Goal: Task Accomplishment & Management: Complete application form

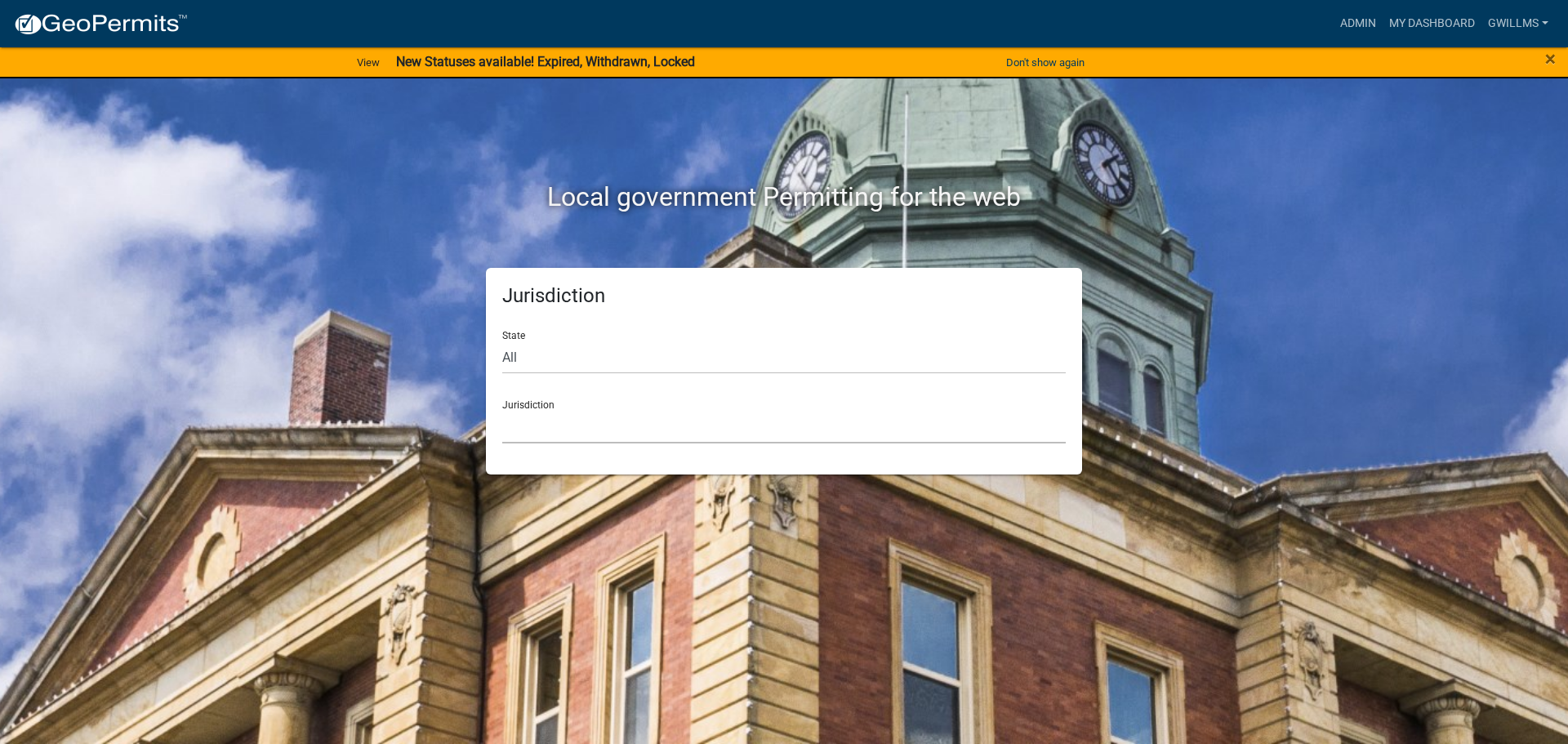
click at [603, 429] on select "[GEOGRAPHIC_DATA], [US_STATE] [GEOGRAPHIC_DATA], [US_STATE][PERSON_NAME][GEOGRA…" at bounding box center [784, 426] width 564 height 33
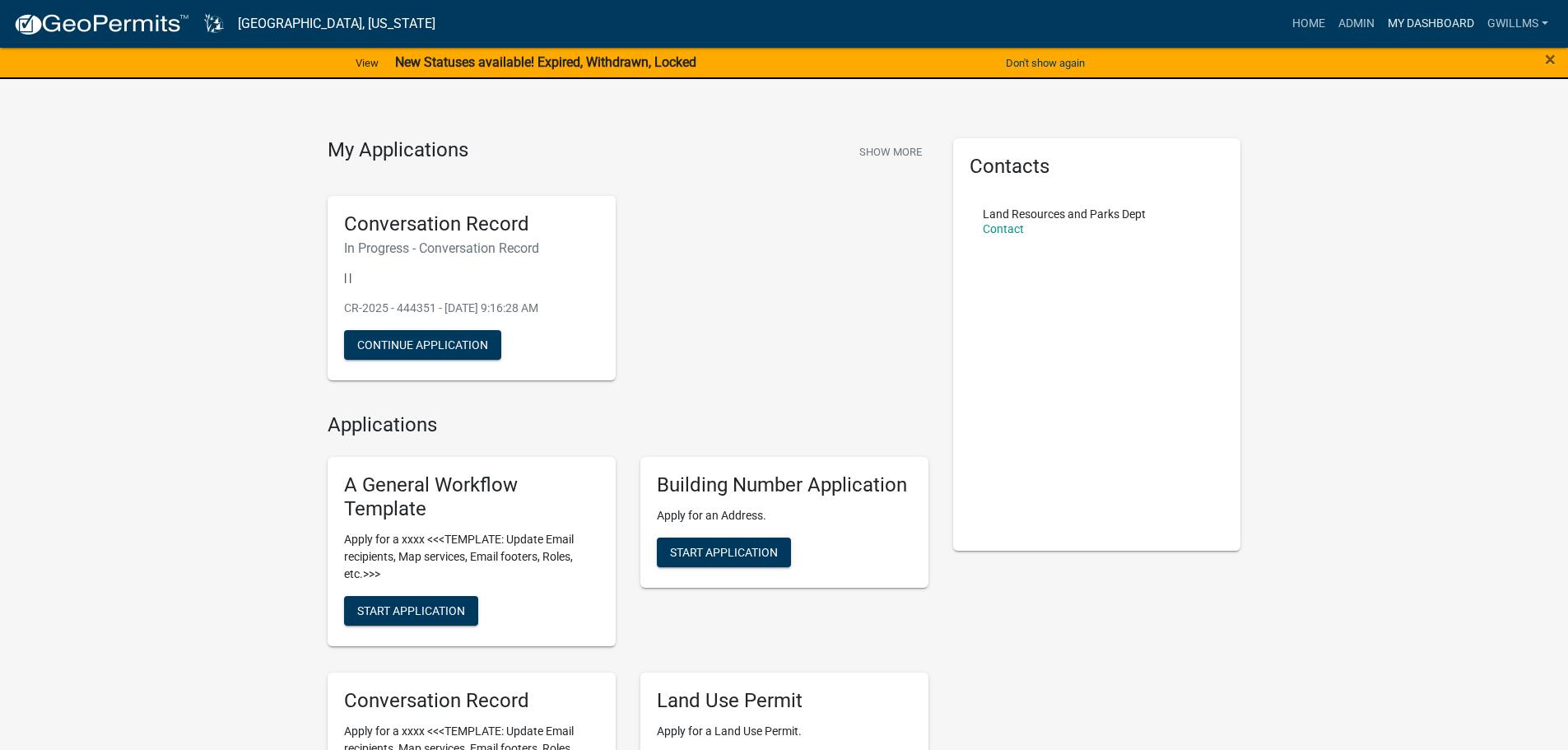
click at [1390, 12] on link "My Dashboard" at bounding box center [1431, 23] width 99 height 31
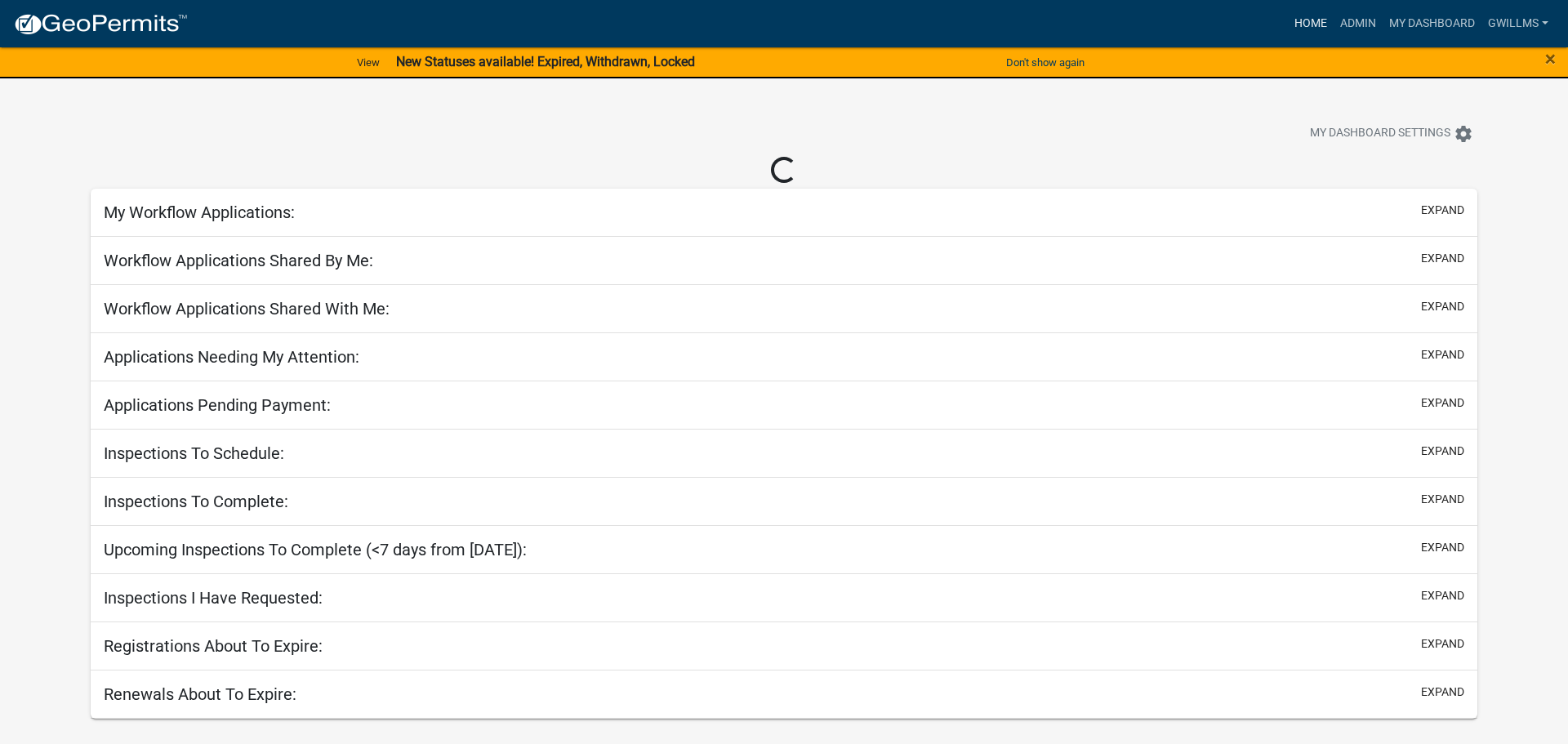
click at [1323, 26] on link "Home" at bounding box center [1311, 23] width 46 height 31
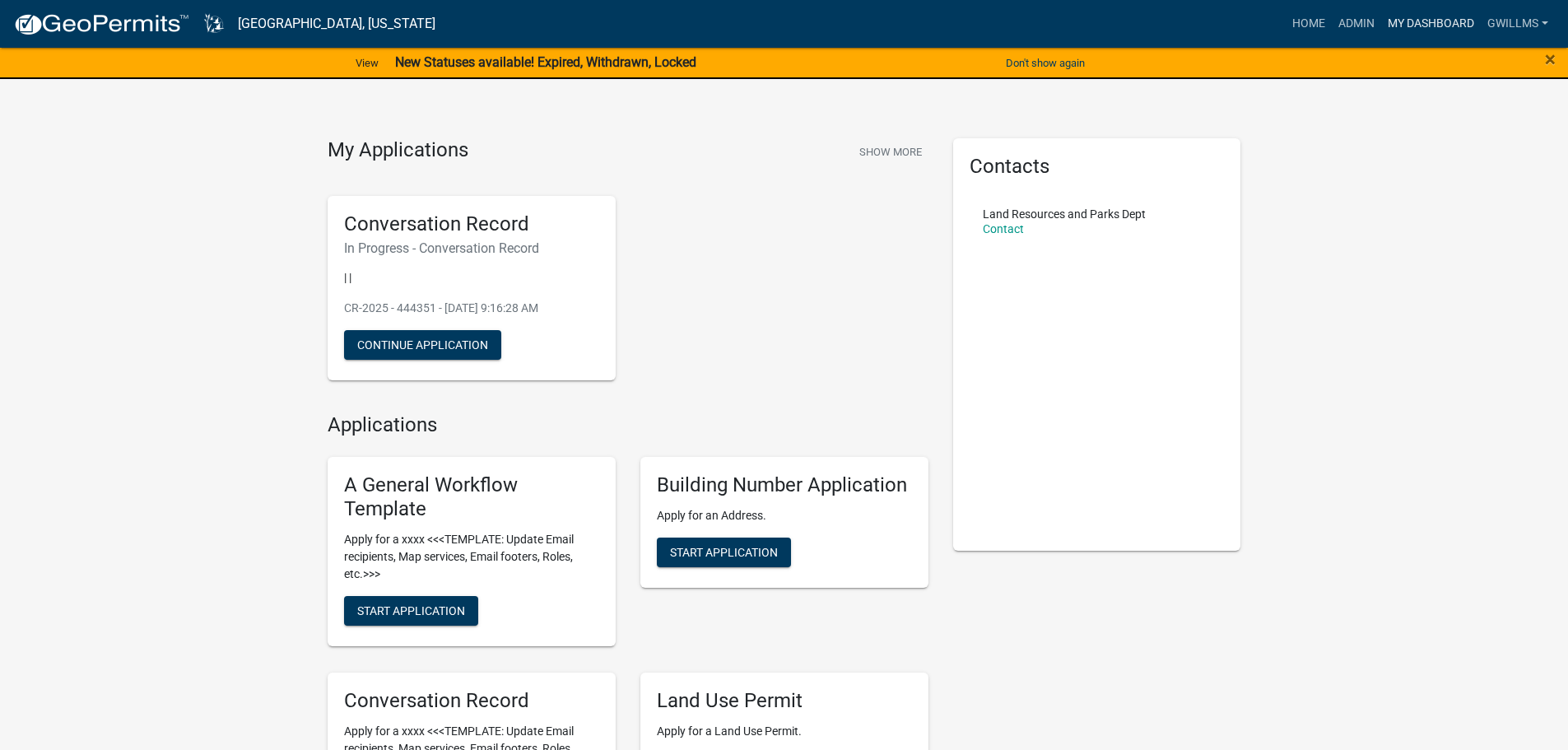
click at [1404, 32] on link "My Dashboard" at bounding box center [1431, 23] width 99 height 31
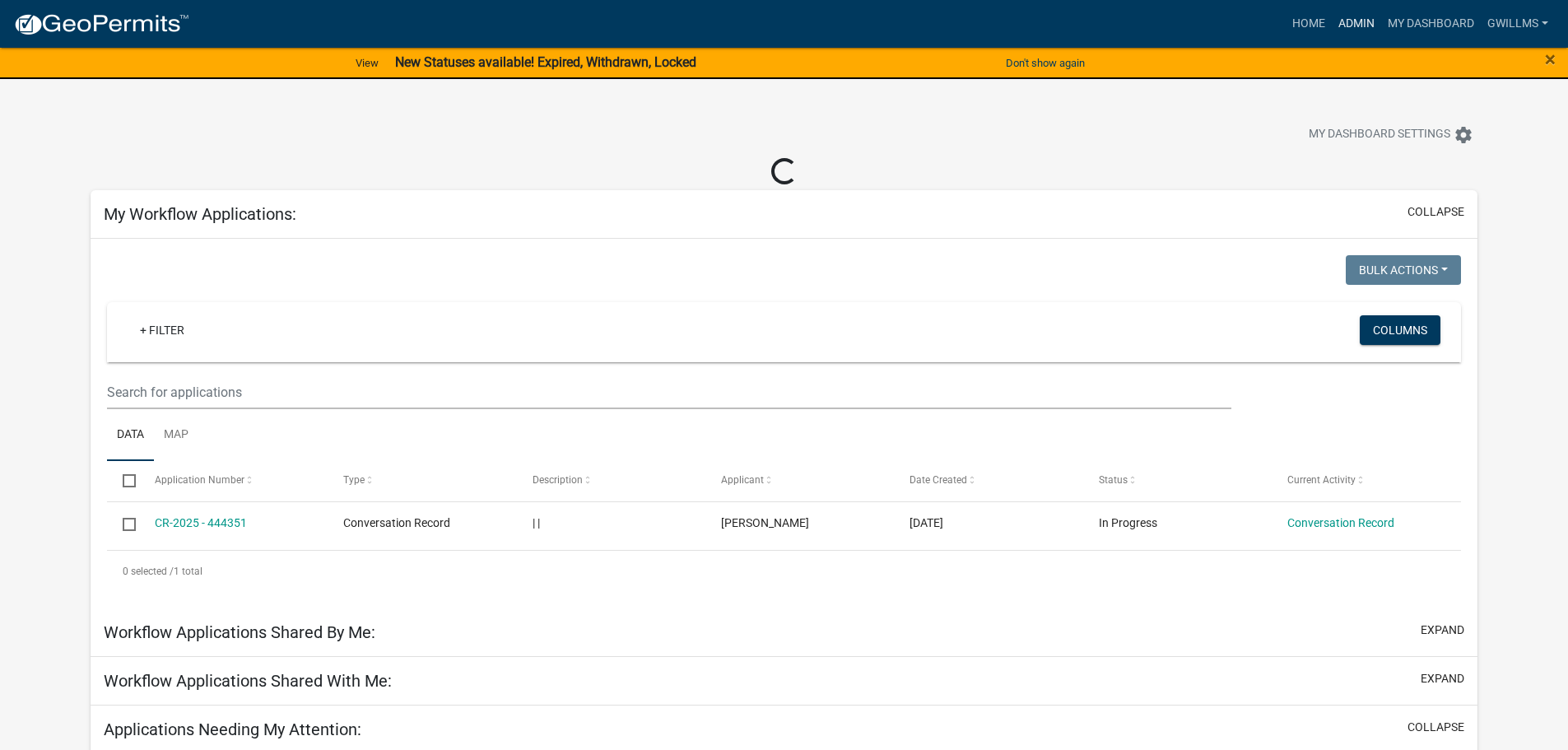
click at [1363, 27] on link "Admin" at bounding box center [1357, 23] width 50 height 31
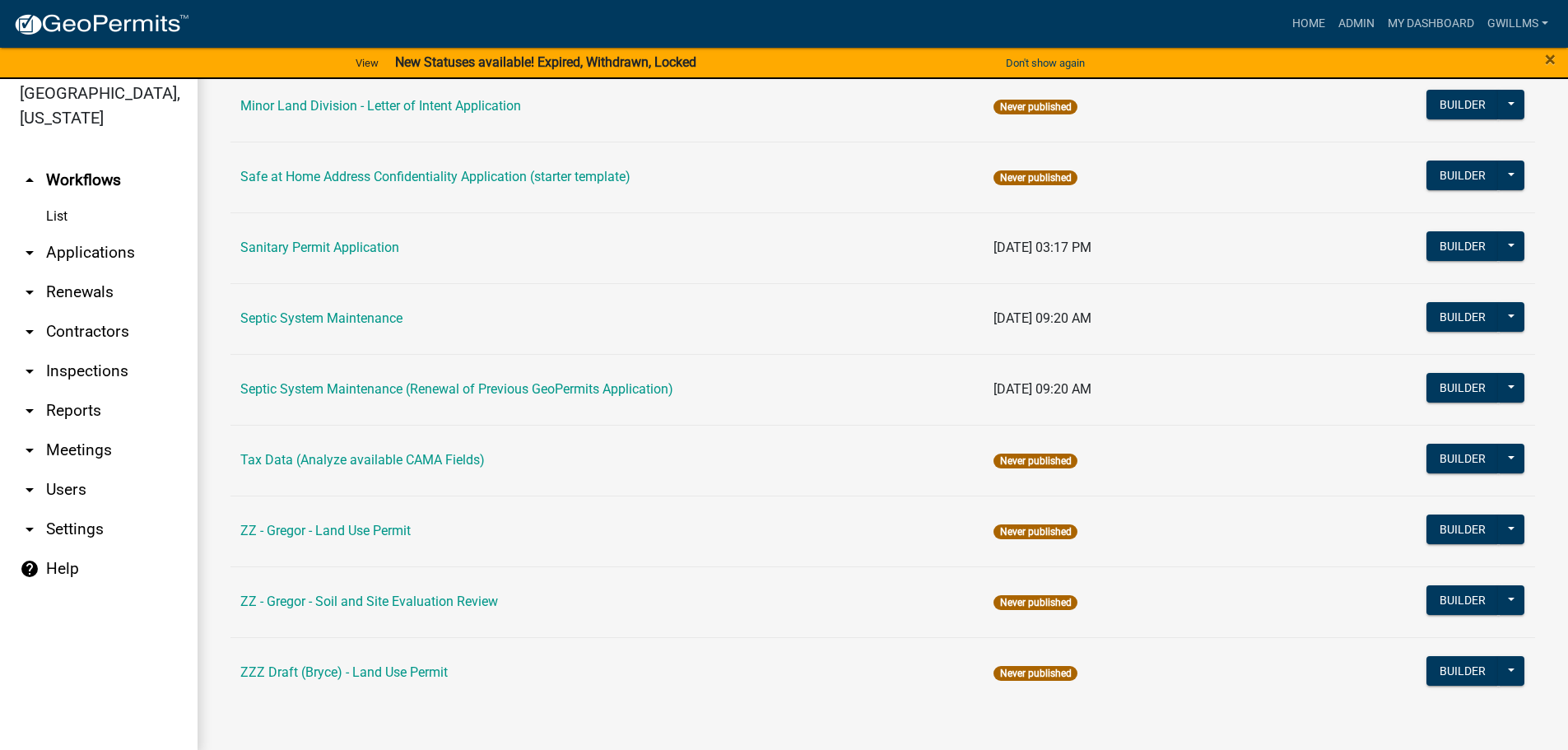
scroll to position [20, 0]
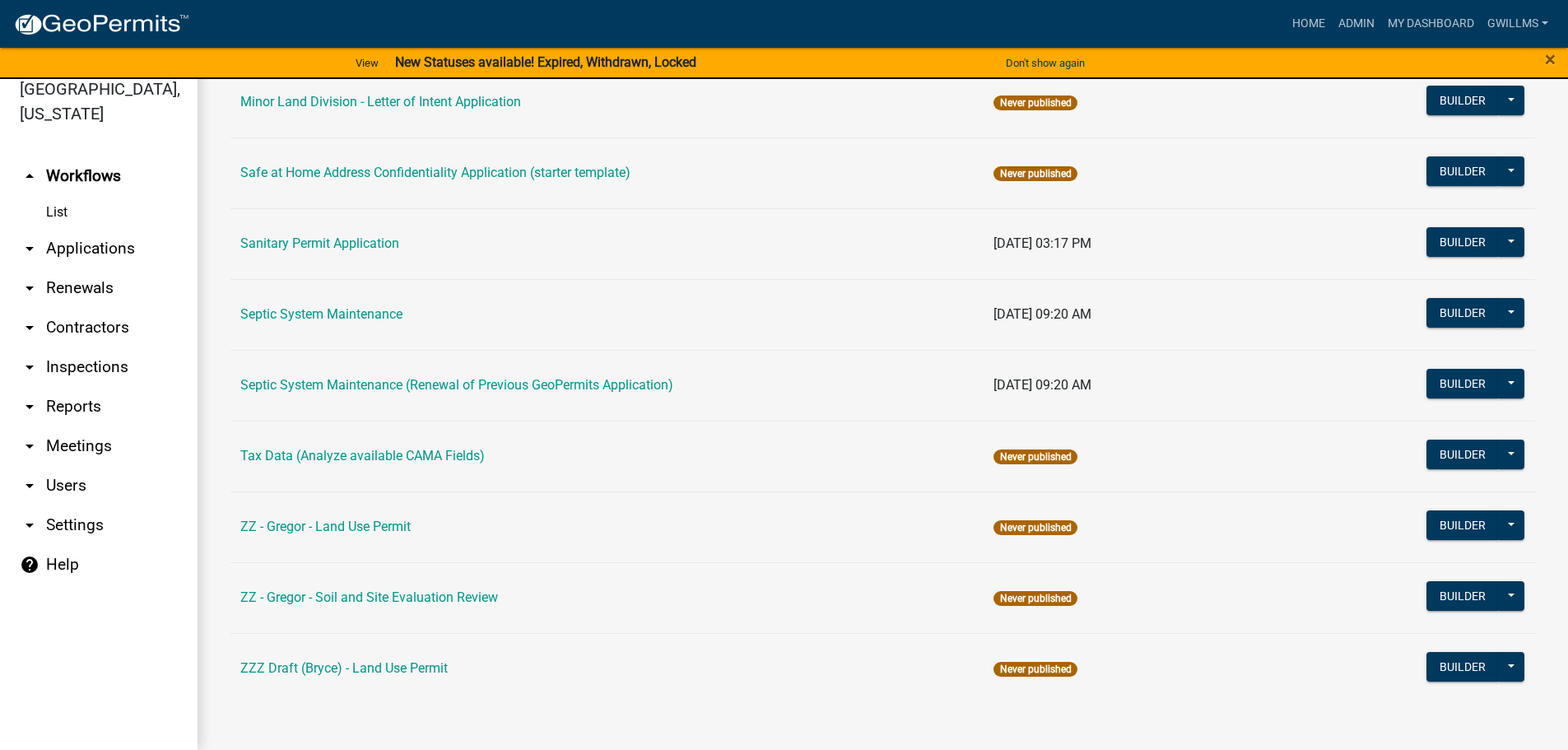
click at [389, 520] on link "ZZ - Gregor - Land Use Permit" at bounding box center [326, 526] width 170 height 16
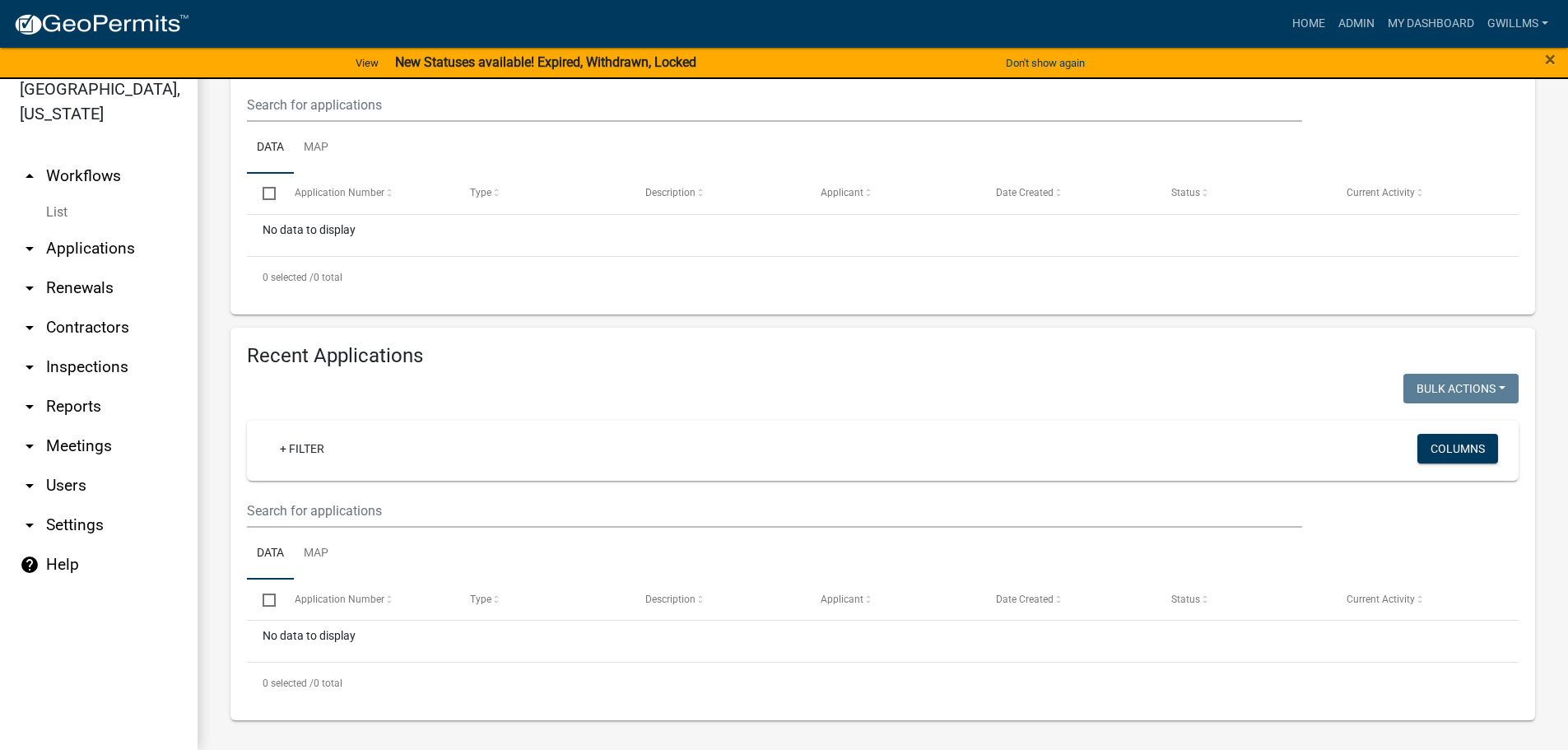
scroll to position [329, 0]
click at [1366, 24] on link "Admin" at bounding box center [1357, 23] width 50 height 31
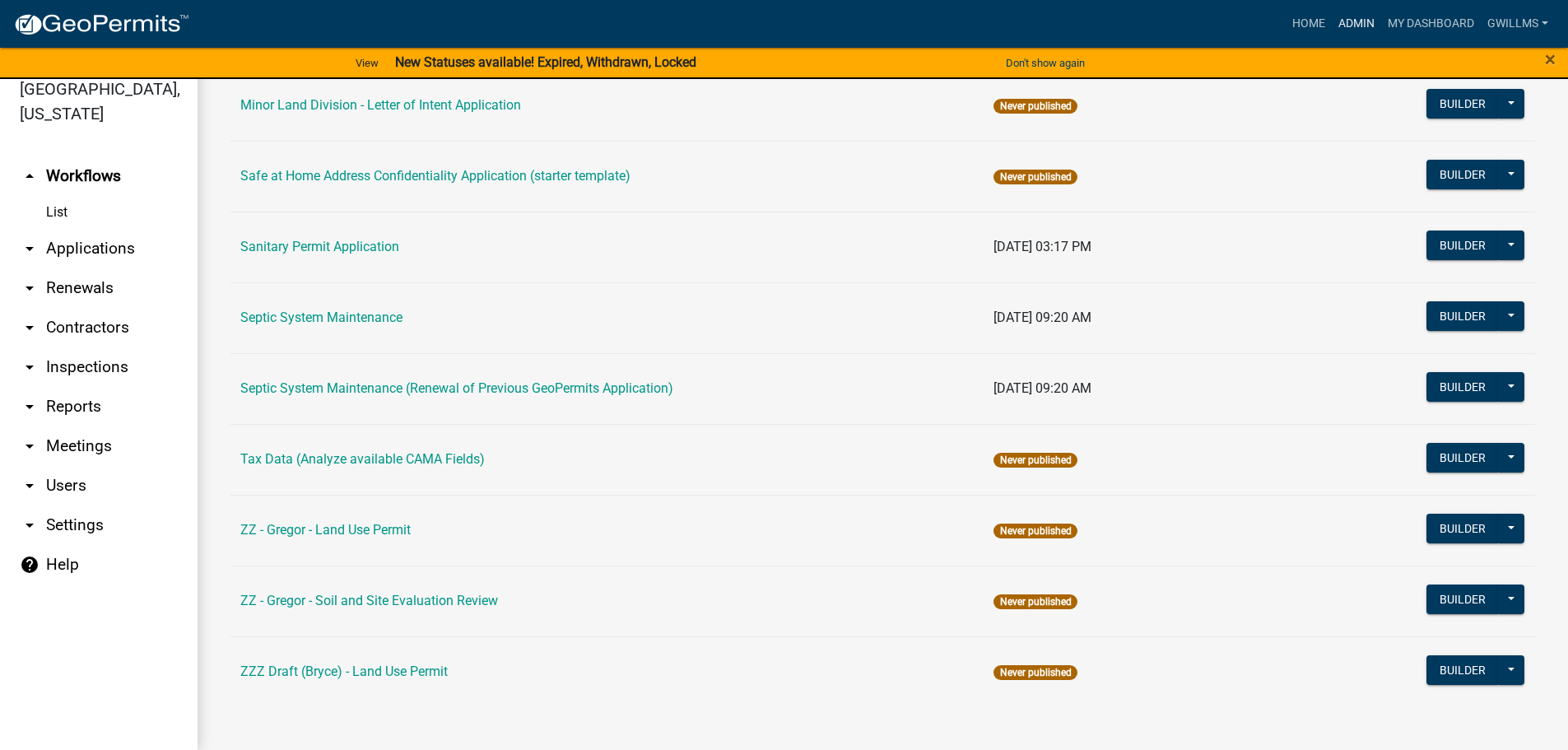
scroll to position [583, 0]
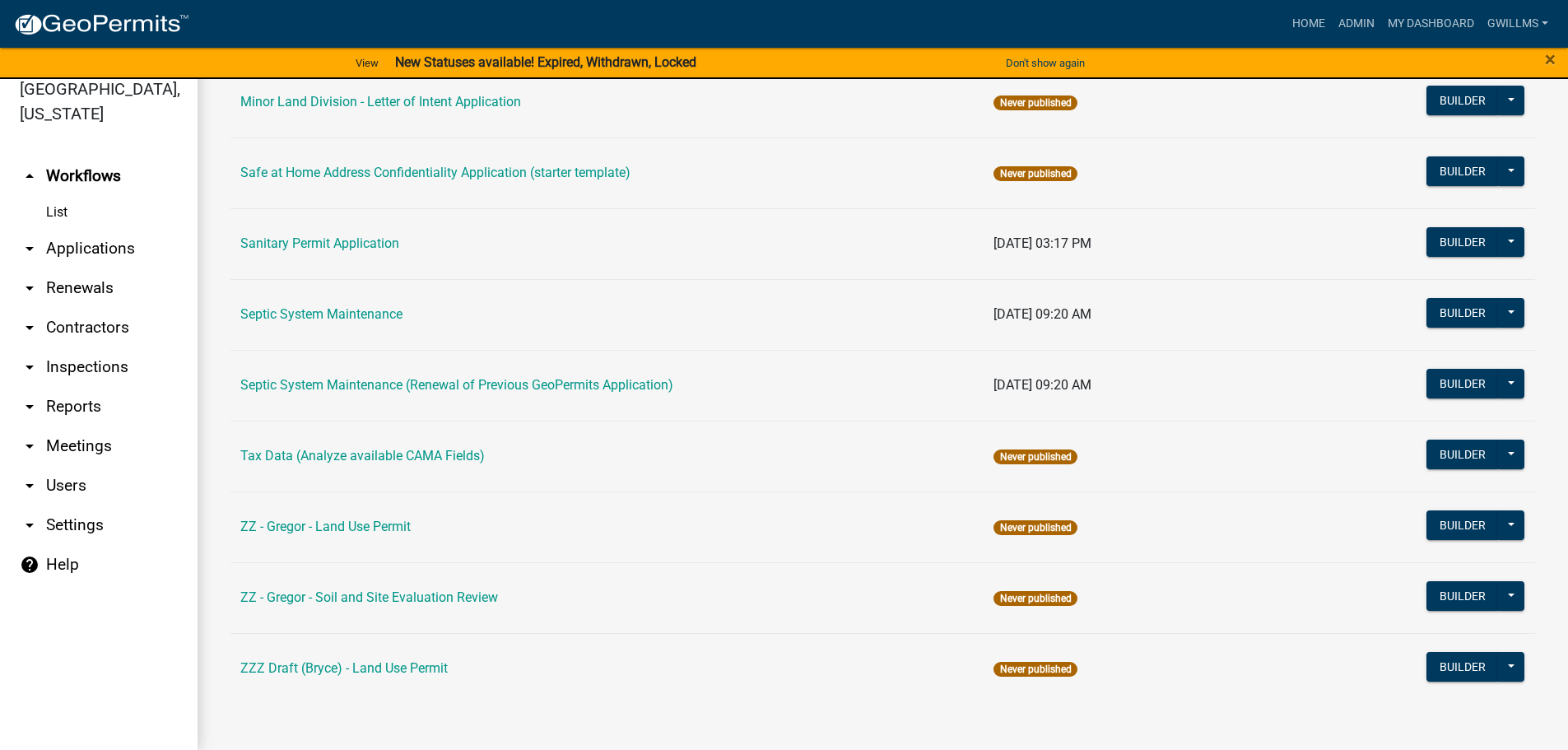
click at [424, 592] on link "ZZ - Gregor - Soil and Site Evaluation Review" at bounding box center [369, 597] width 257 height 16
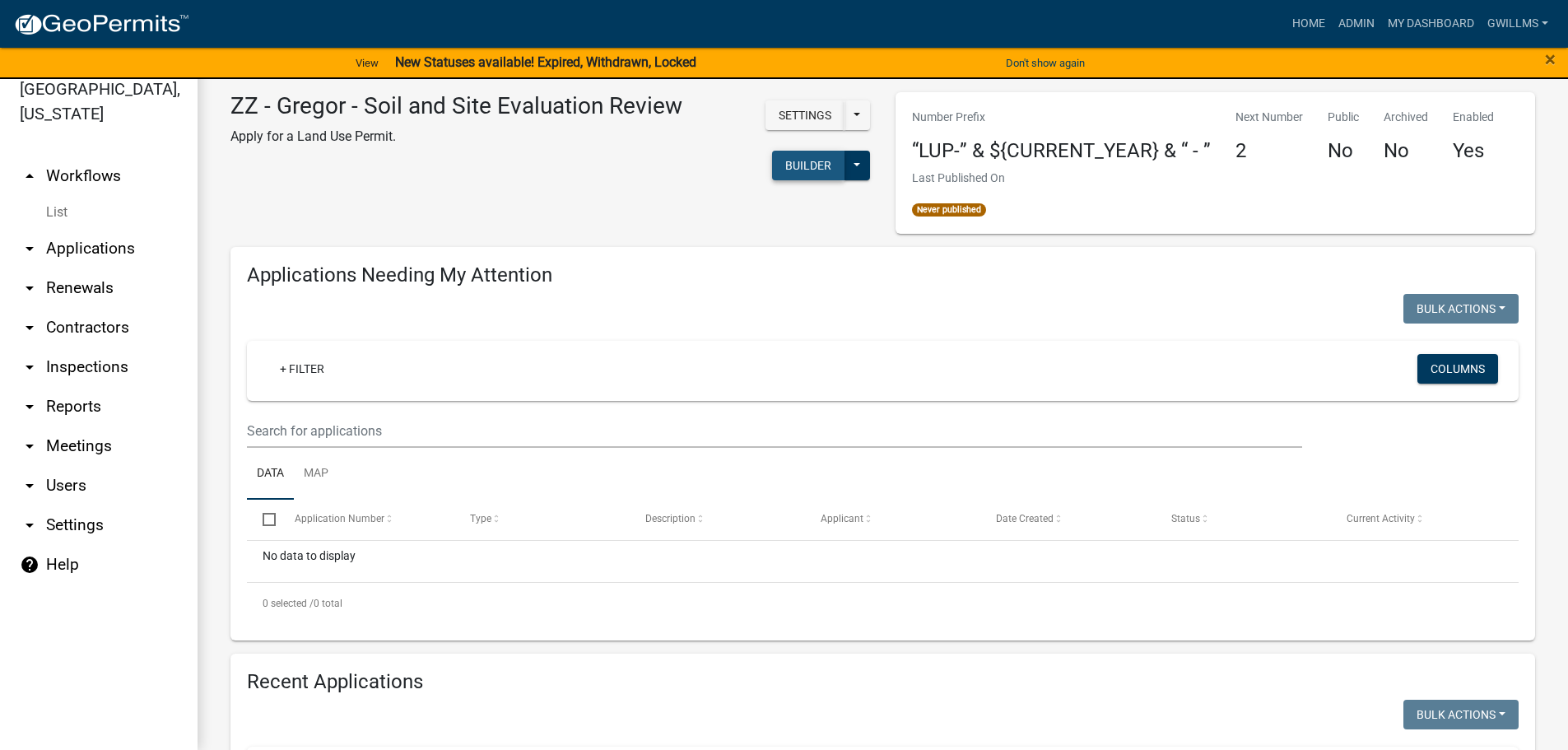
click at [820, 163] on button "Builder" at bounding box center [809, 165] width 73 height 29
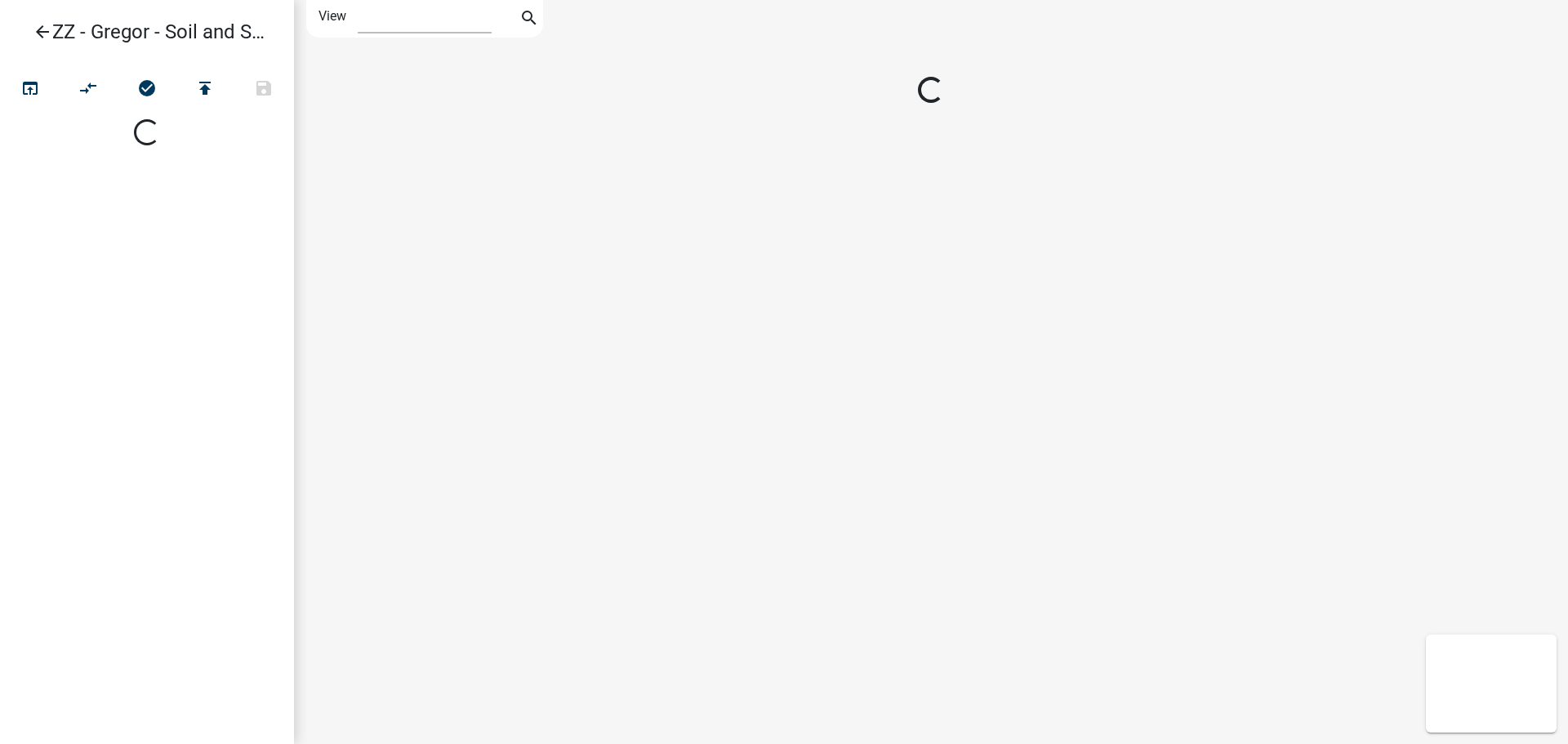
select select "1"
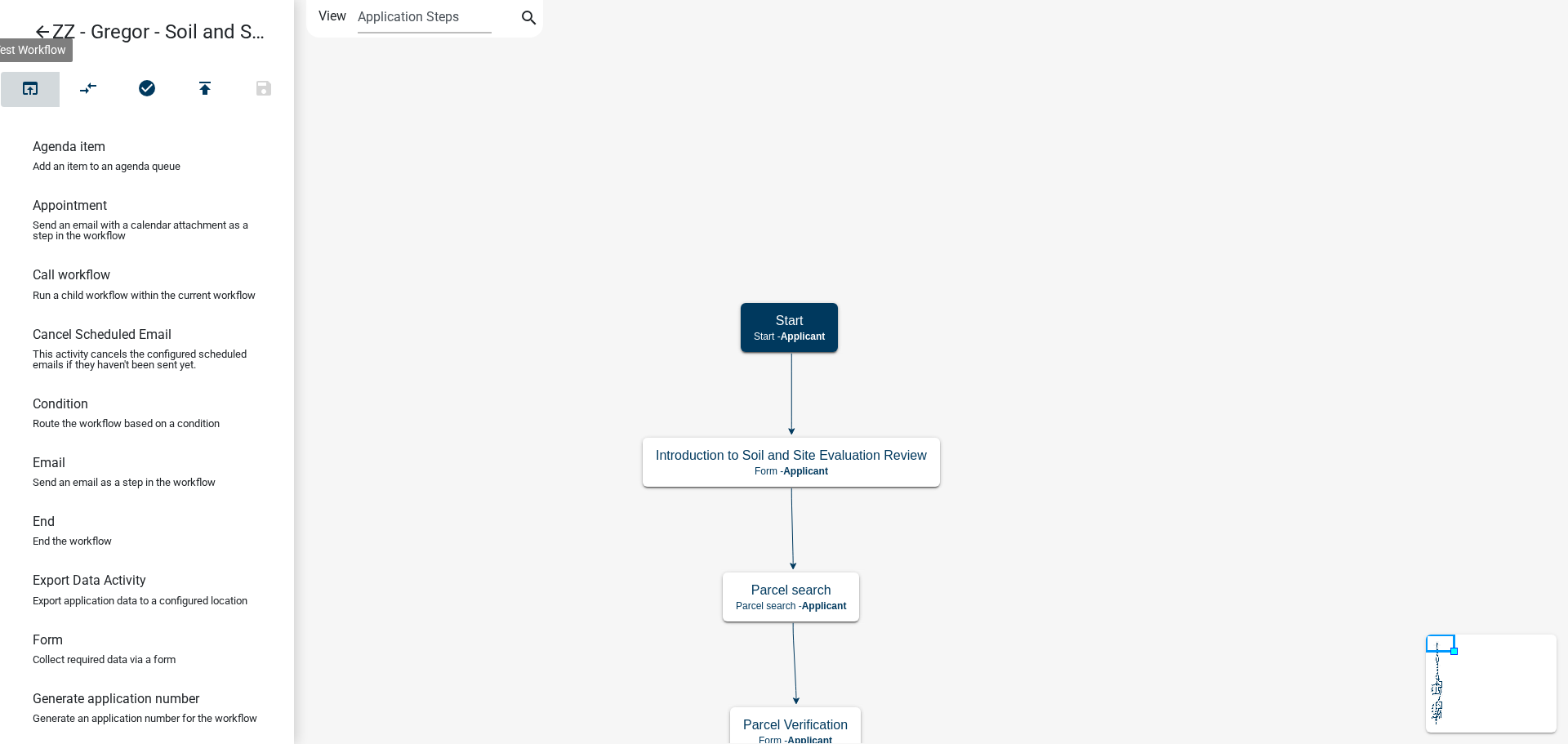
click at [41, 87] on button "open_in_browser" at bounding box center [30, 90] width 59 height 35
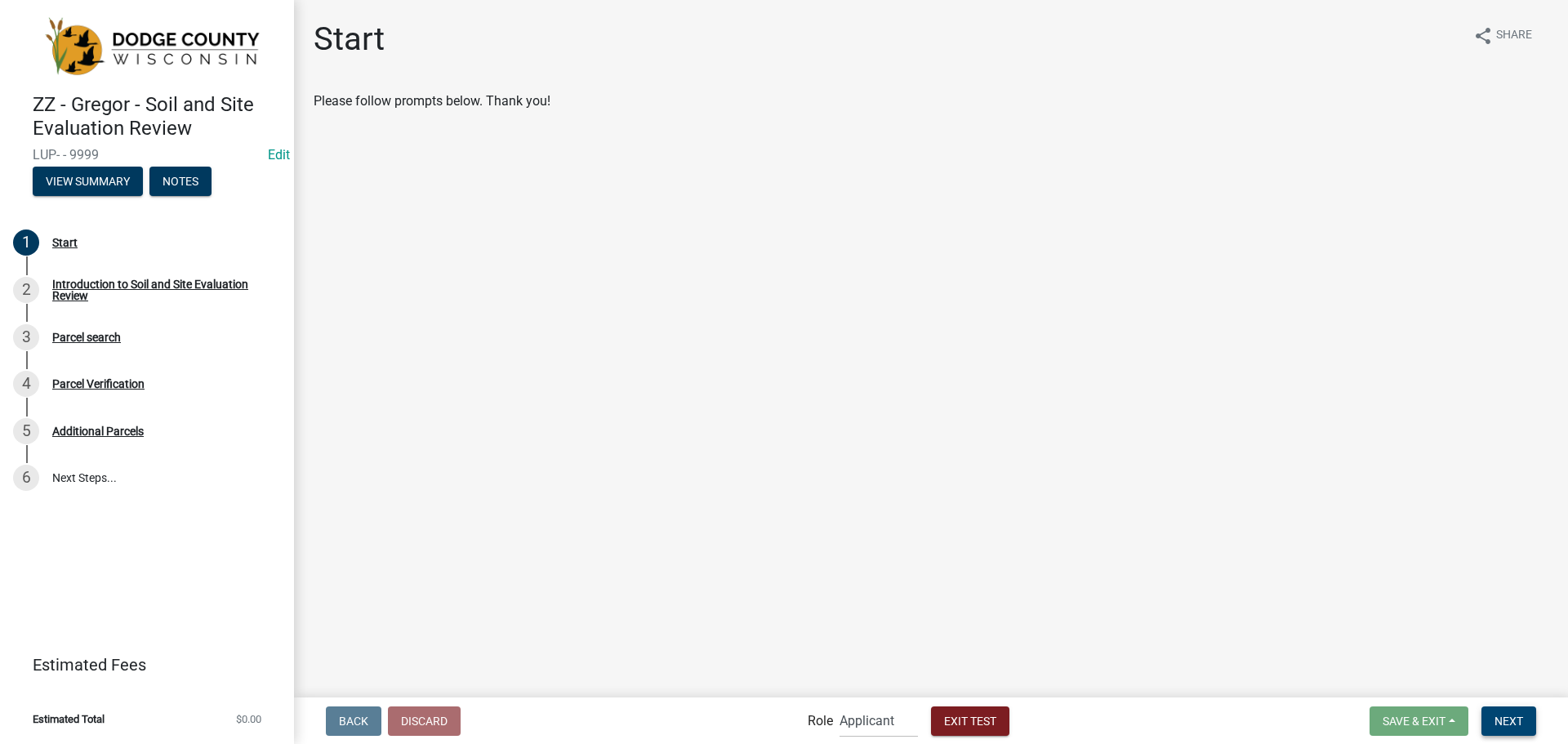
click at [1527, 719] on button "Next" at bounding box center [1509, 720] width 55 height 29
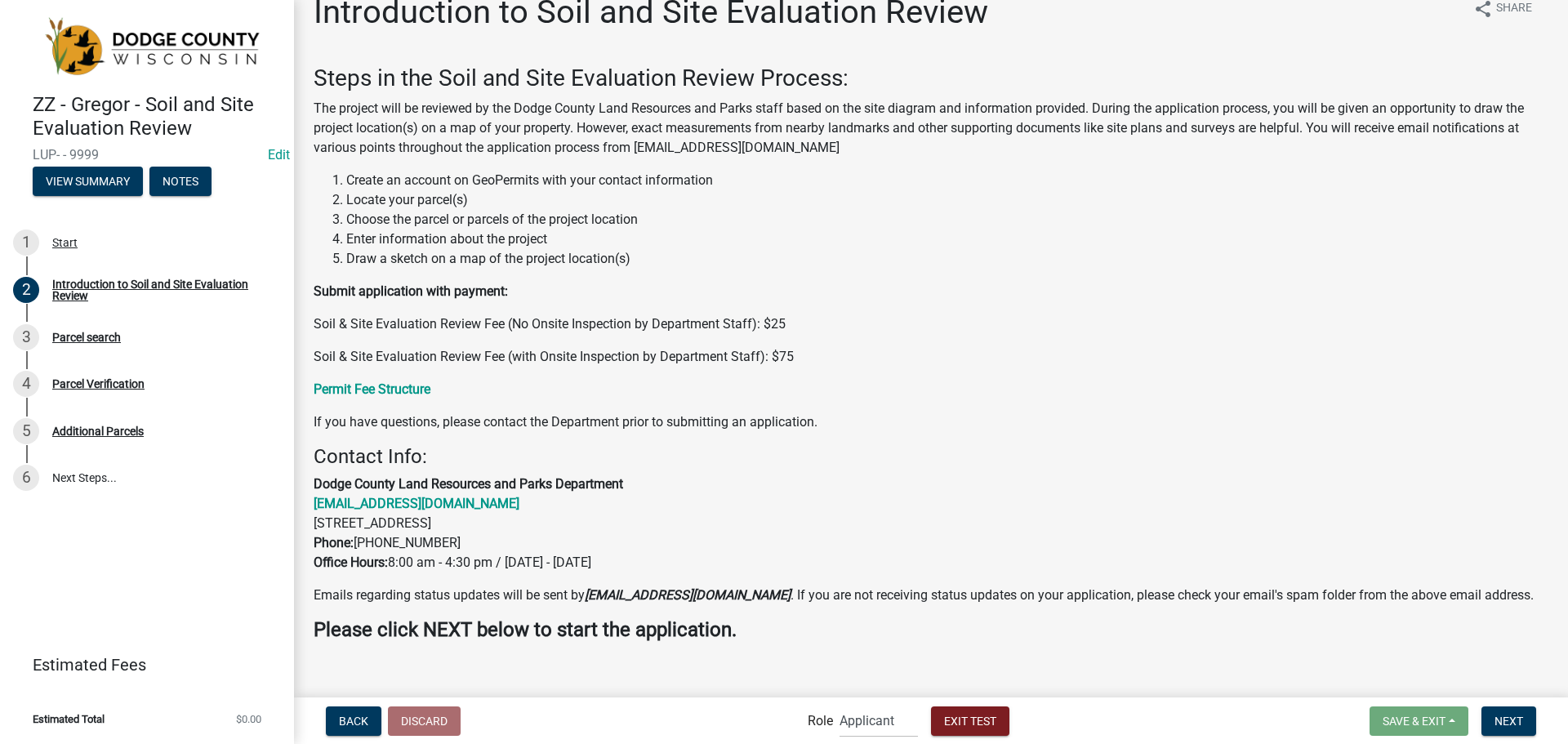
scroll to position [50, 0]
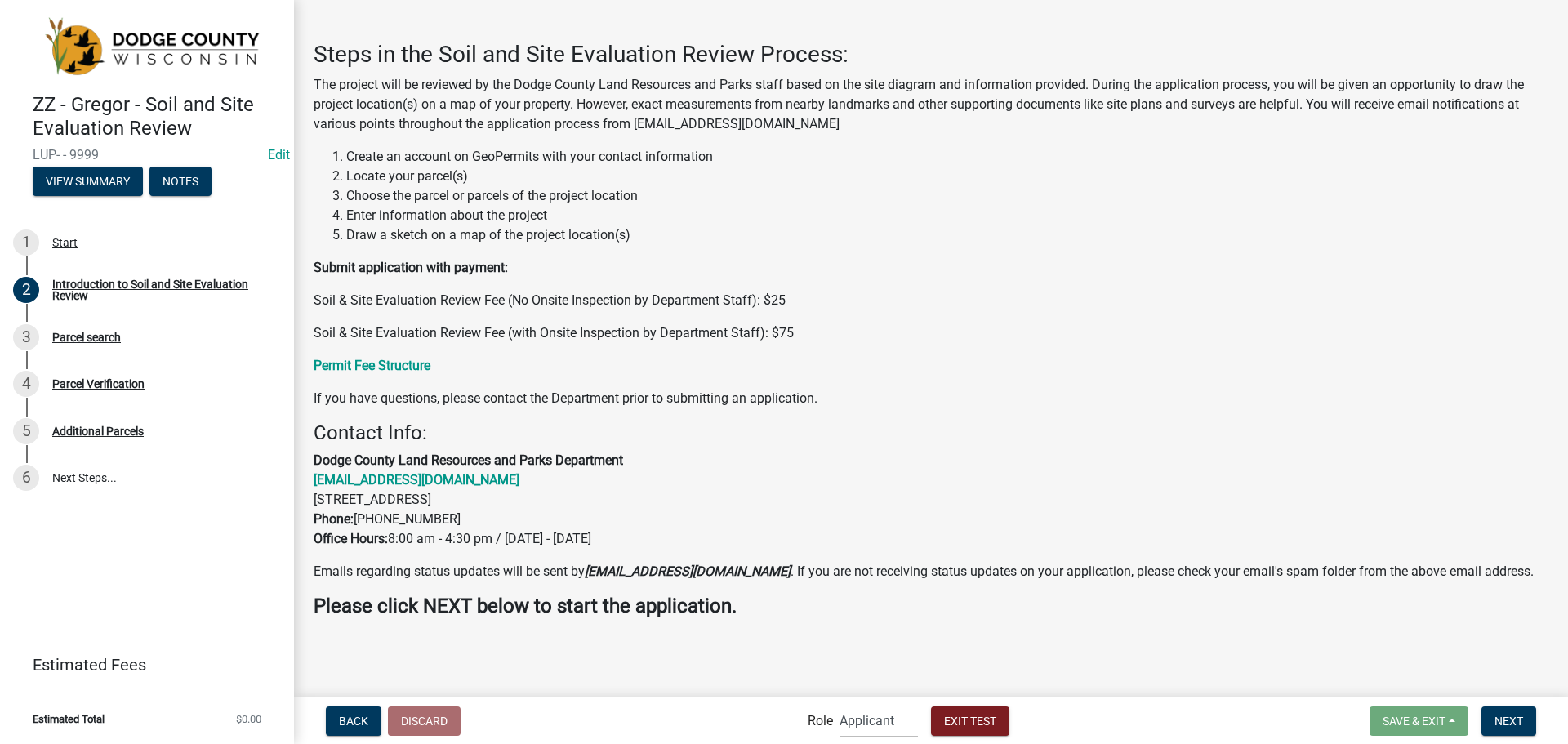
click at [1539, 724] on form "Save & Exit Save Save & Exit Next" at bounding box center [1453, 720] width 180 height 29
click at [1512, 707] on button "Next" at bounding box center [1509, 720] width 55 height 29
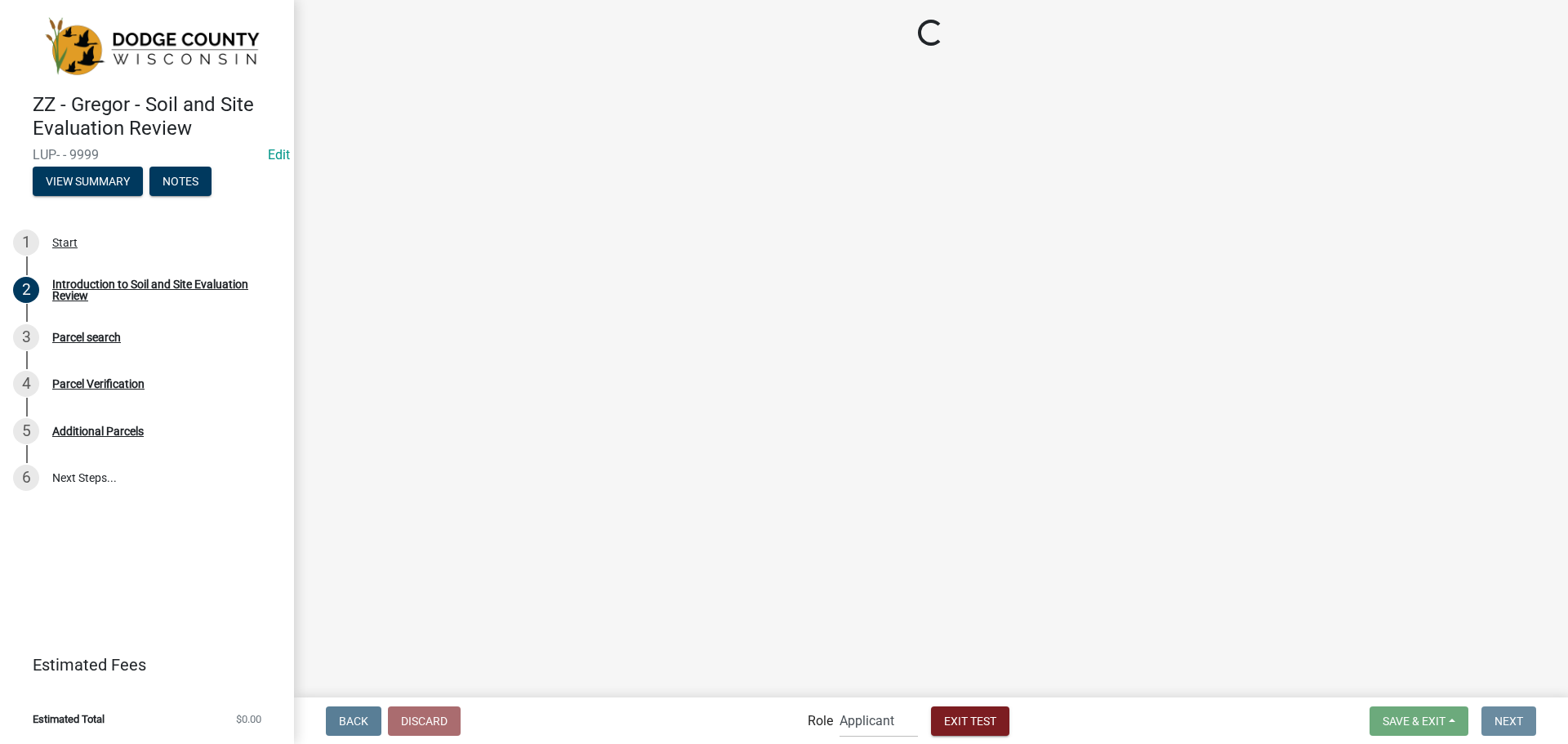
scroll to position [0, 0]
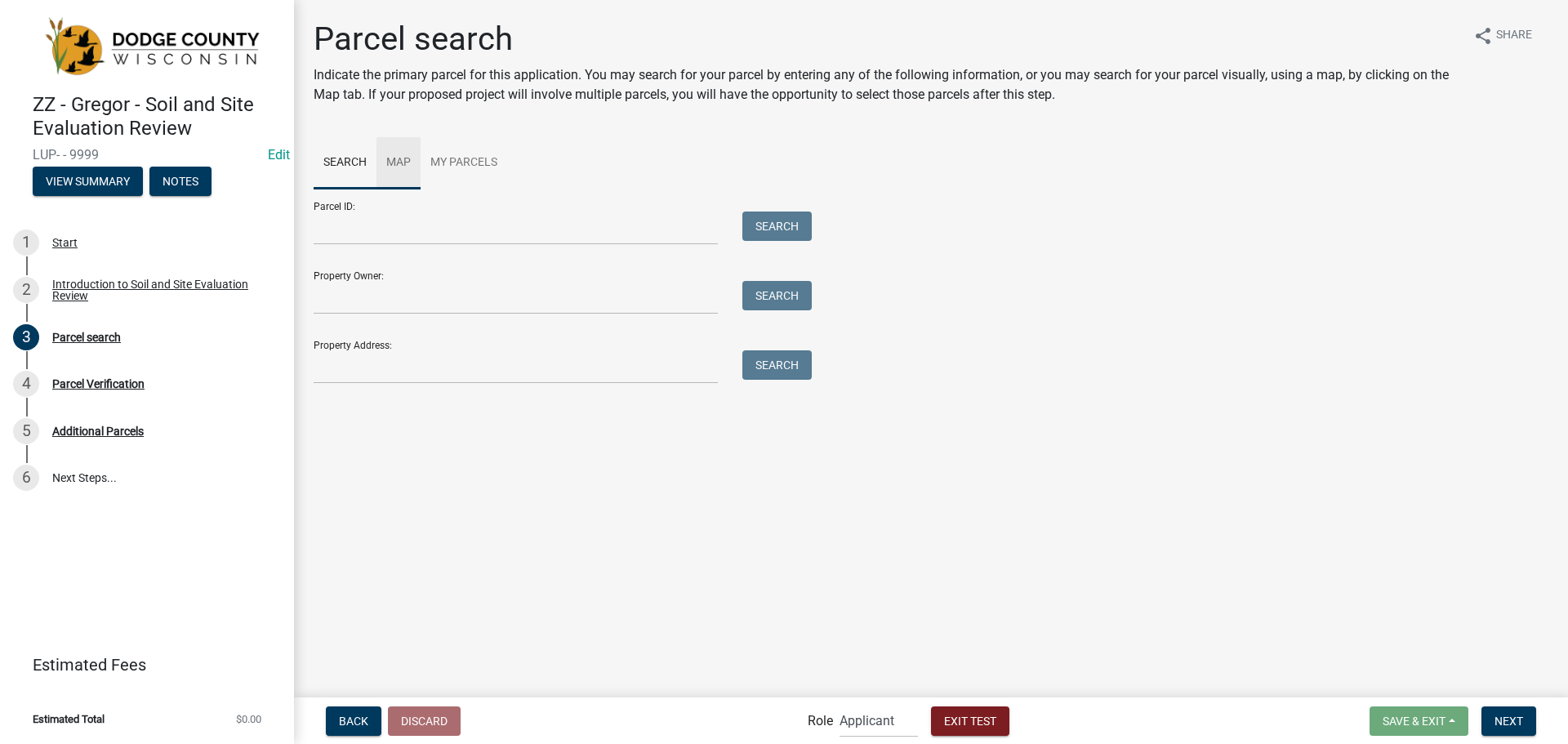
click at [405, 163] on link "Map" at bounding box center [398, 163] width 44 height 52
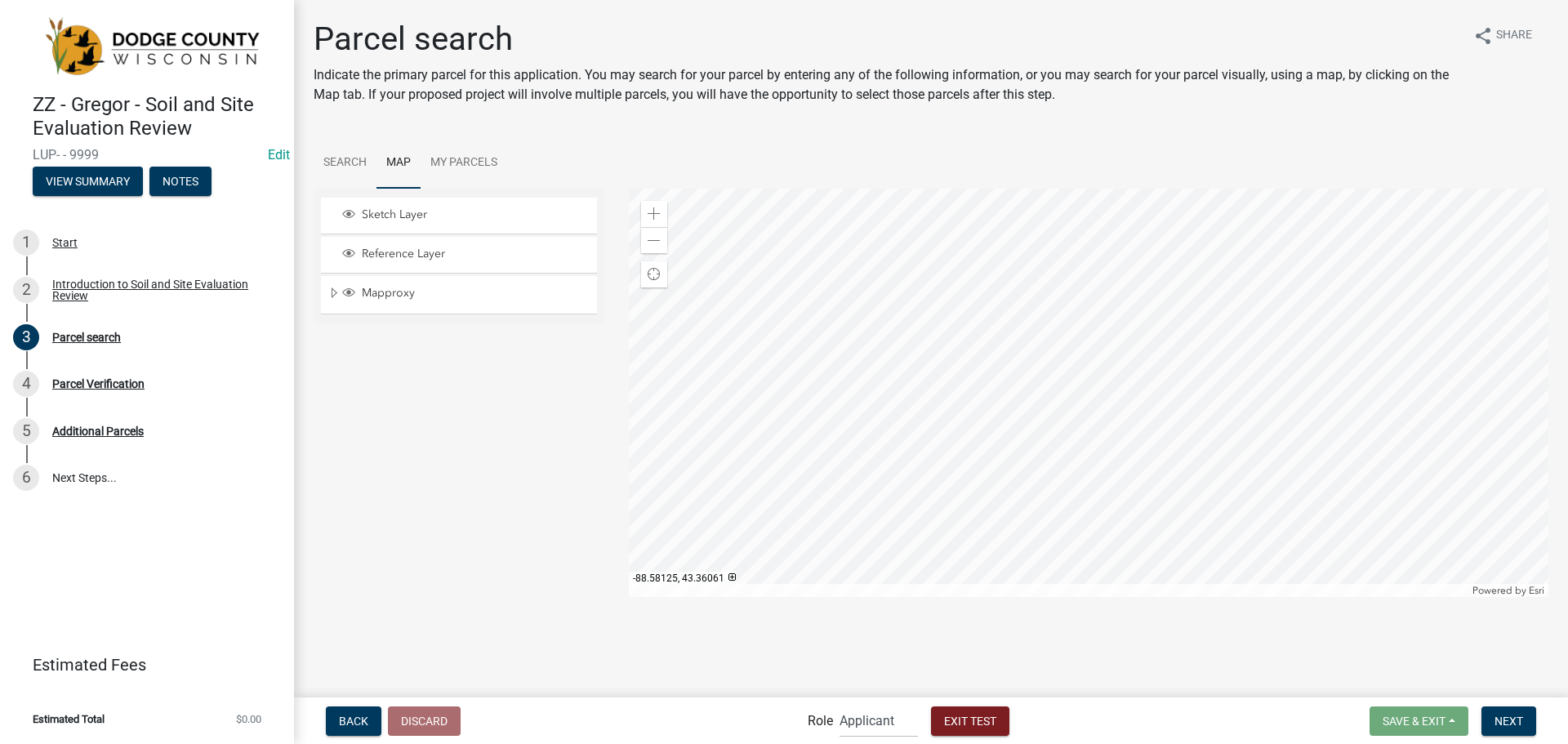
click at [974, 411] on div at bounding box center [1089, 393] width 921 height 409
click at [652, 207] on span at bounding box center [654, 213] width 13 height 13
click at [1102, 403] on div at bounding box center [1089, 393] width 921 height 409
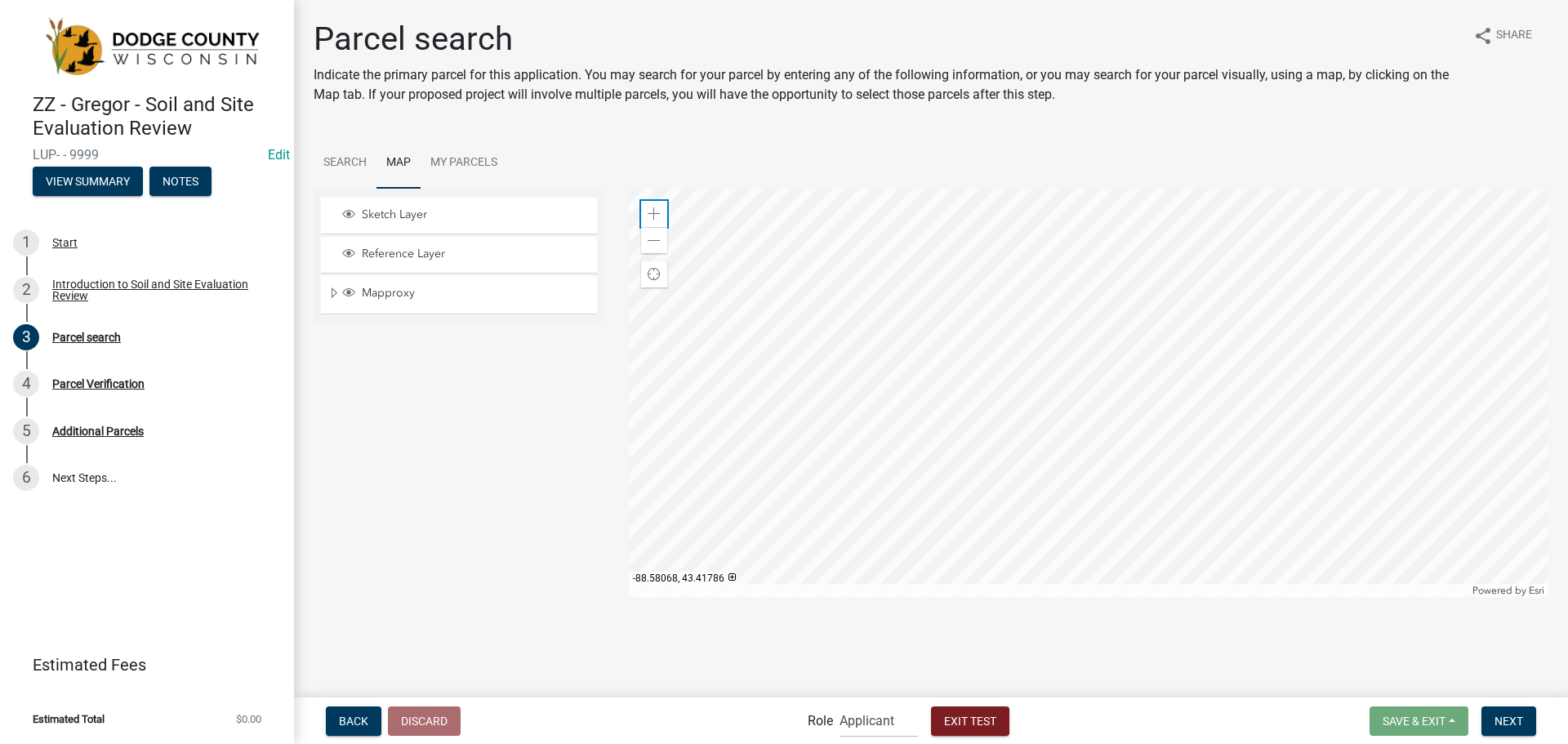
click at [643, 206] on div "Zoom in" at bounding box center [655, 214] width 26 height 26
click at [330, 152] on link "Search" at bounding box center [344, 163] width 63 height 52
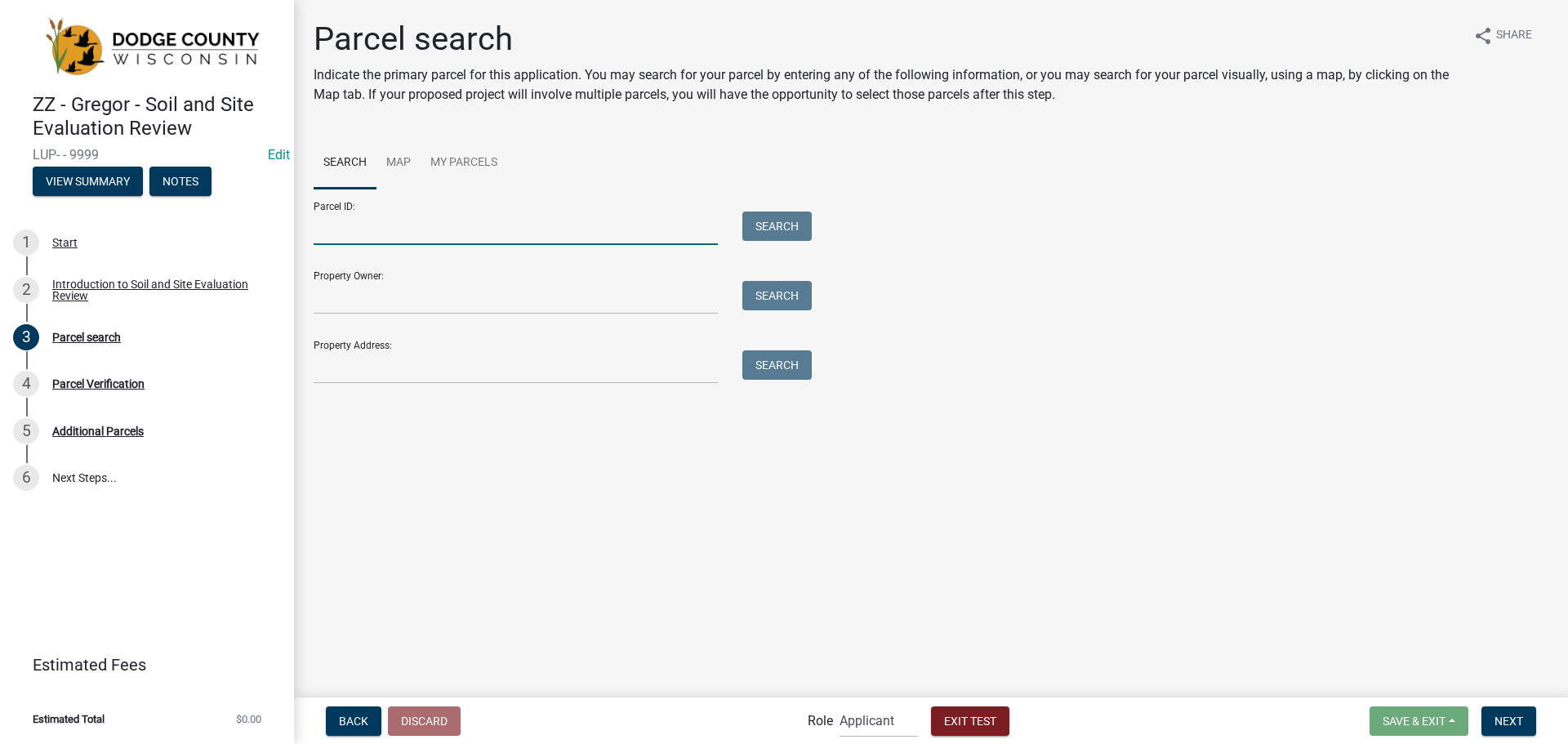
click at [425, 223] on input "Parcel ID:" at bounding box center [515, 228] width 404 height 33
click at [414, 302] on input "Property Owner:" at bounding box center [515, 298] width 404 height 33
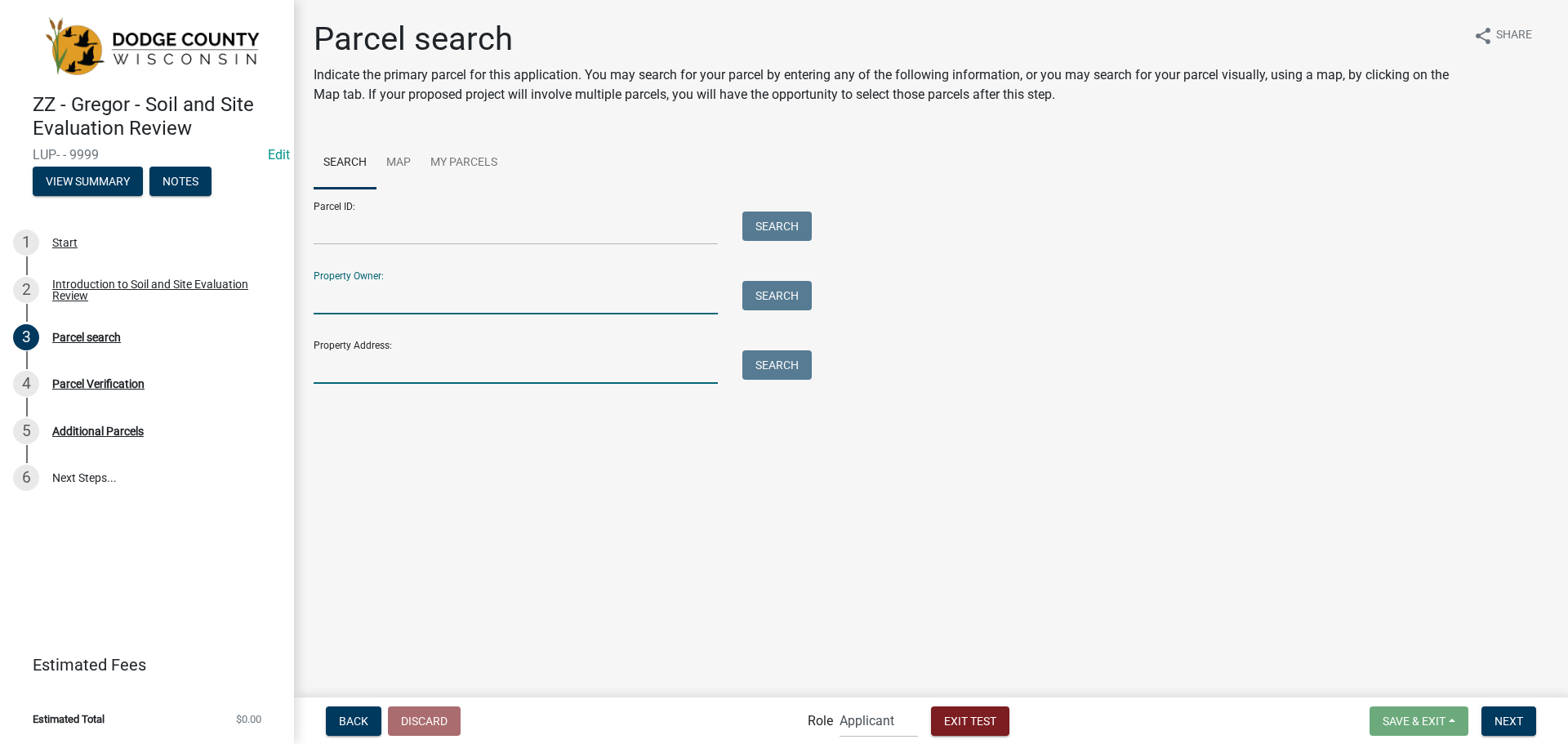
click at [389, 350] on input "Property Address:" at bounding box center [515, 367] width 404 height 33
click at [447, 281] on input "Property Owner:" at bounding box center [515, 298] width 404 height 33
type input "[PERSON_NAME]"
click at [768, 293] on button "Search" at bounding box center [777, 295] width 70 height 29
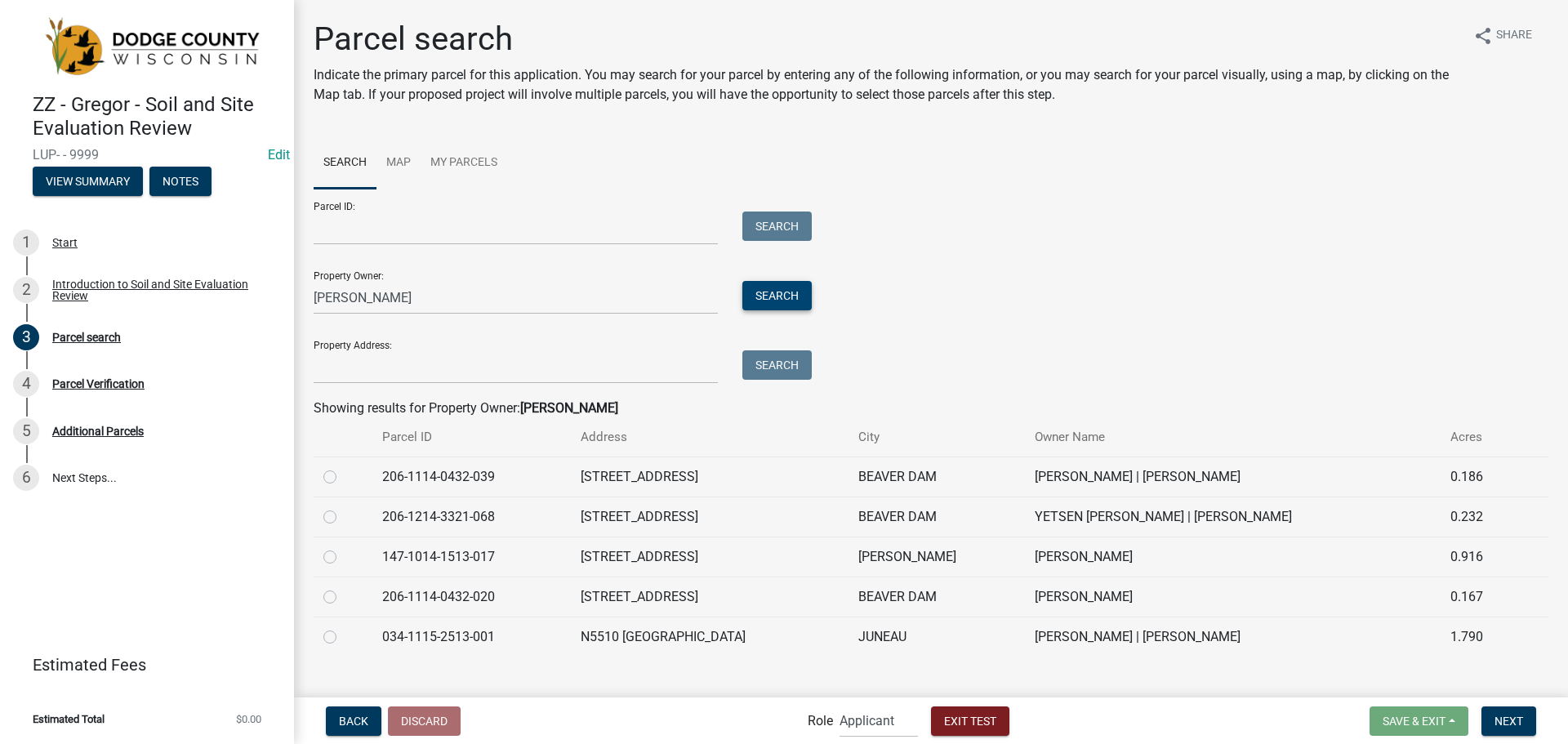
scroll to position [26, 0]
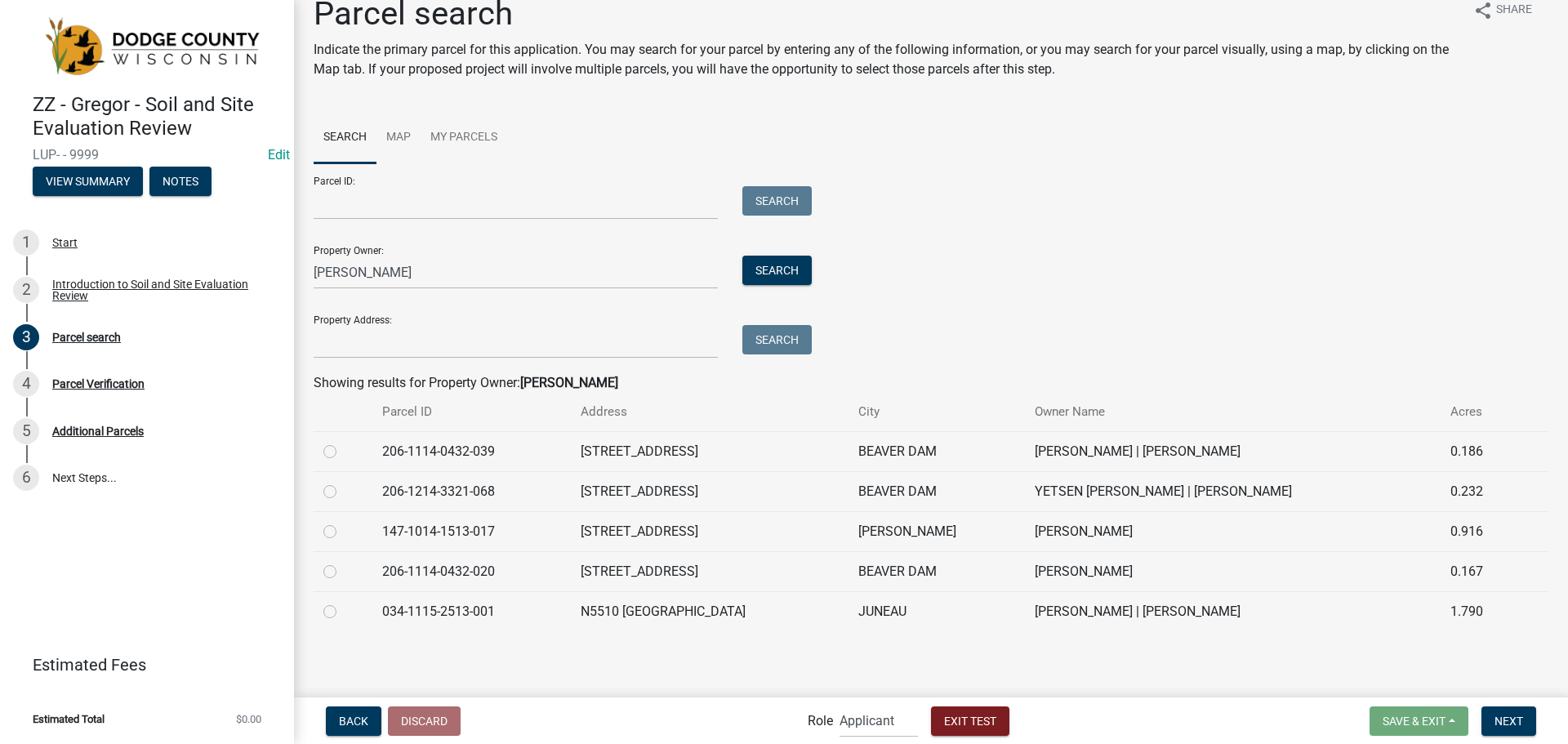
click at [559, 615] on td "034-1115-2513-001" at bounding box center [471, 610] width 198 height 40
click at [403, 597] on td "034-1115-2513-001" at bounding box center [471, 610] width 198 height 40
click at [337, 611] on div at bounding box center [343, 611] width 39 height 19
click at [343, 601] on label at bounding box center [343, 601] width 0 height 0
click at [343, 610] on input "radio" at bounding box center [348, 607] width 11 height 11
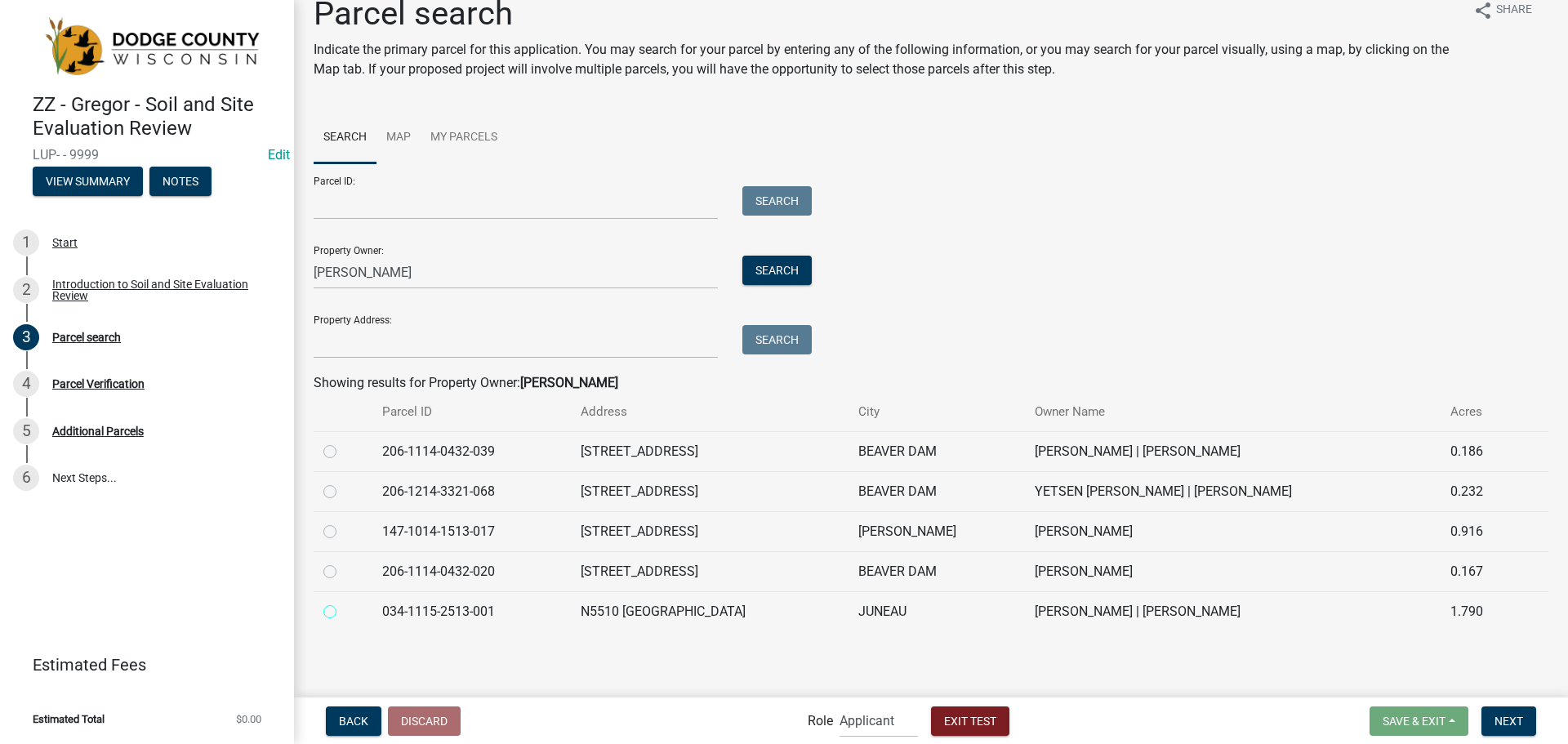
radio input "true"
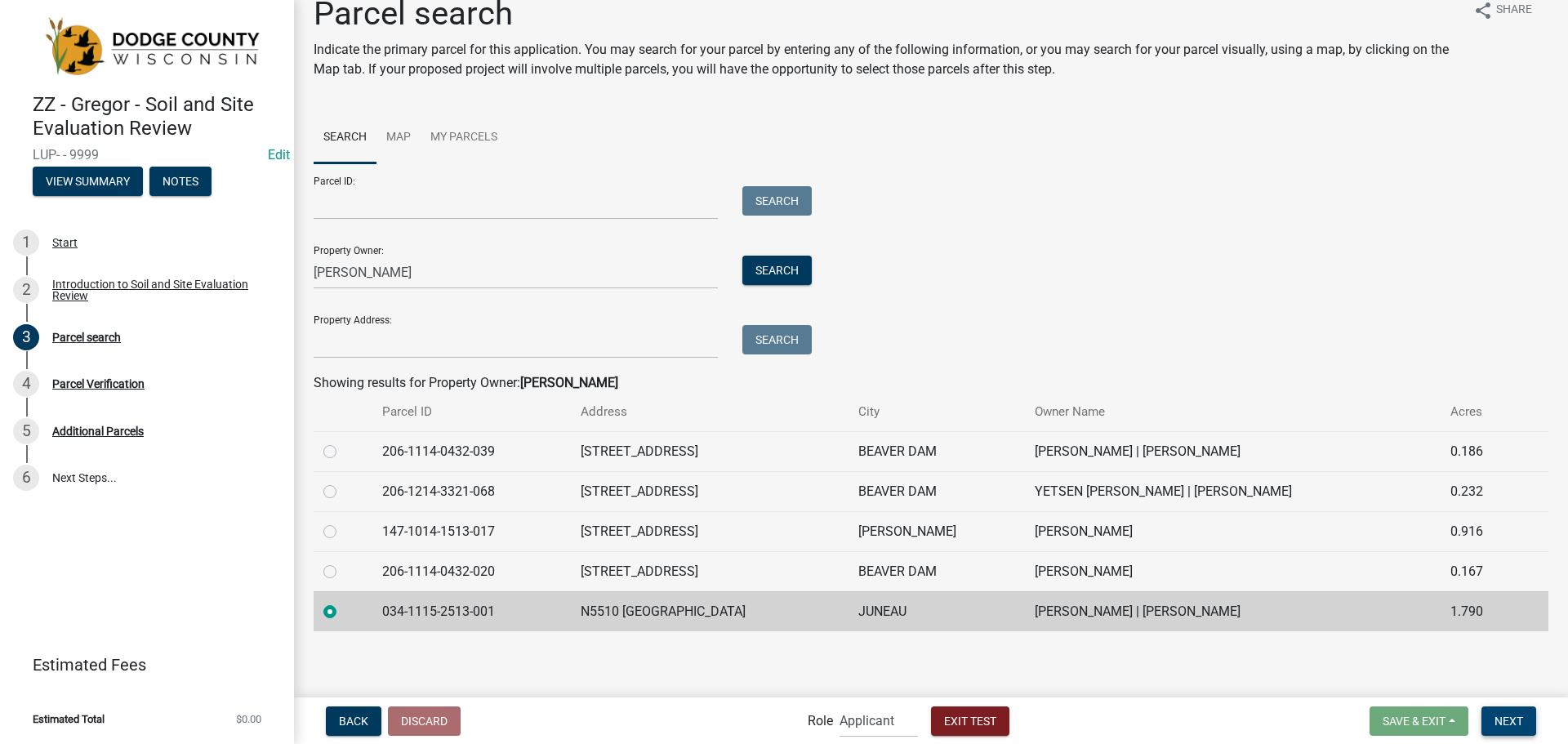
click at [1509, 732] on button "Next" at bounding box center [1509, 720] width 55 height 29
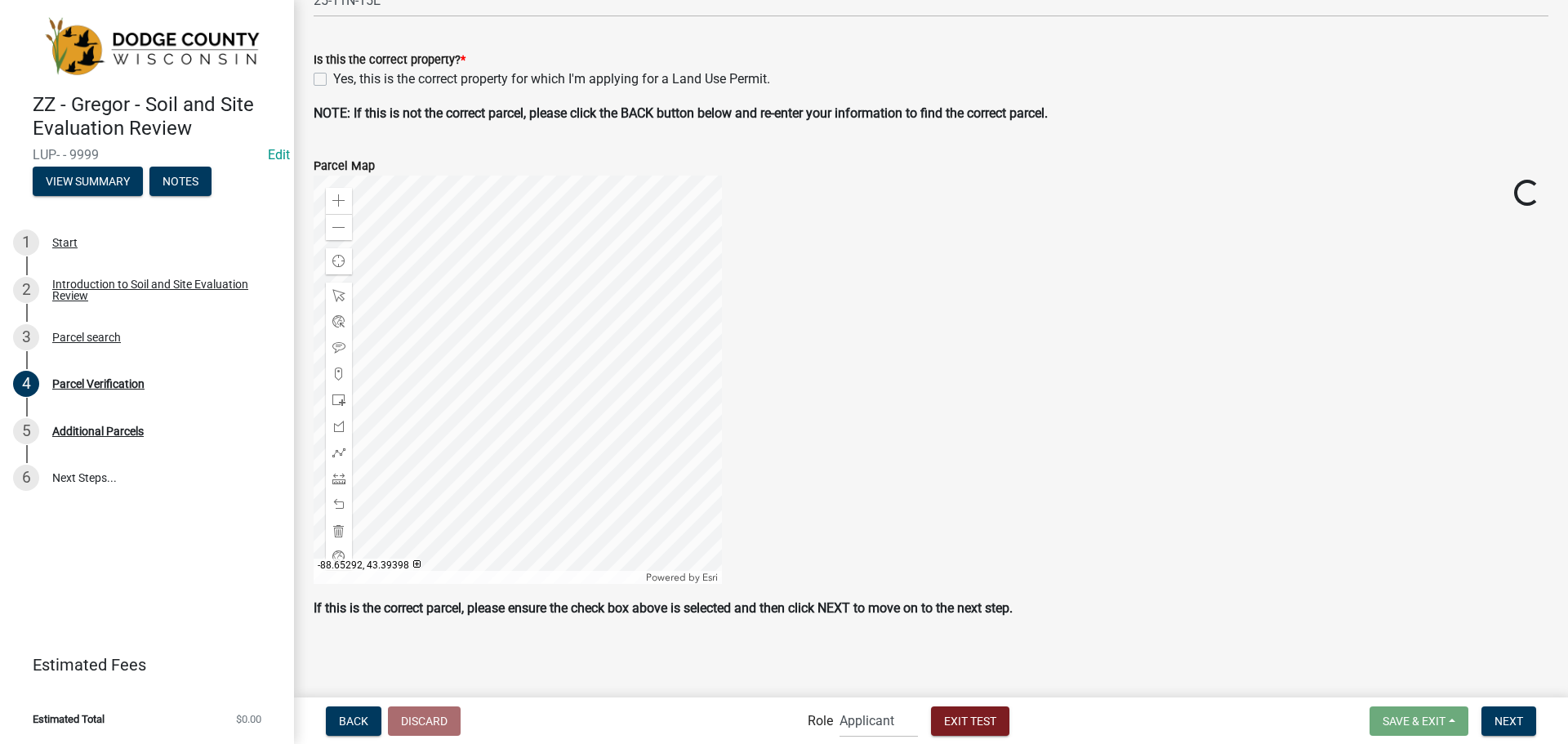
scroll to position [313, 0]
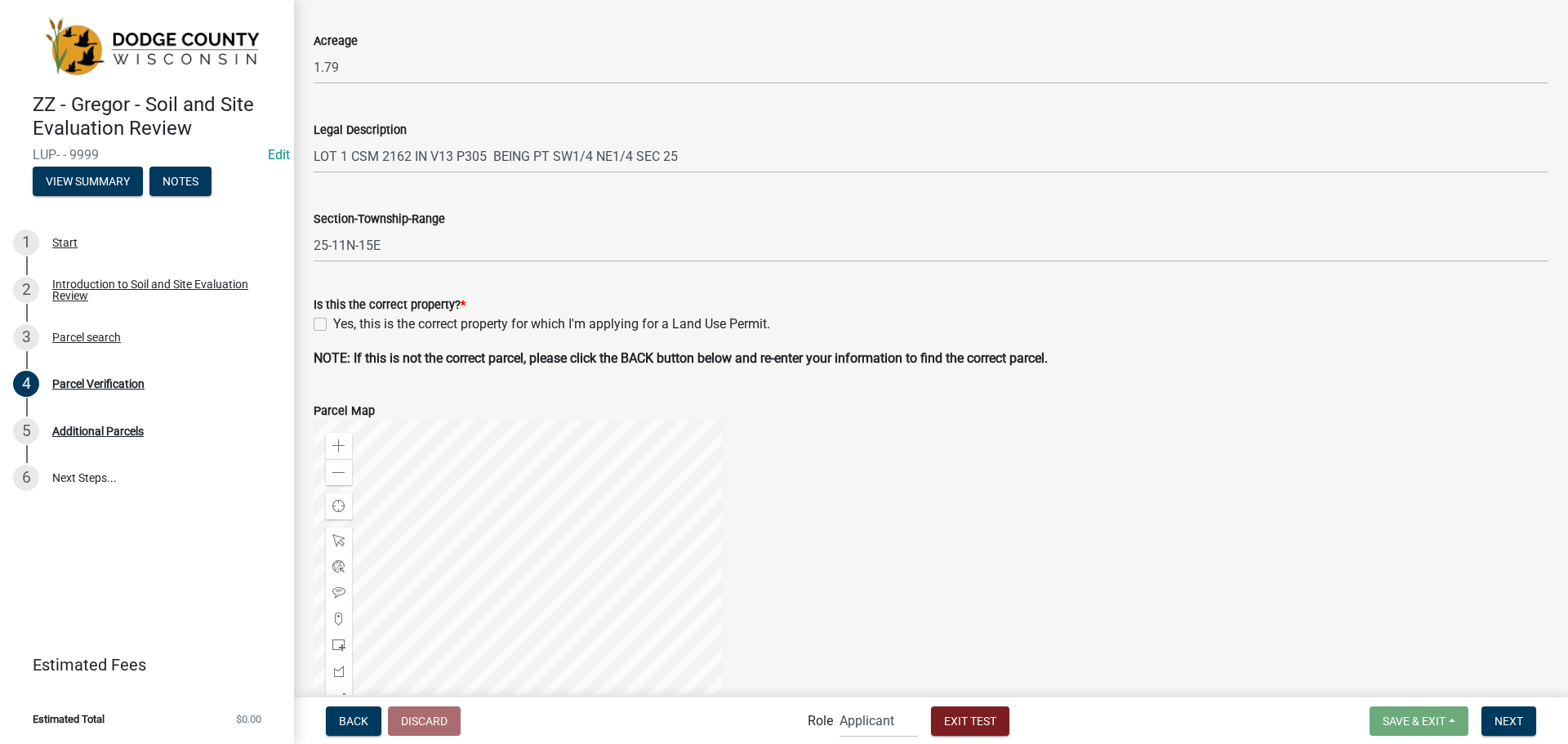
click at [333, 319] on label "Yes, this is the correct property for which I'm applying for a Land Use Permit." at bounding box center [551, 324] width 437 height 19
click at [333, 319] on input "Yes, this is the correct property for which I'm applying for a Land Use Permit." at bounding box center [338, 320] width 11 height 11
checkbox input "true"
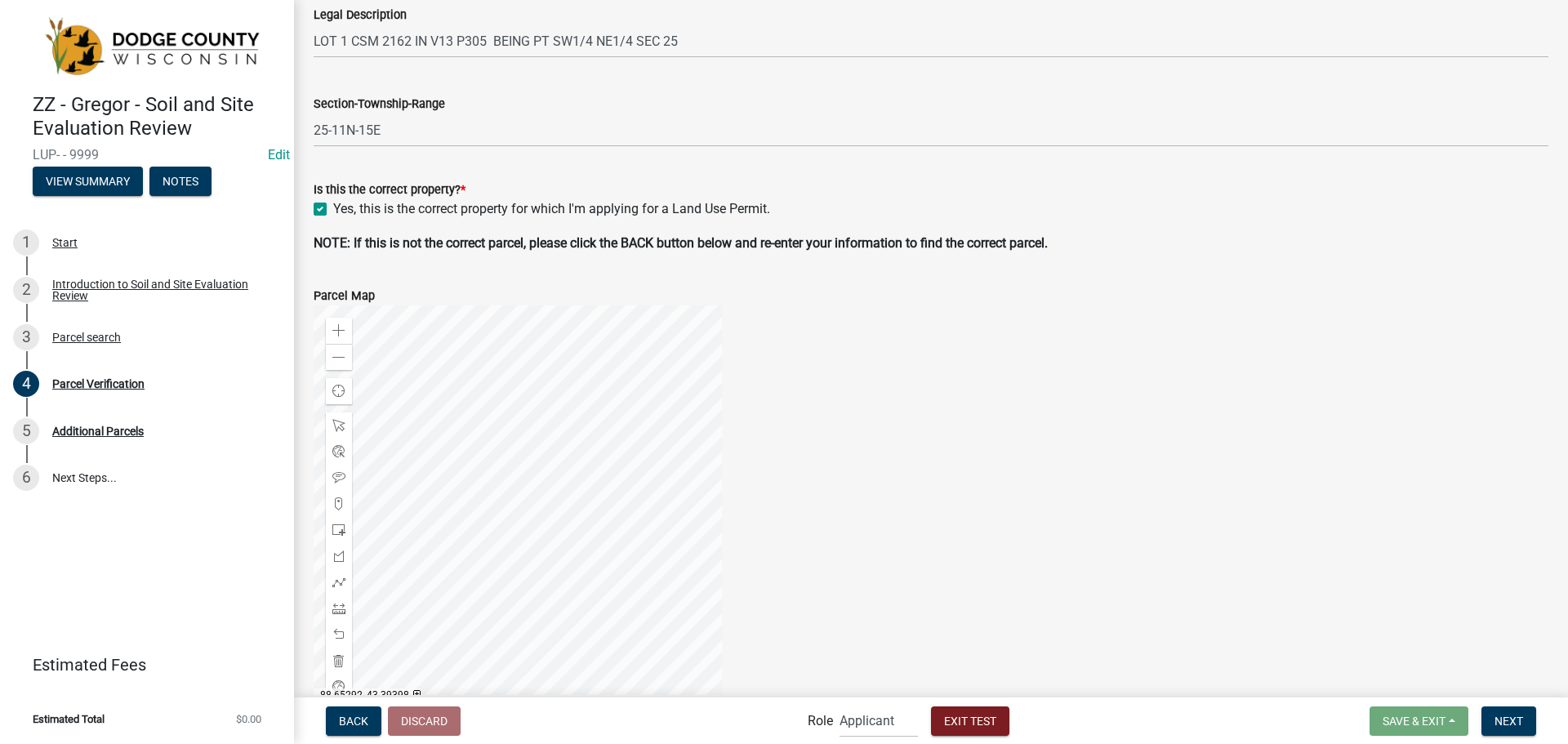
scroll to position [558, 0]
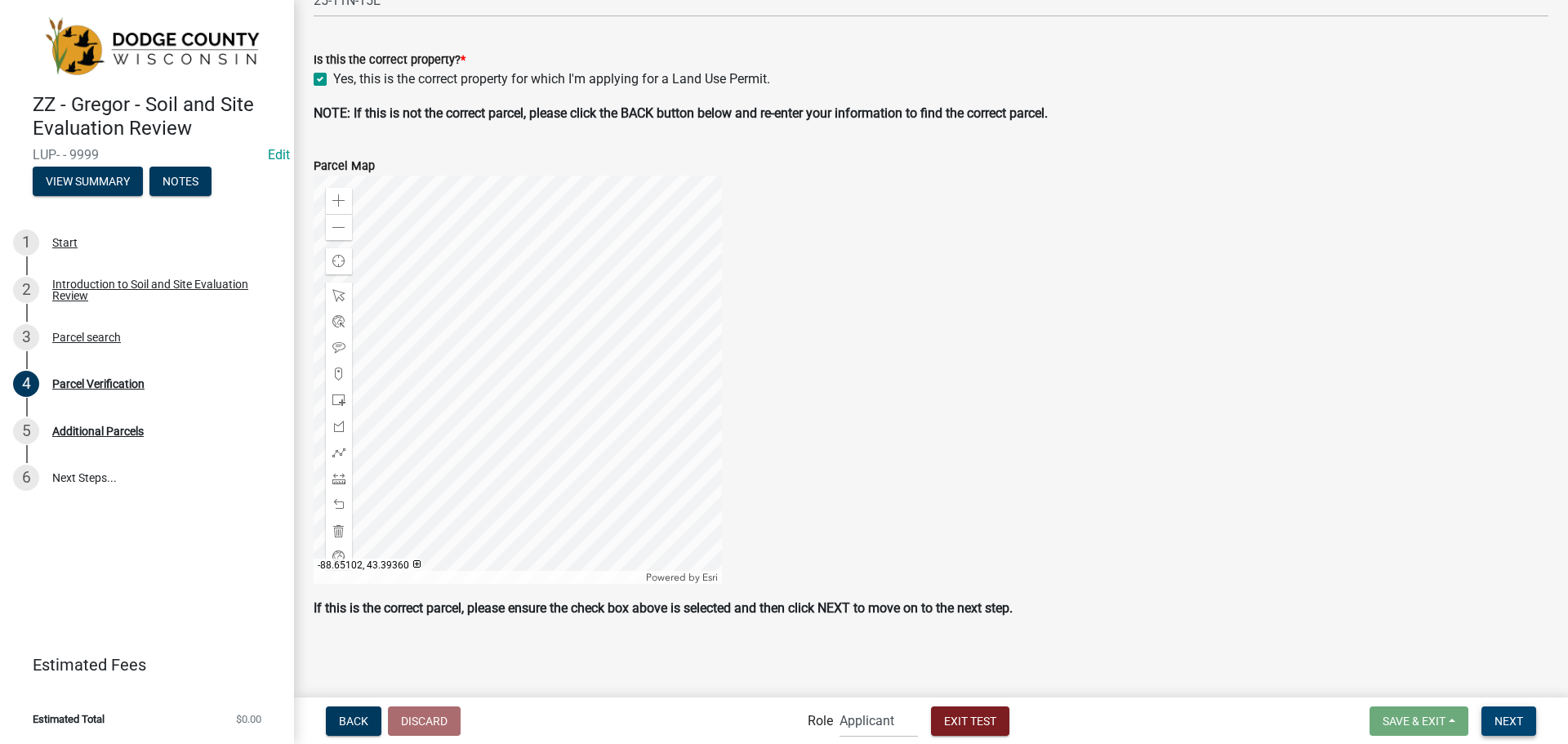
click at [1522, 721] on span "Next" at bounding box center [1508, 719] width 28 height 13
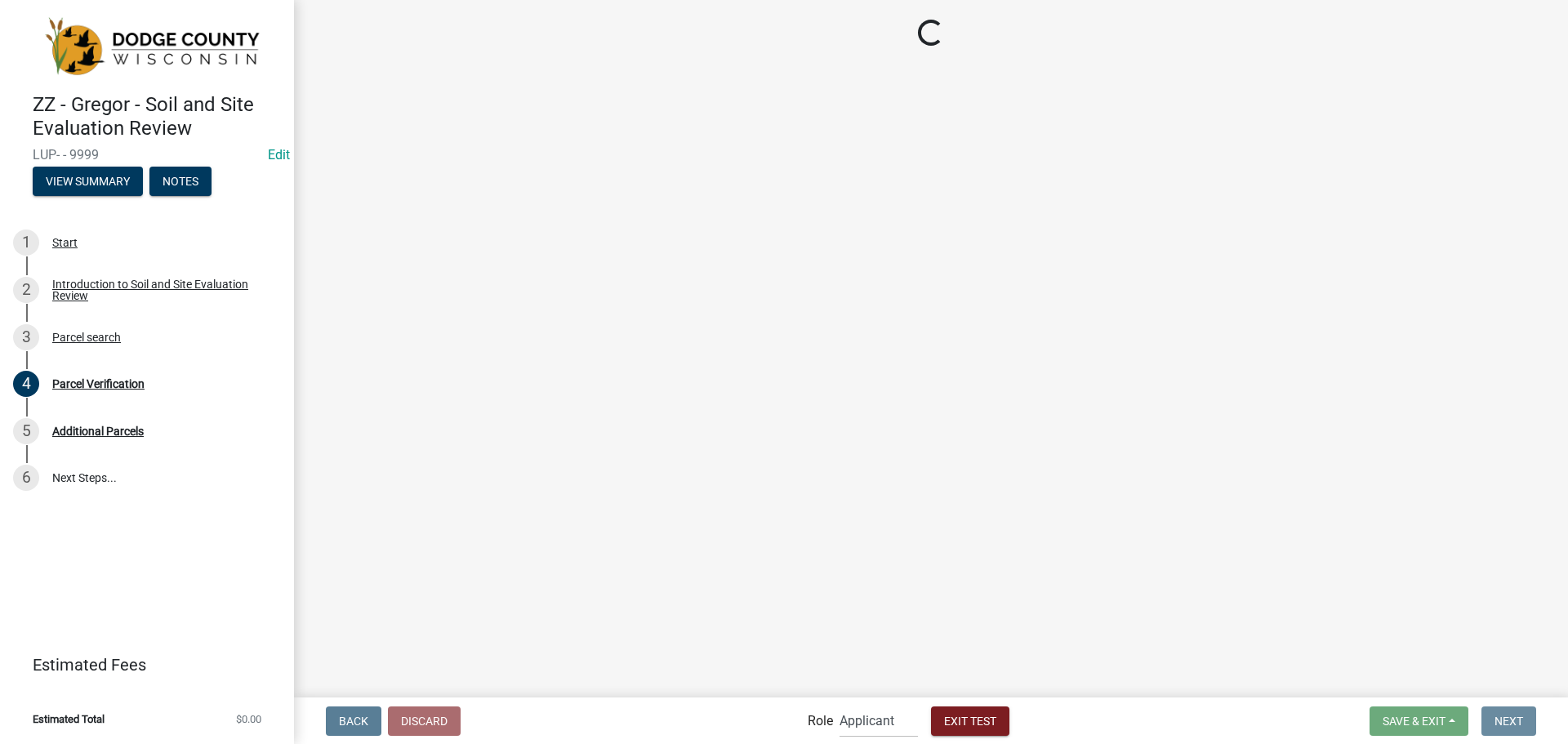
scroll to position [0, 0]
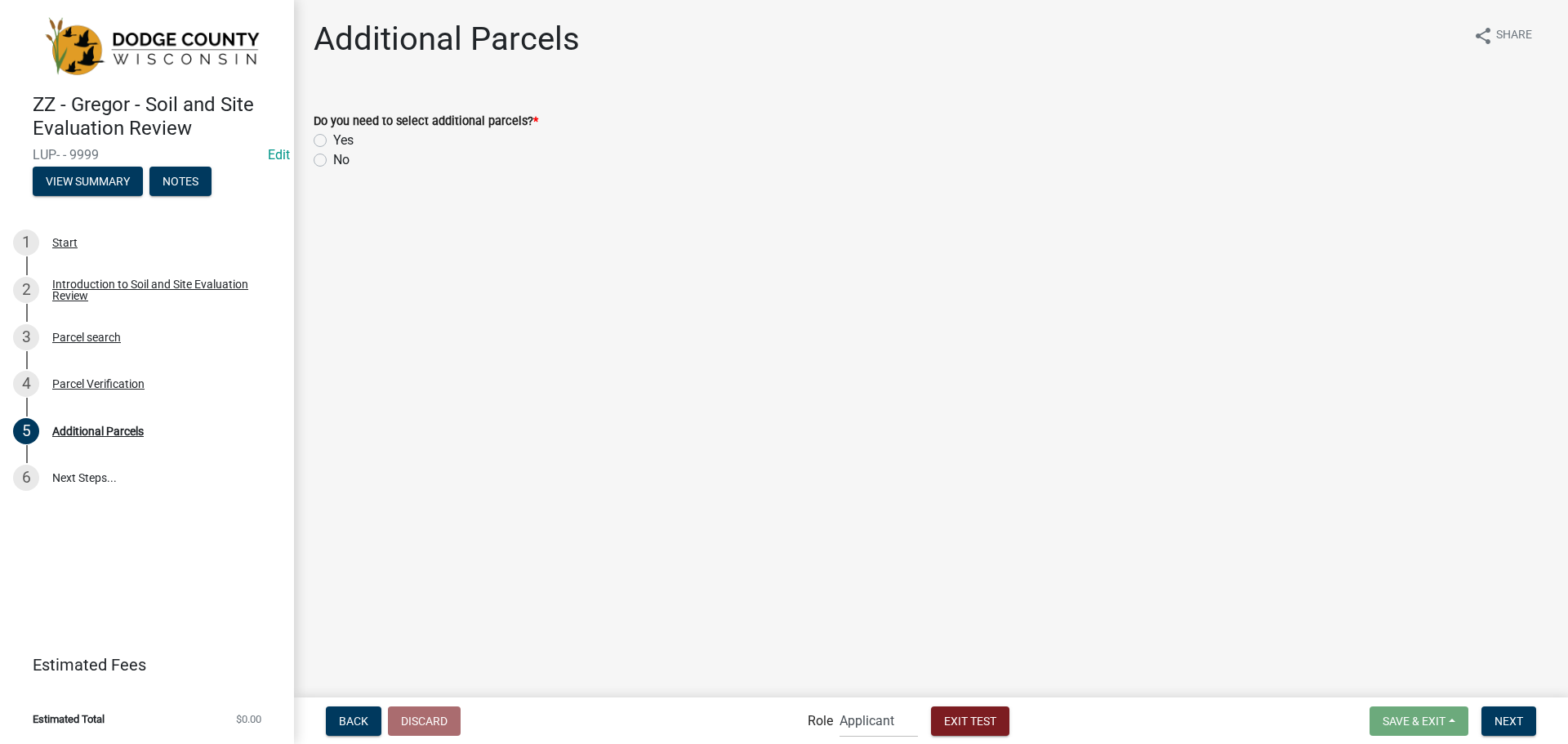
click at [333, 161] on label "No" at bounding box center [341, 160] width 17 height 19
click at [333, 161] on input "No" at bounding box center [338, 156] width 11 height 11
radio input "true"
click at [1511, 720] on span "Next" at bounding box center [1508, 719] width 28 height 13
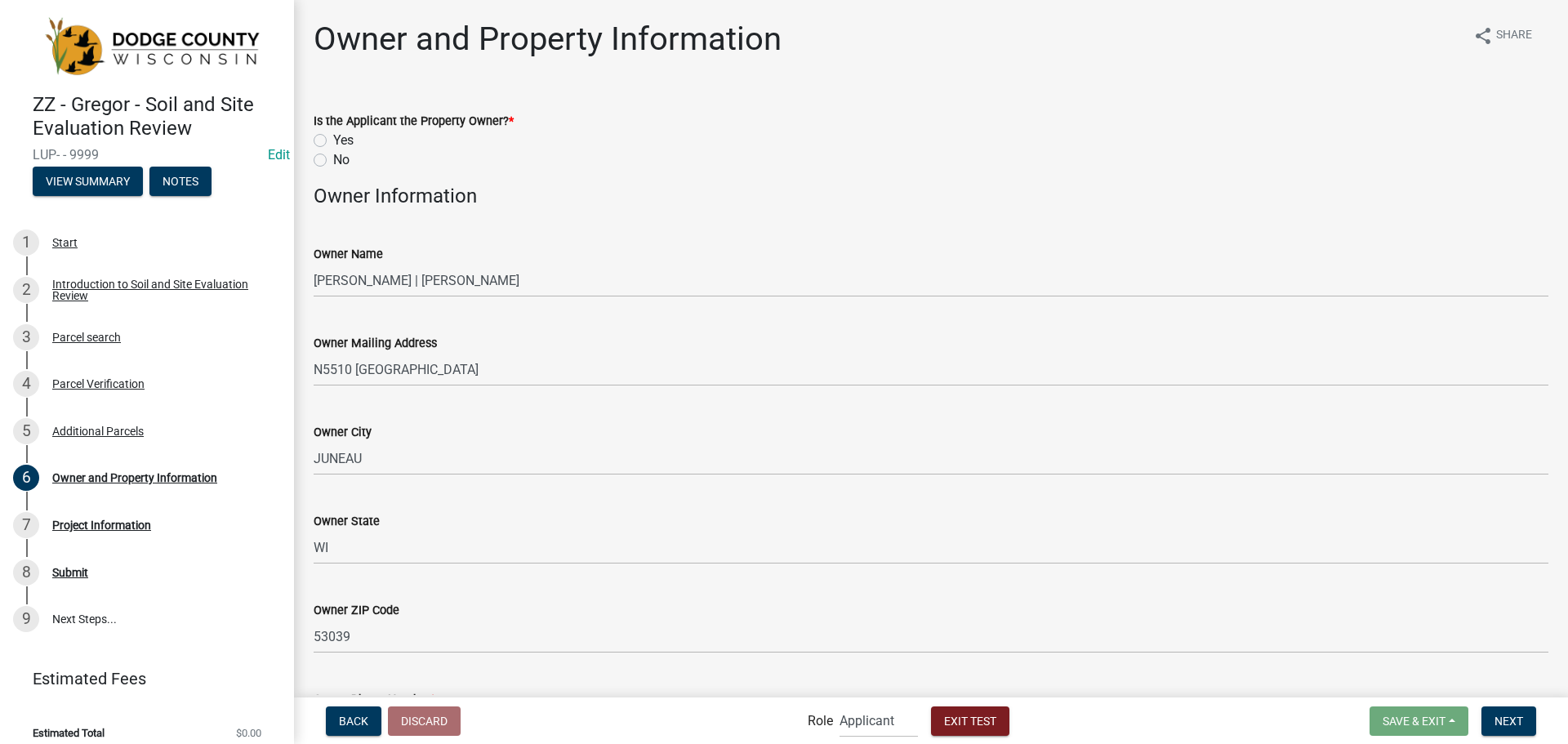
click at [333, 138] on label "Yes" at bounding box center [343, 140] width 20 height 19
click at [333, 138] on input "Yes" at bounding box center [338, 136] width 11 height 11
radio input "true"
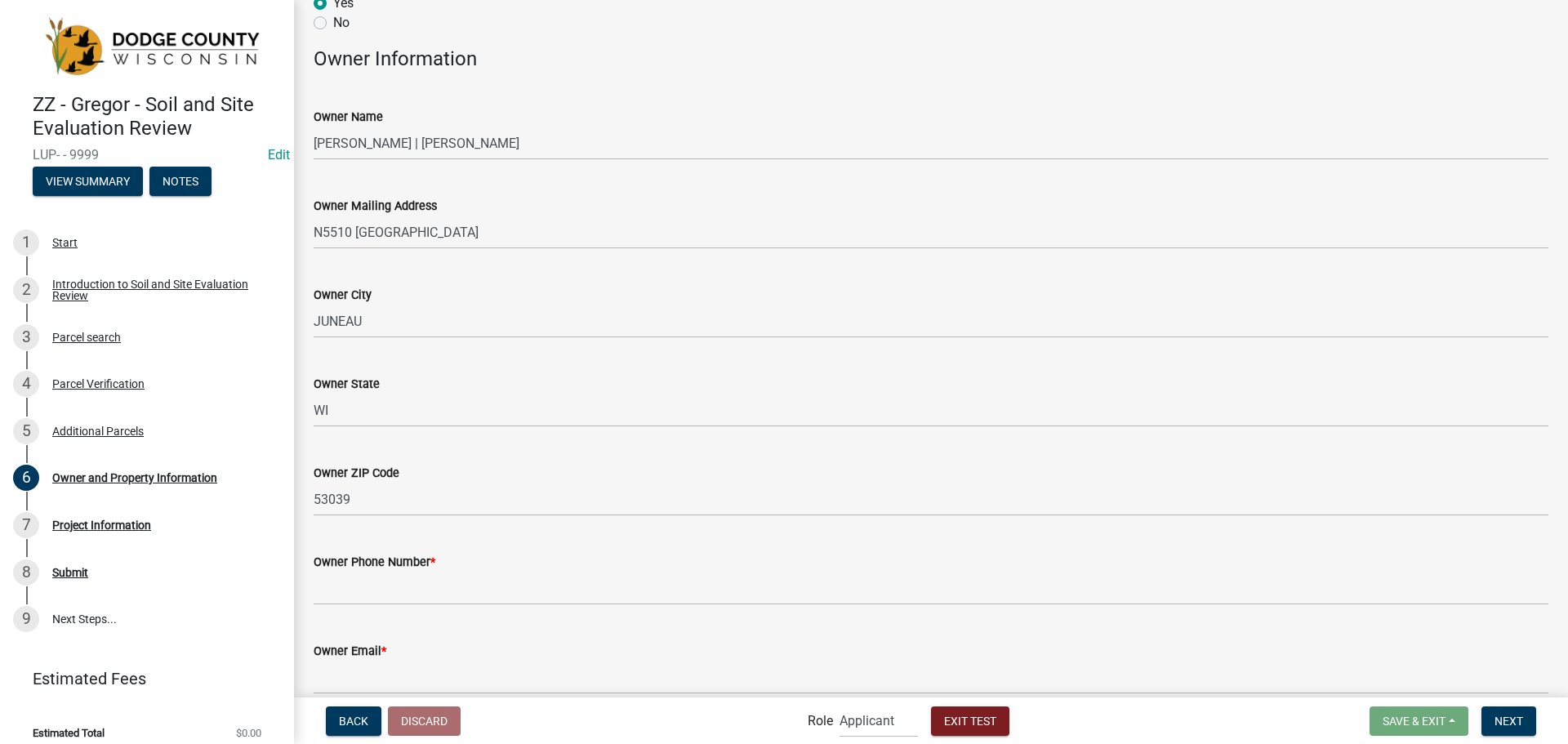
scroll to position [490, 0]
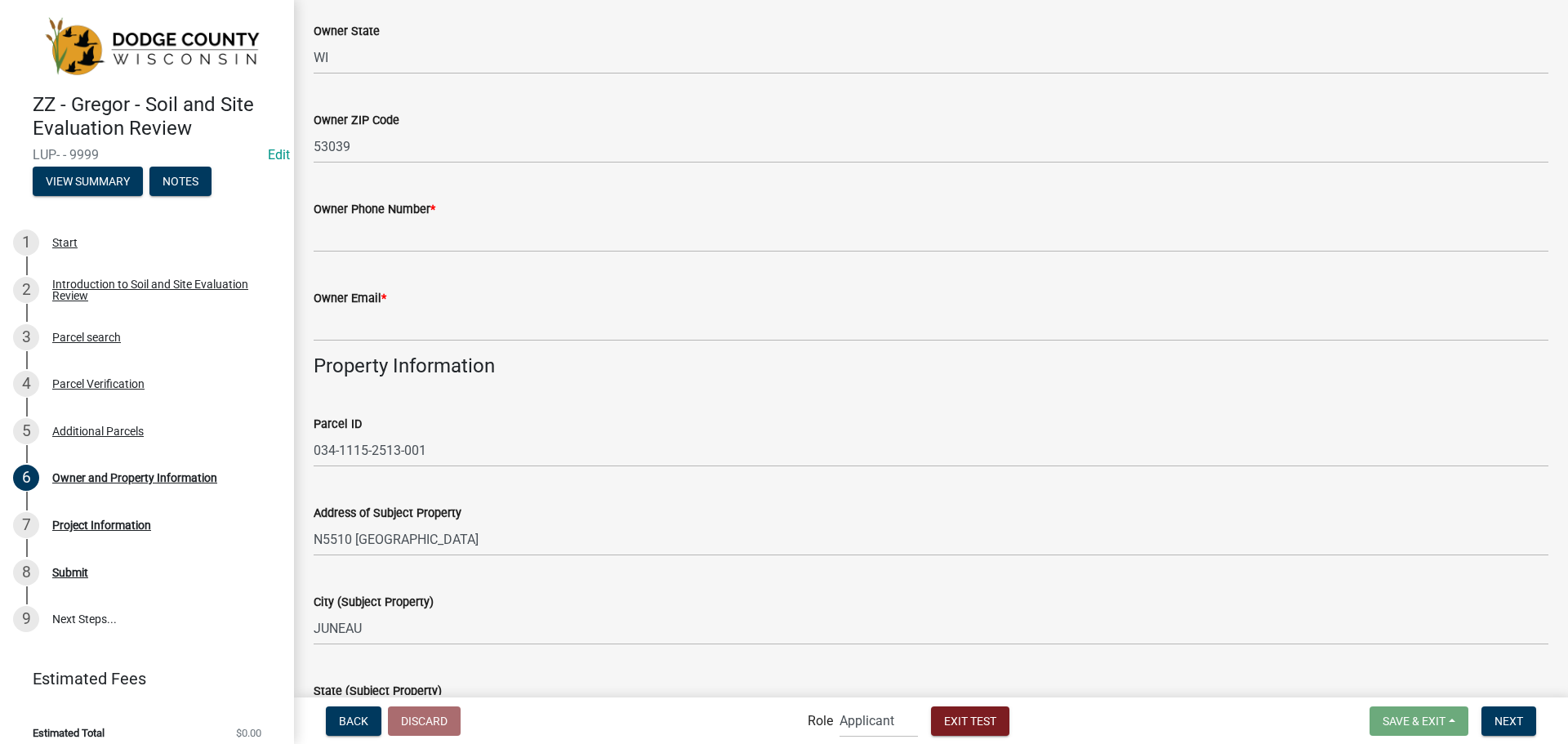
click at [491, 212] on div "Owner Phone Number *" at bounding box center [931, 209] width 1235 height 19
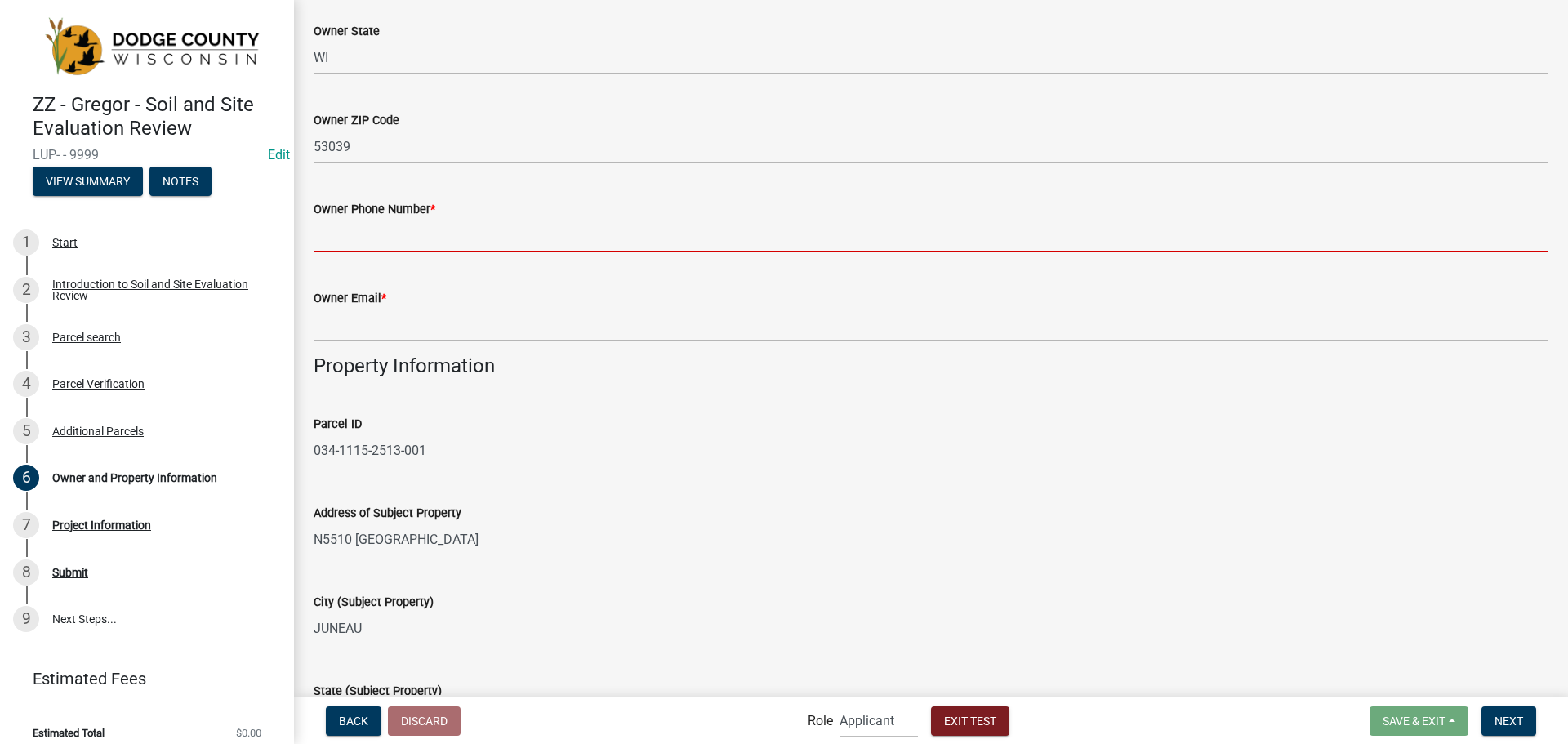
click at [487, 233] on input "Owner Phone Number *" at bounding box center [931, 235] width 1235 height 33
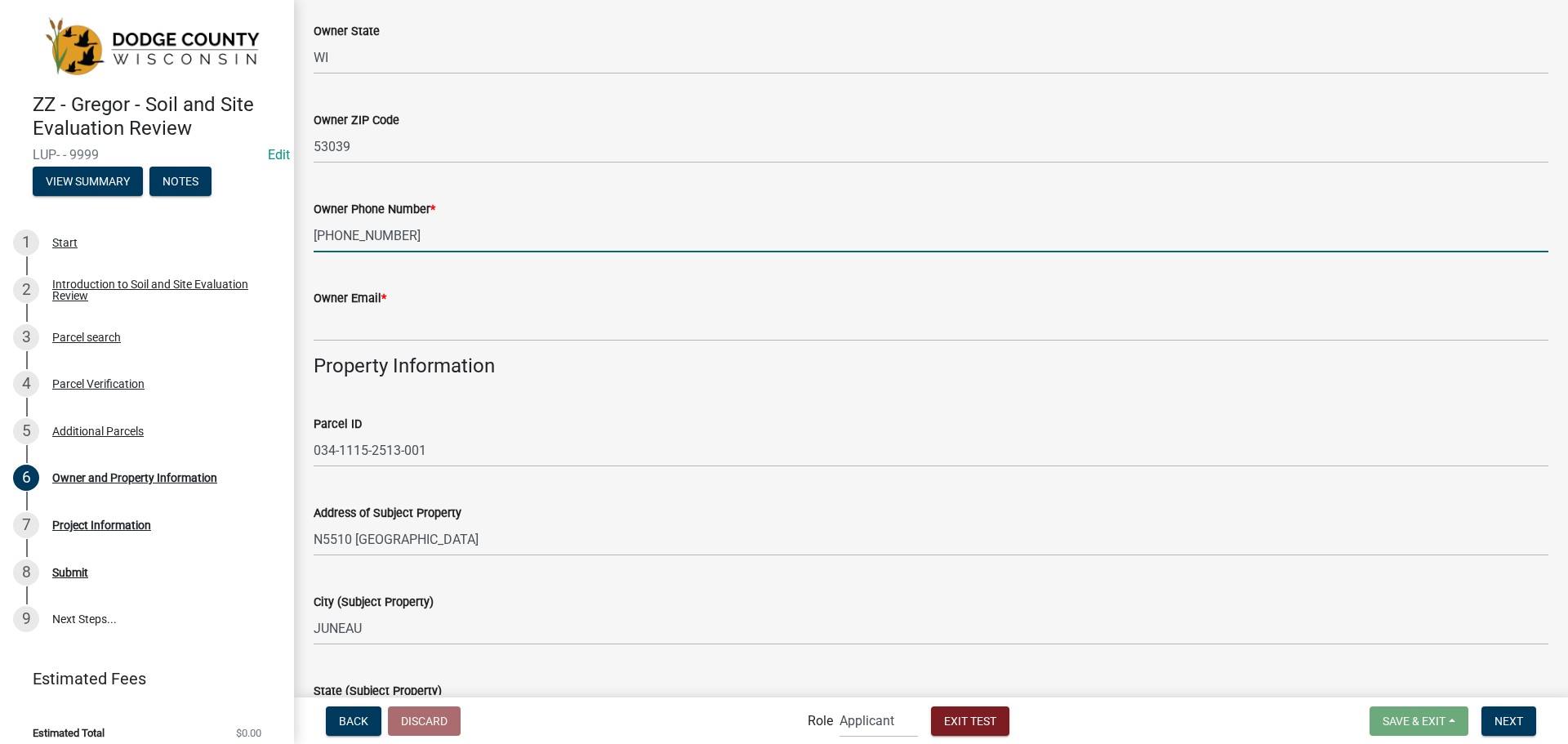
type input "[PHONE_NUMBER]"
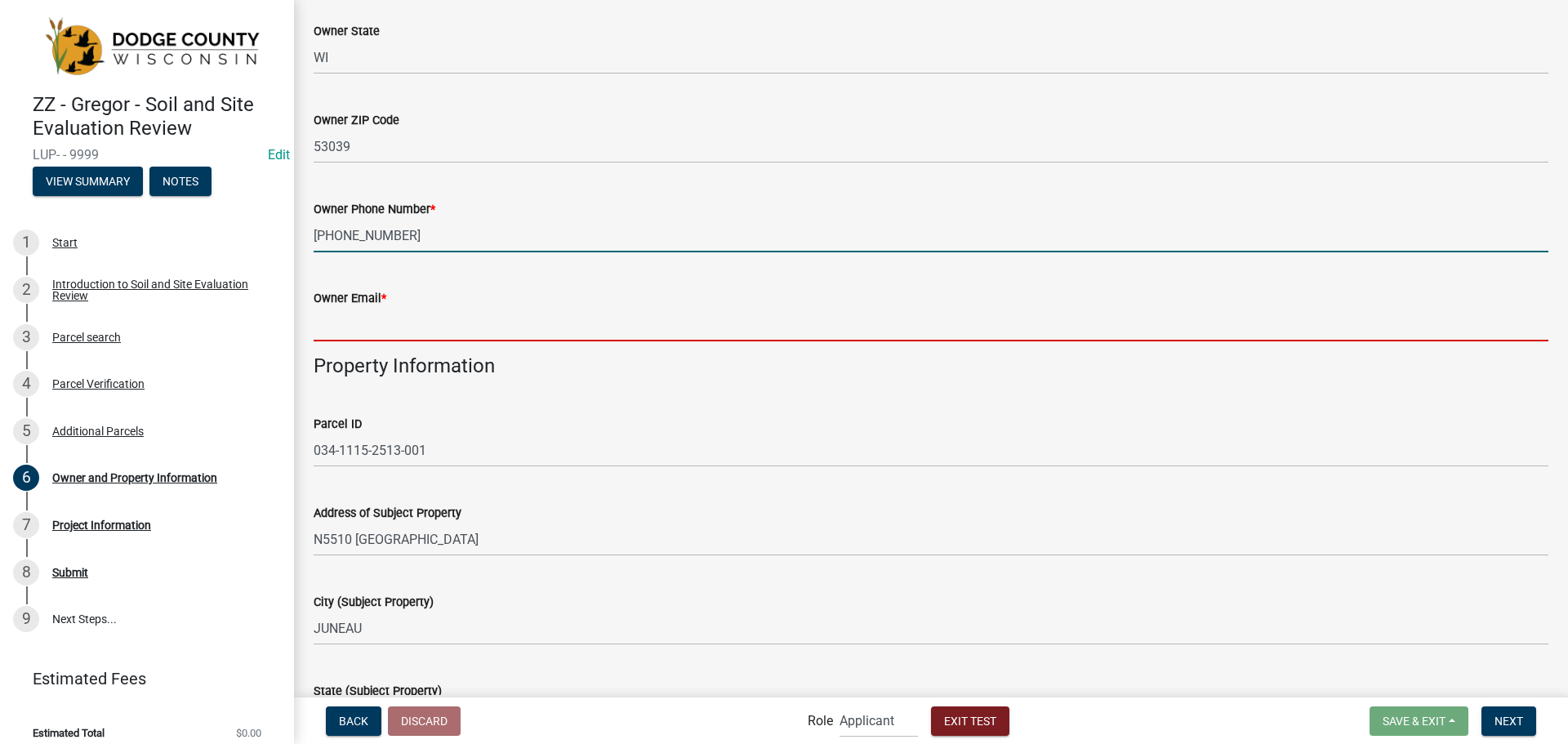
click at [422, 337] on input "Owner Email *" at bounding box center [931, 324] width 1235 height 33
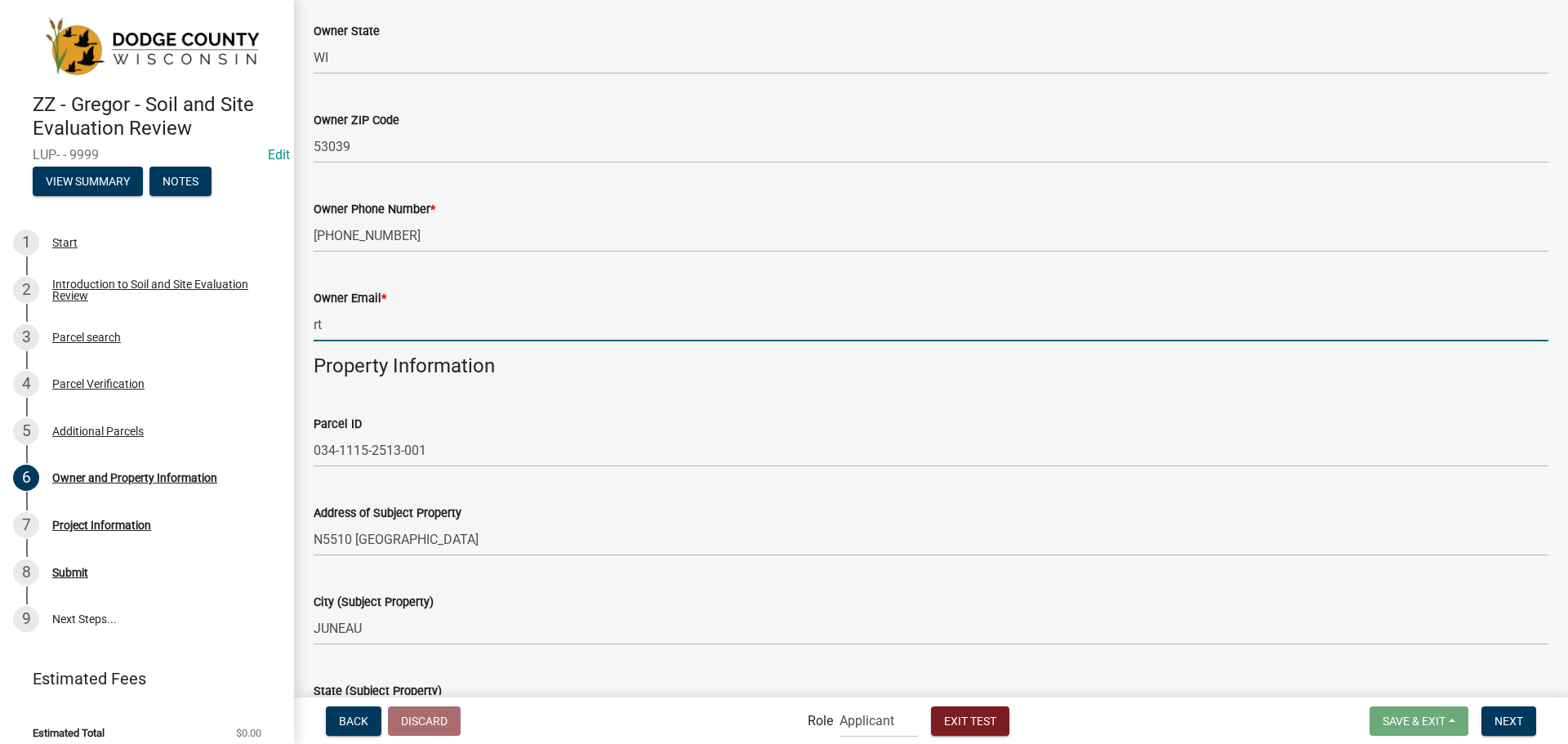
type input "r"
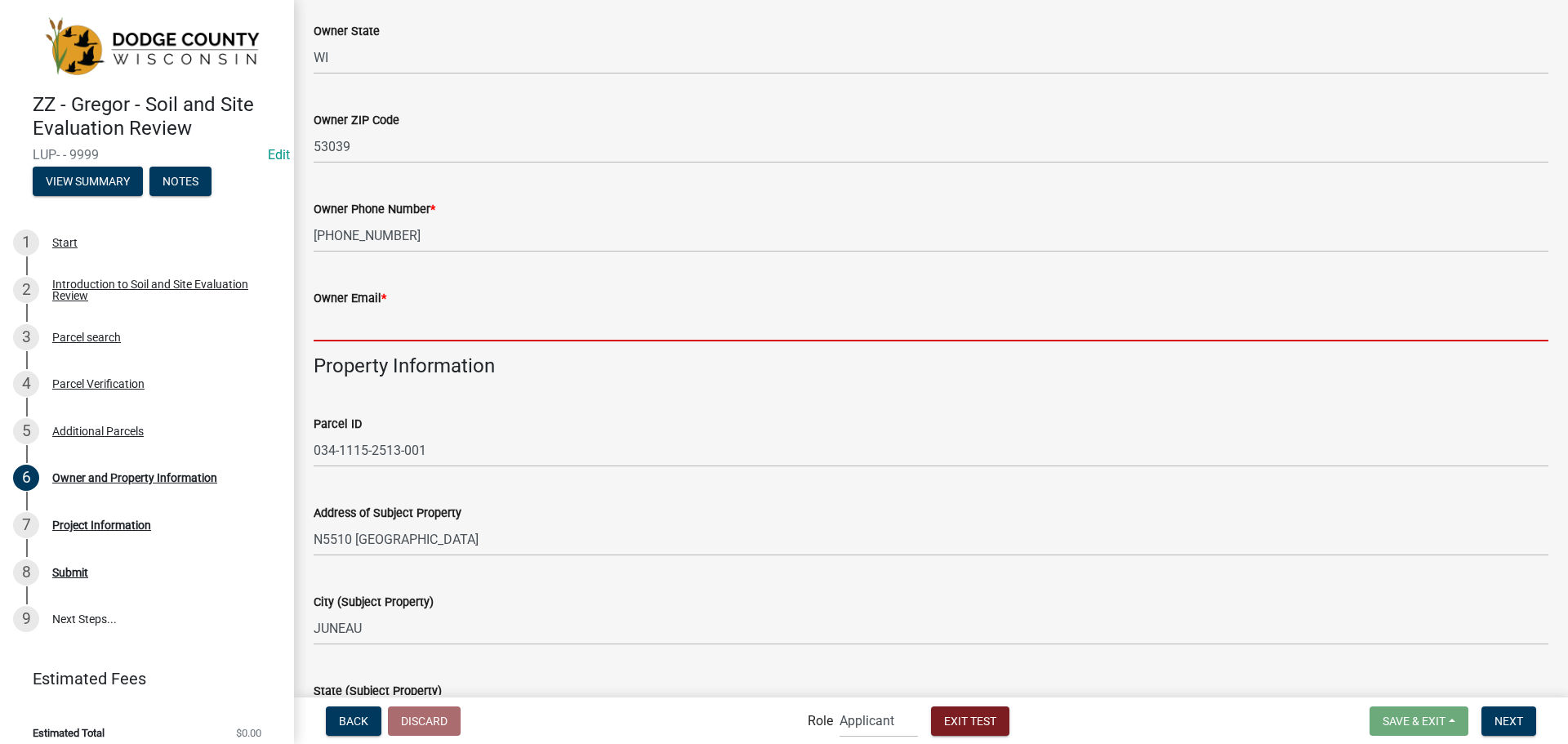
type input "g"
type input "t"
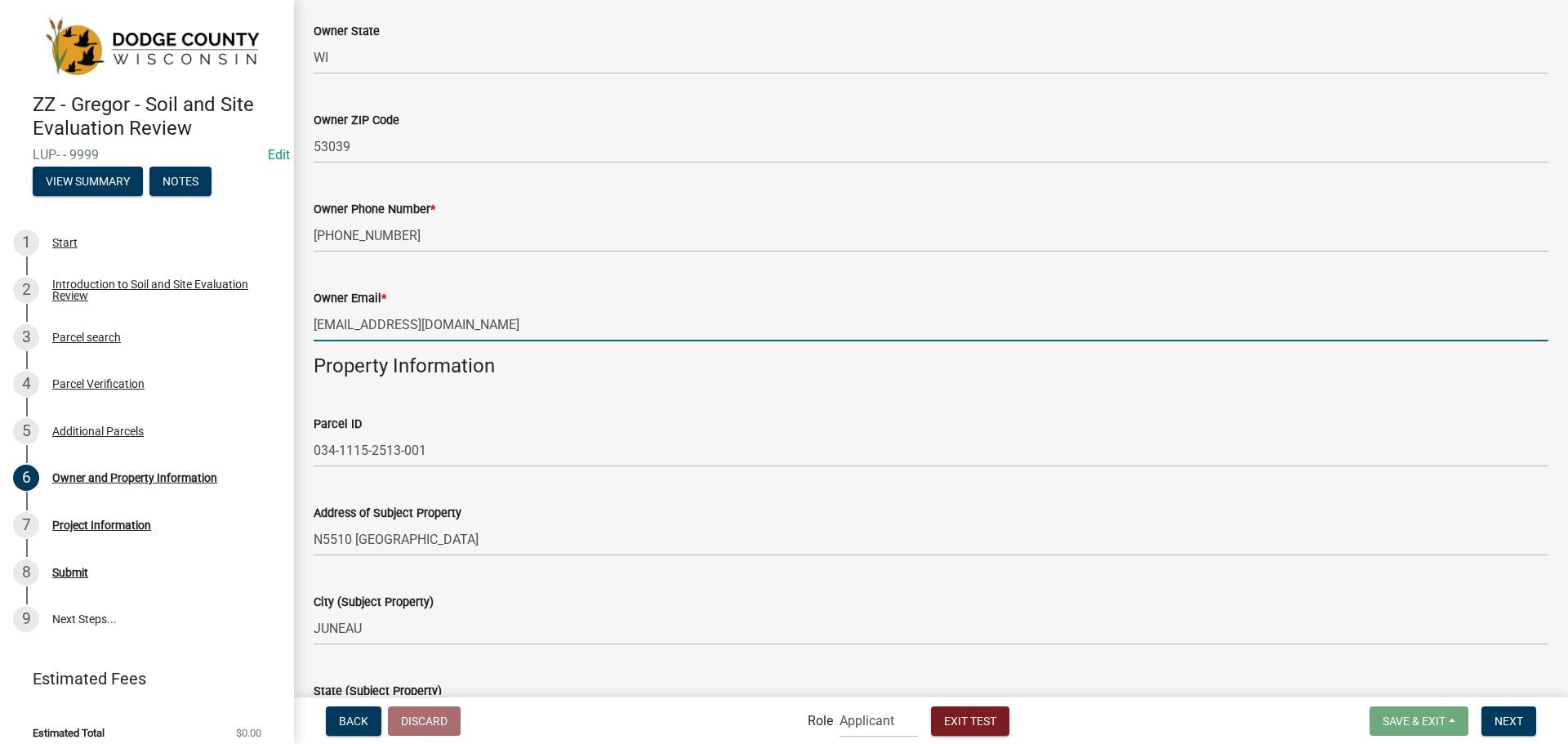
type input "[EMAIL_ADDRESS][DOMAIN_NAME]"
click at [386, 279] on div "Owner Email * [EMAIL_ADDRESS][DOMAIN_NAME]" at bounding box center [931, 303] width 1235 height 76
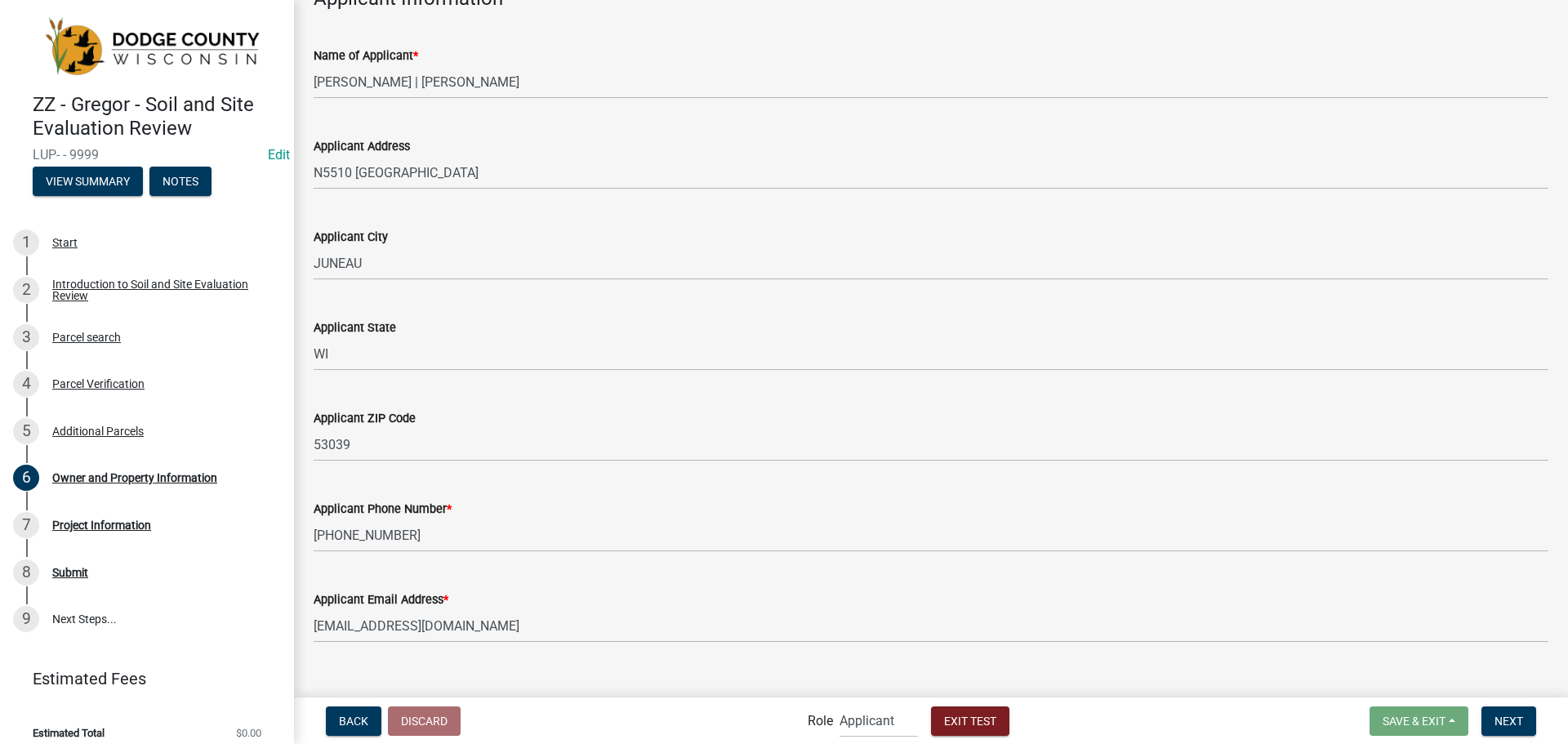
scroll to position [1544, 0]
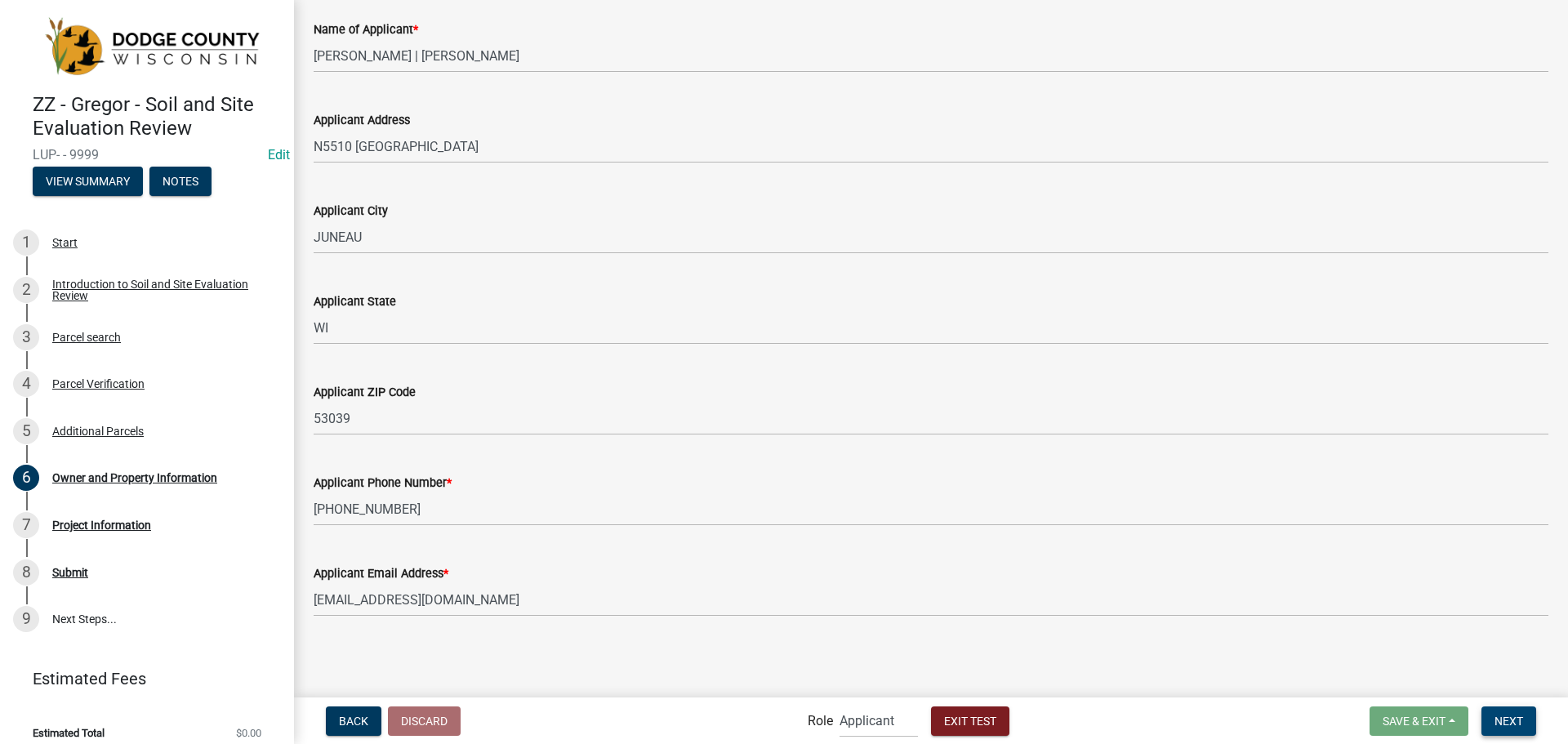
click at [1505, 720] on span "Next" at bounding box center [1508, 719] width 28 height 13
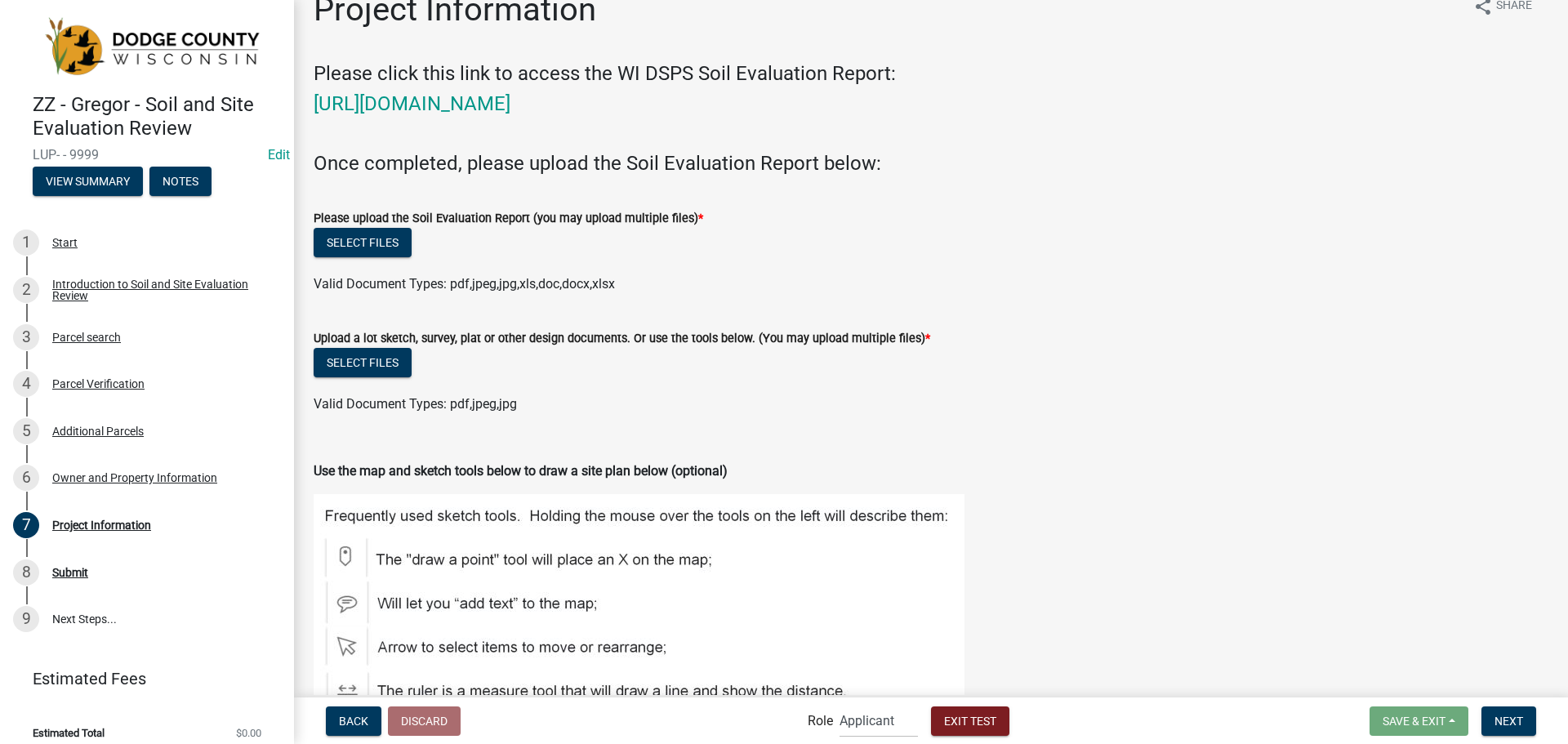
scroll to position [82, 0]
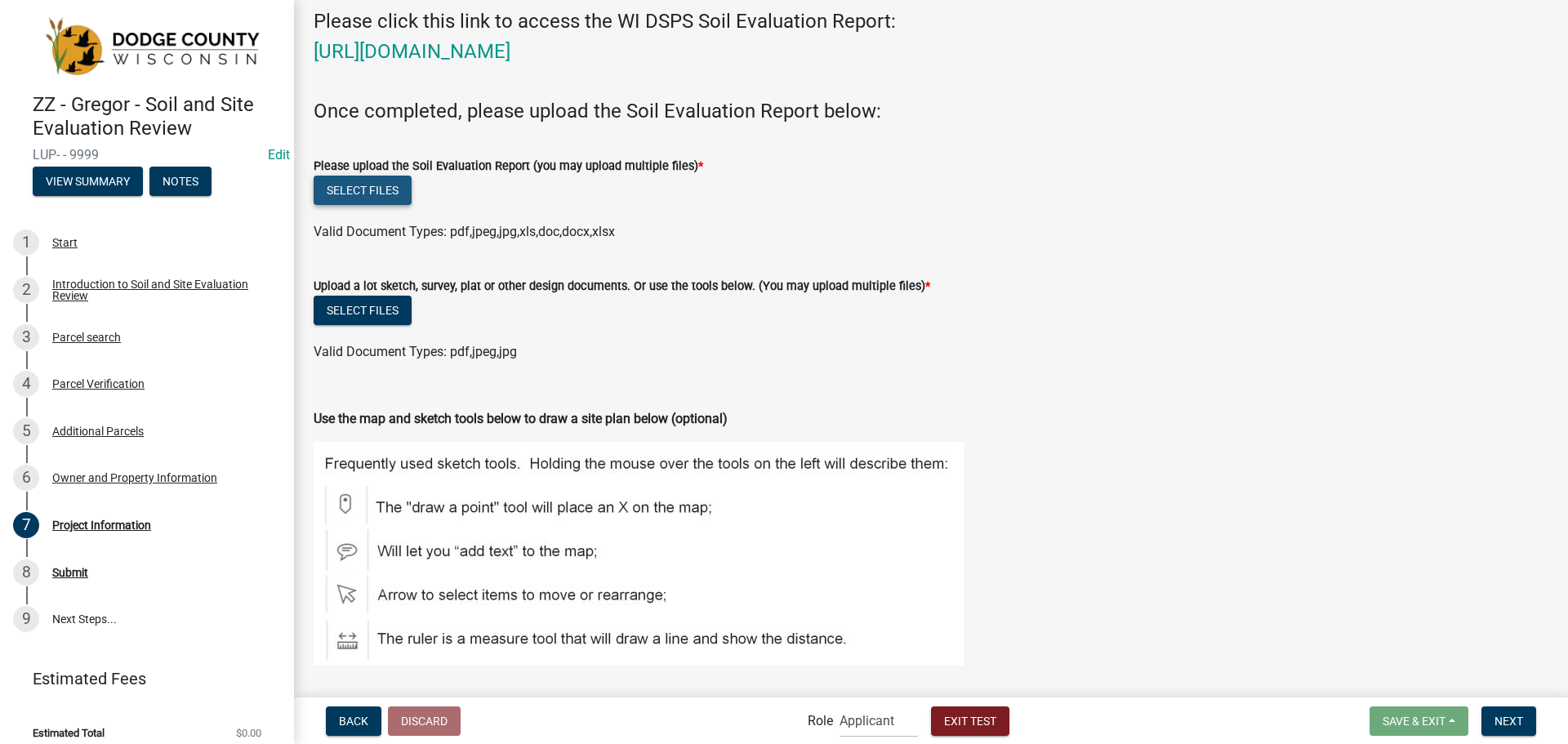
click at [365, 191] on button "Select files" at bounding box center [362, 189] width 98 height 29
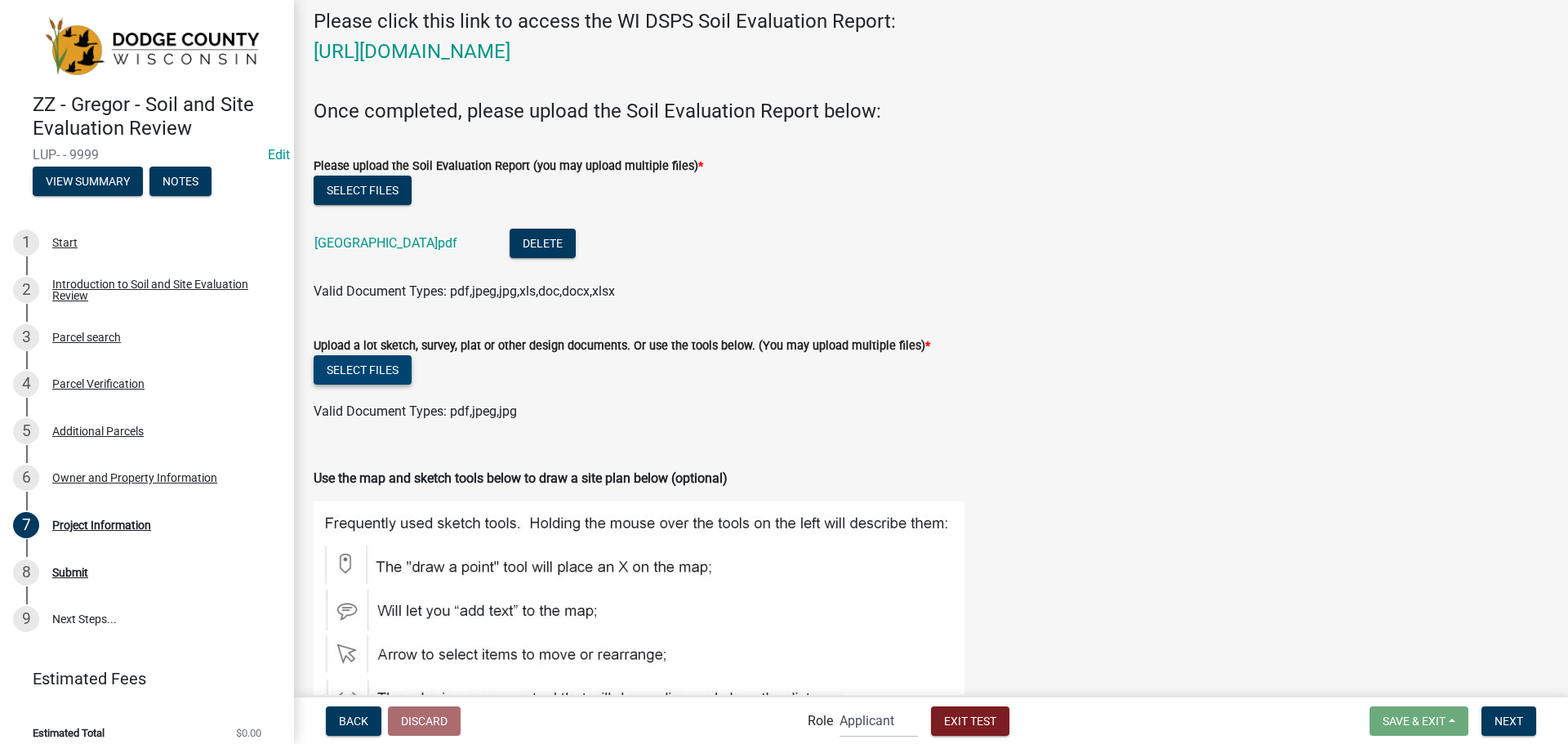
click at [380, 371] on button "Select files" at bounding box center [362, 369] width 98 height 29
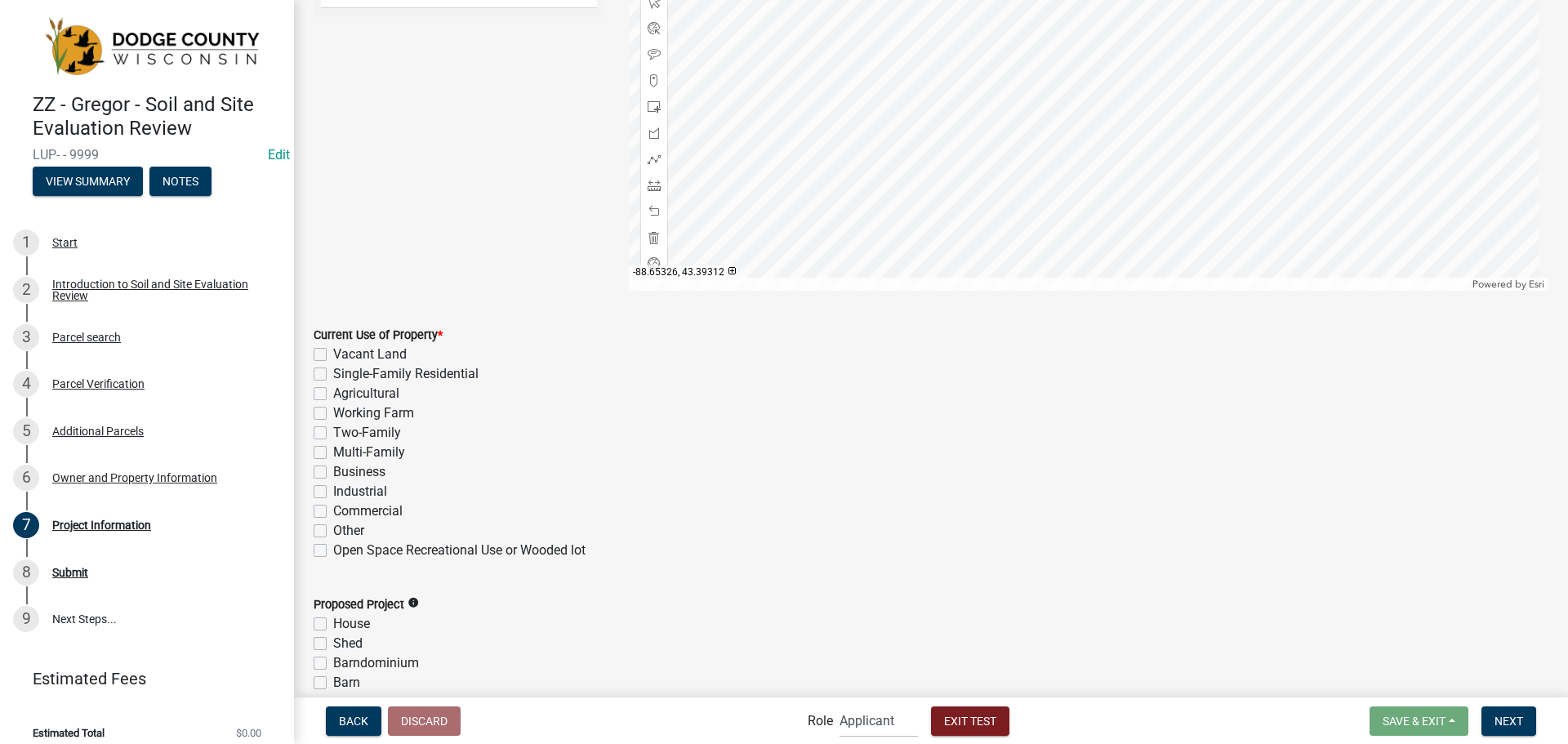
scroll to position [1061, 0]
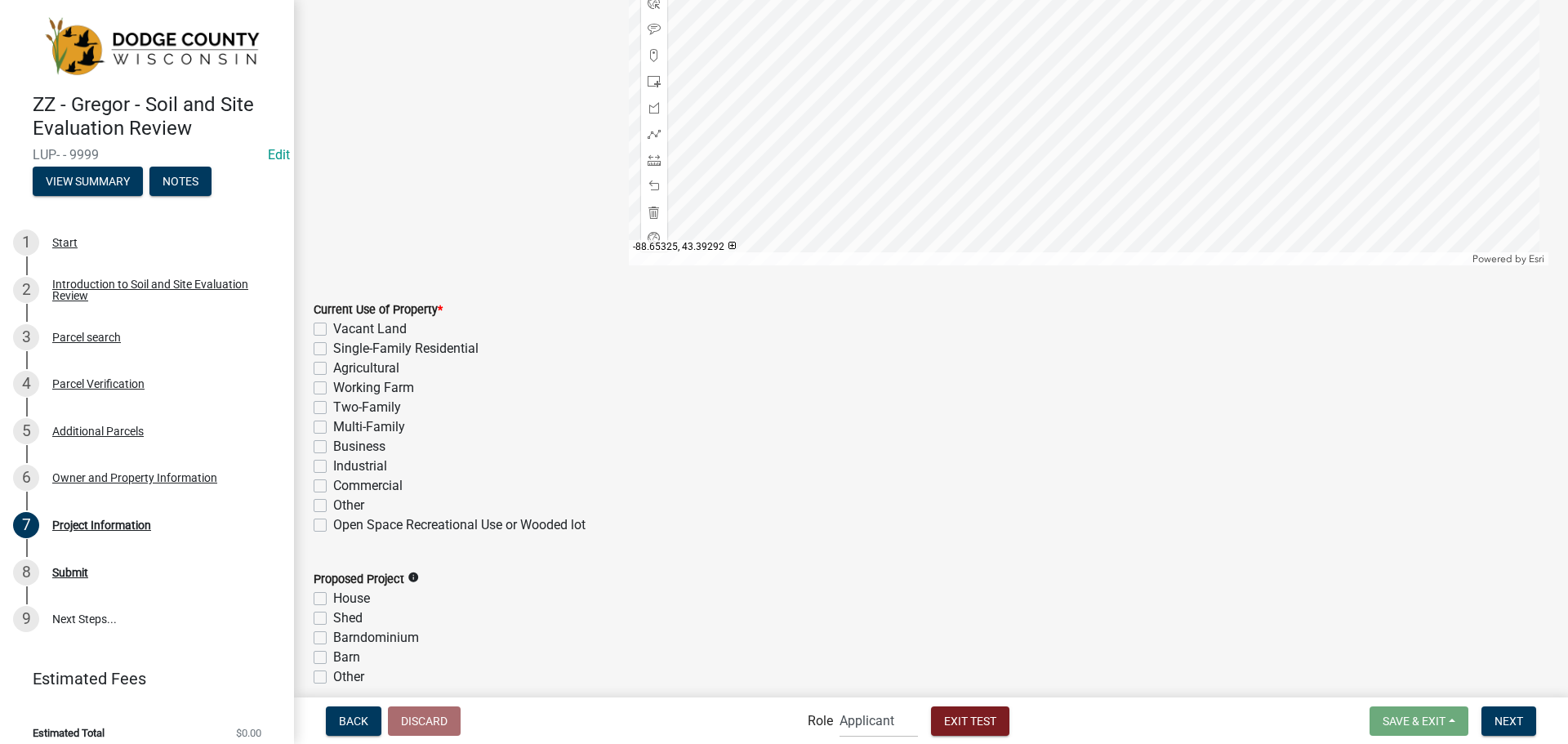
click at [321, 357] on div "Single-Family Residential" at bounding box center [931, 349] width 1235 height 19
click at [333, 352] on label "Single-Family Residential" at bounding box center [405, 349] width 145 height 19
click at [333, 350] on input "Single-Family Residential" at bounding box center [338, 344] width 11 height 11
checkbox input "true"
checkbox input "false"
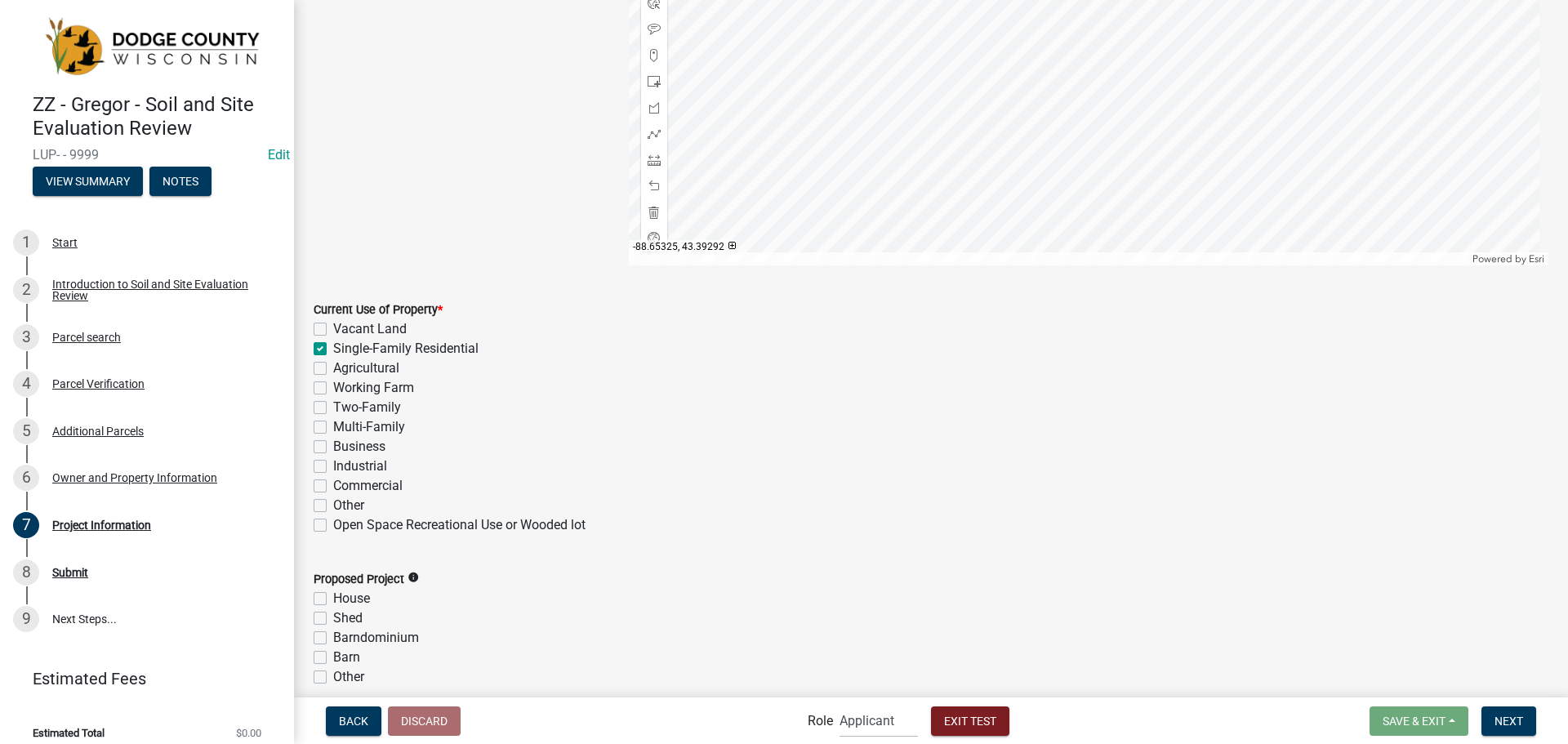
checkbox input "true"
checkbox input "false"
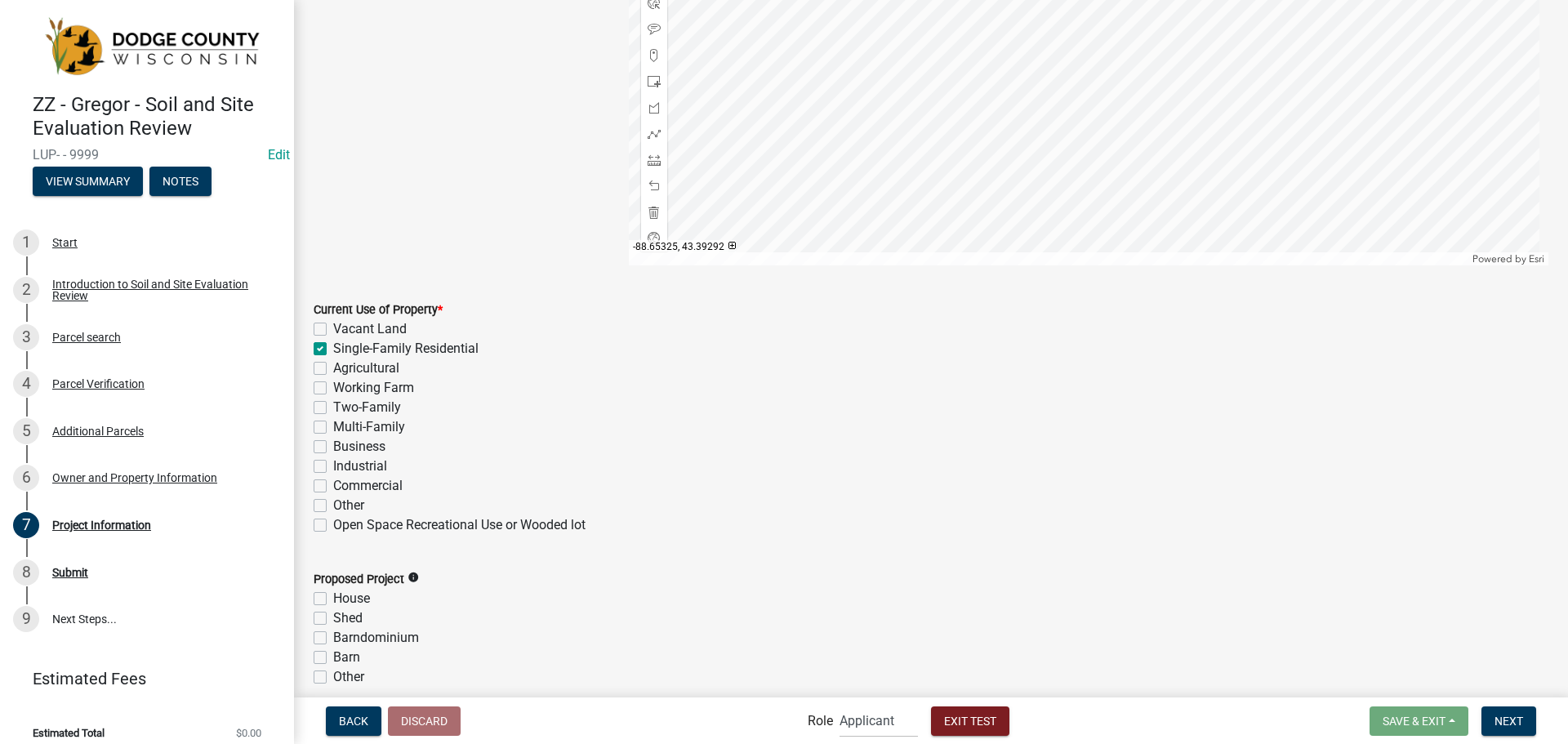
checkbox input "false"
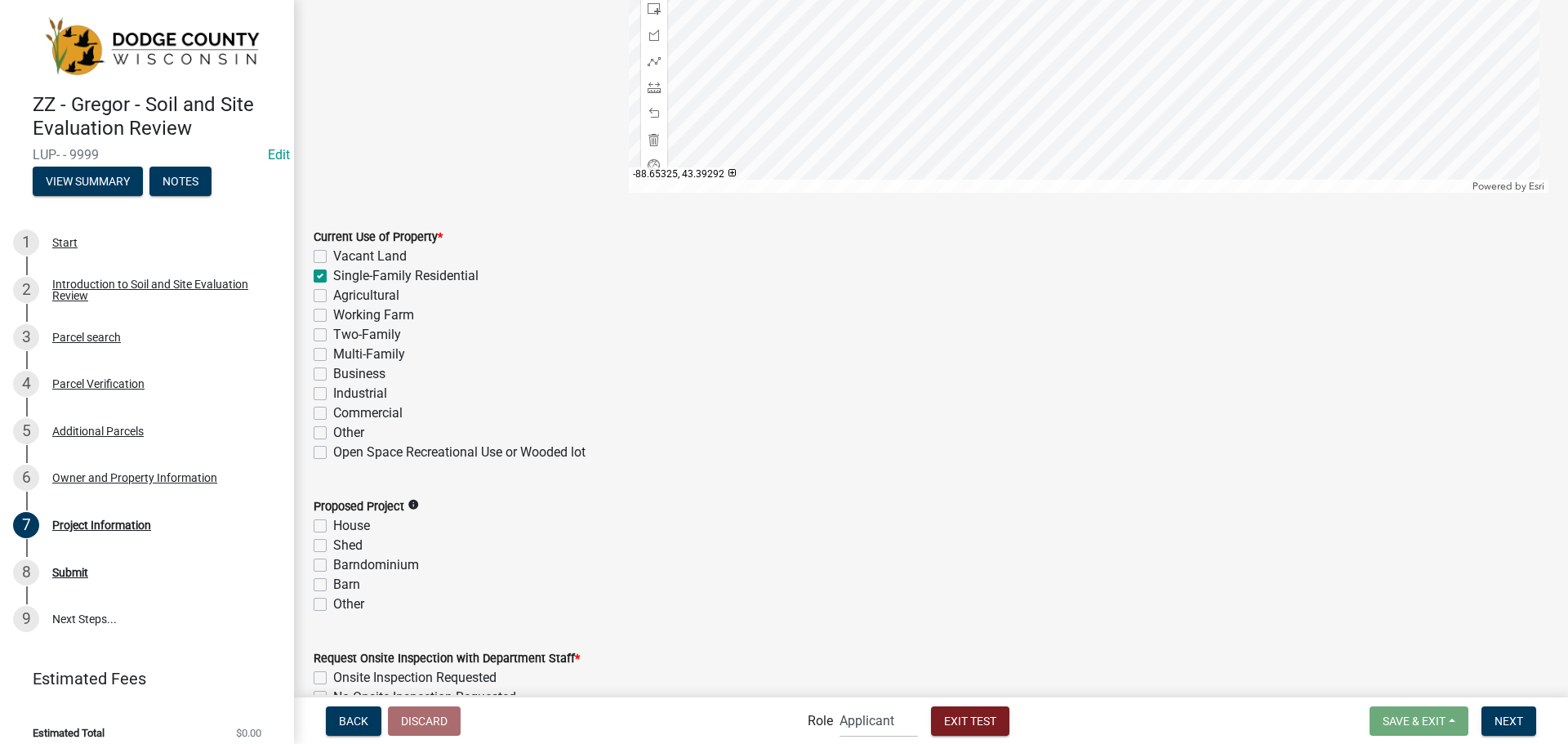
scroll to position [1225, 0]
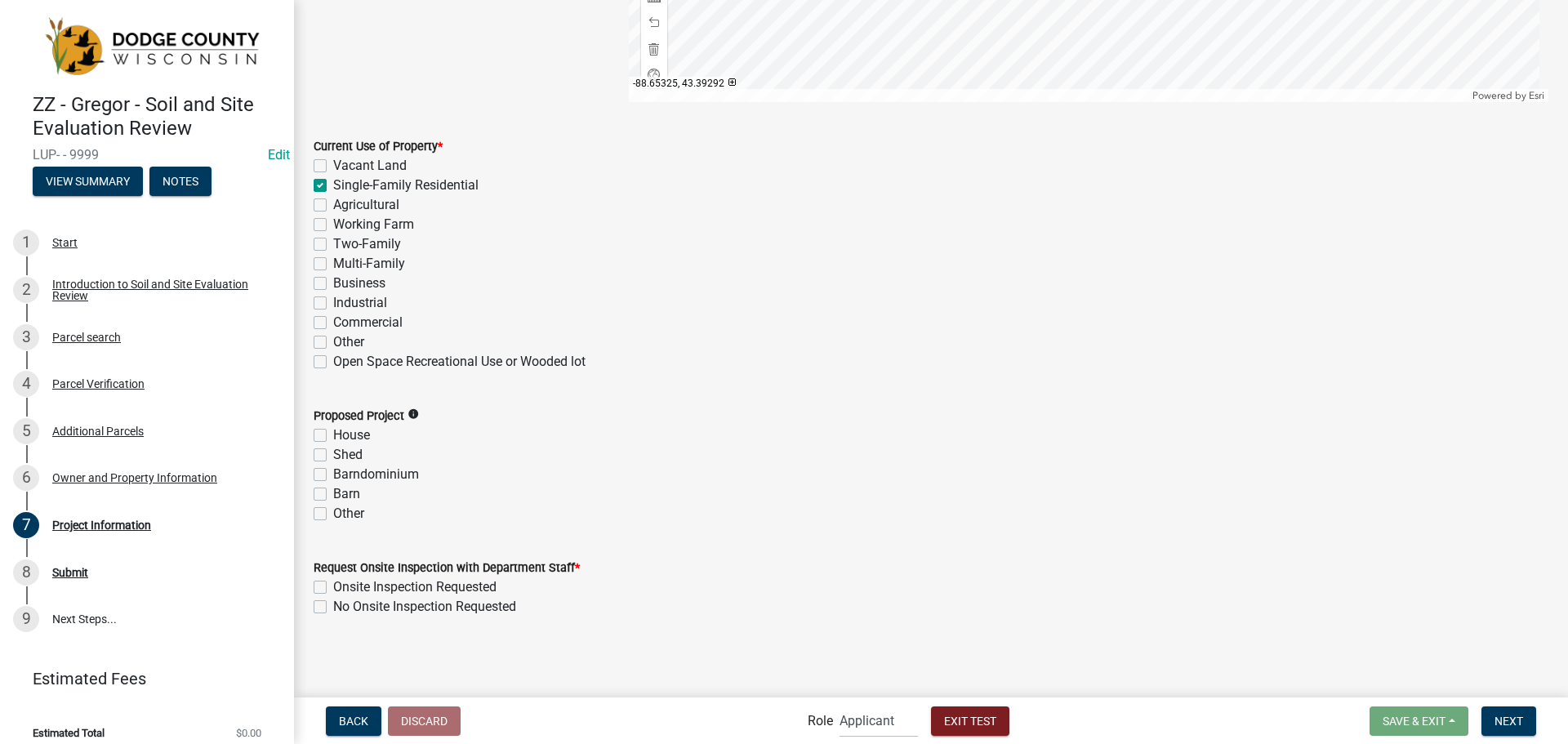
click at [333, 511] on label "Other" at bounding box center [348, 513] width 31 height 19
click at [333, 511] on input "Other" at bounding box center [338, 509] width 11 height 11
checkbox input "true"
checkbox input "false"
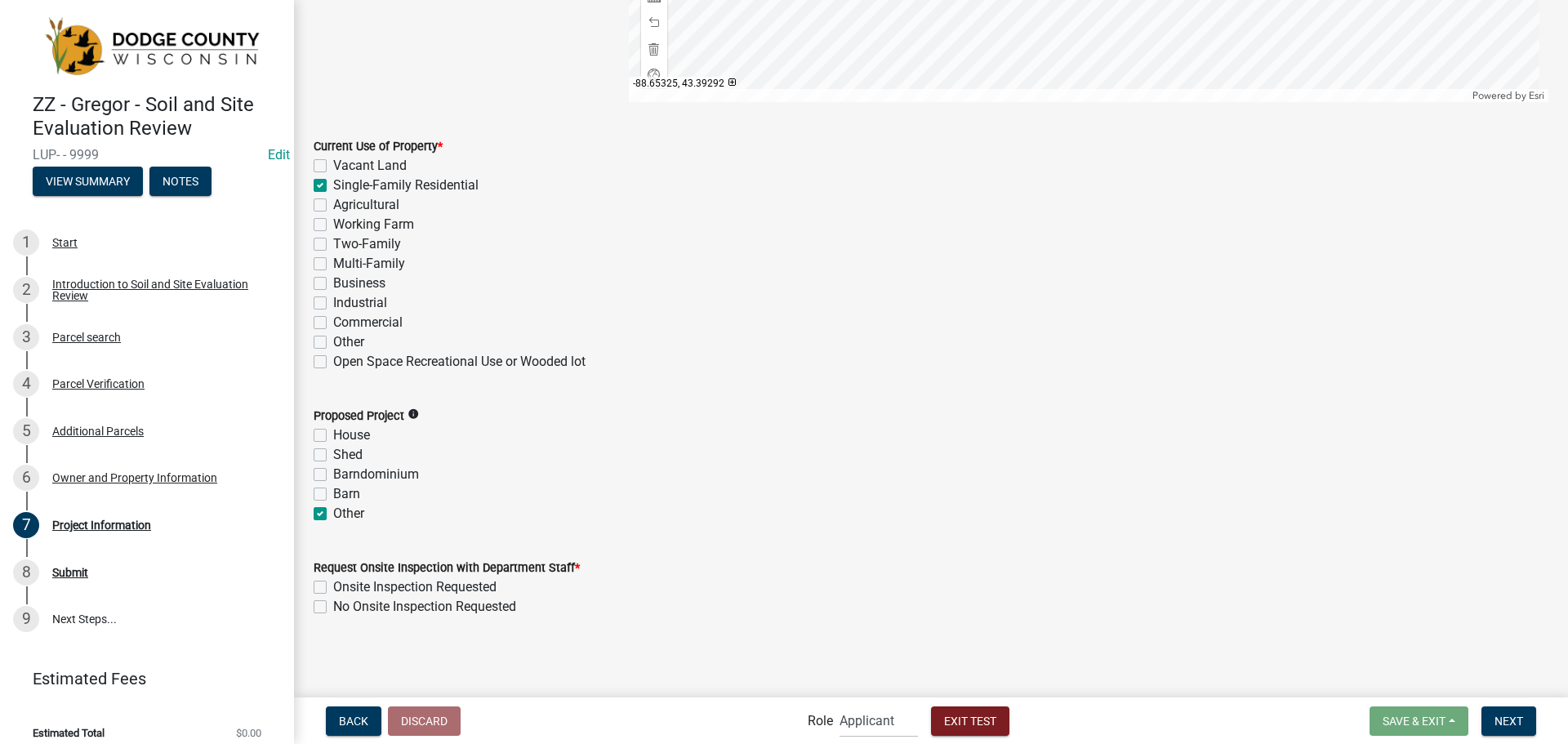
checkbox input "false"
checkbox input "true"
click at [328, 586] on div "Onsite Inspection Requested" at bounding box center [931, 586] width 1235 height 19
click at [333, 603] on label "No Onsite Inspection Requested" at bounding box center [425, 607] width 183 height 19
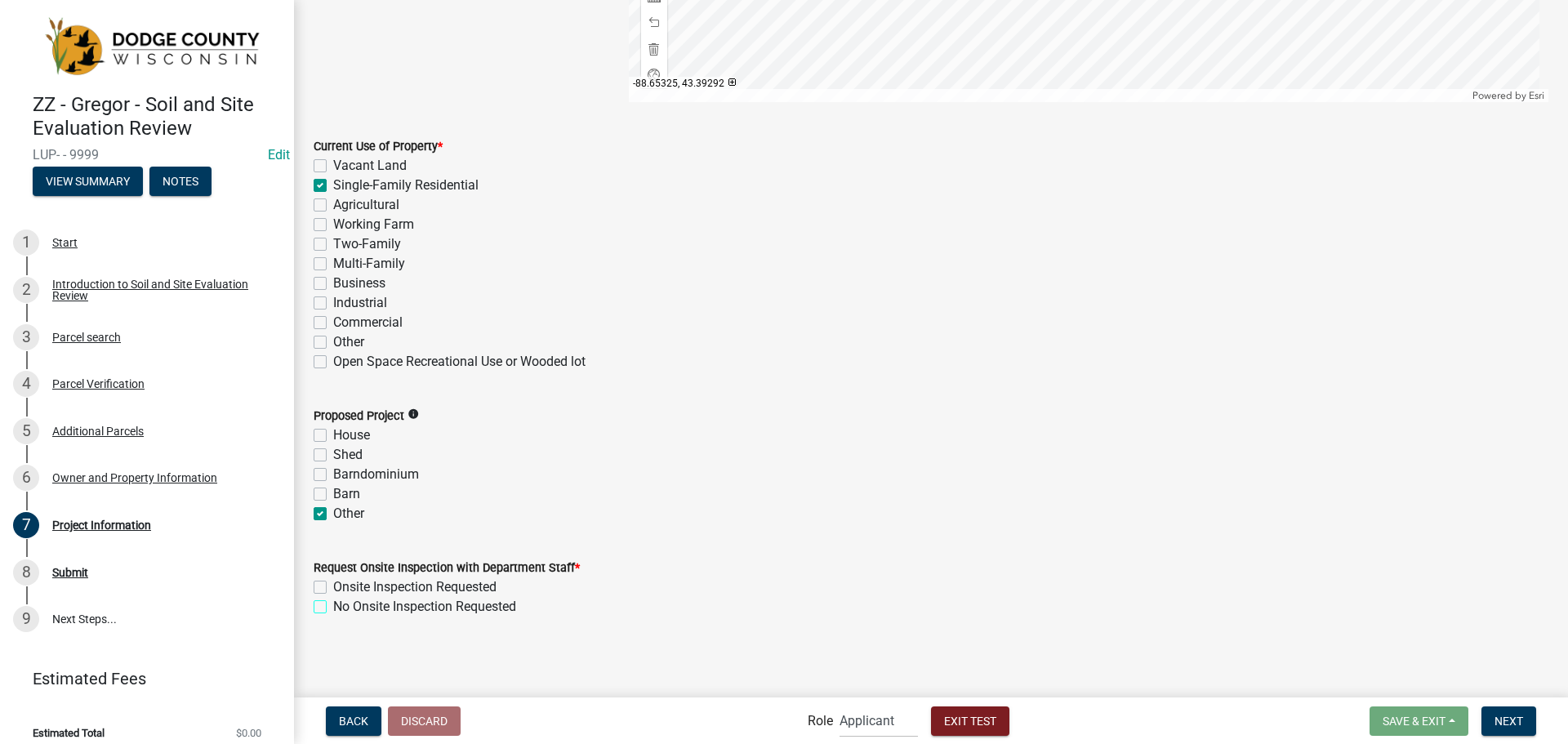
click at [333, 603] on input "No Onsite Inspection Requested" at bounding box center [338, 602] width 11 height 11
checkbox input "true"
checkbox input "false"
checkbox input "true"
click at [1528, 726] on button "Next" at bounding box center [1509, 720] width 55 height 29
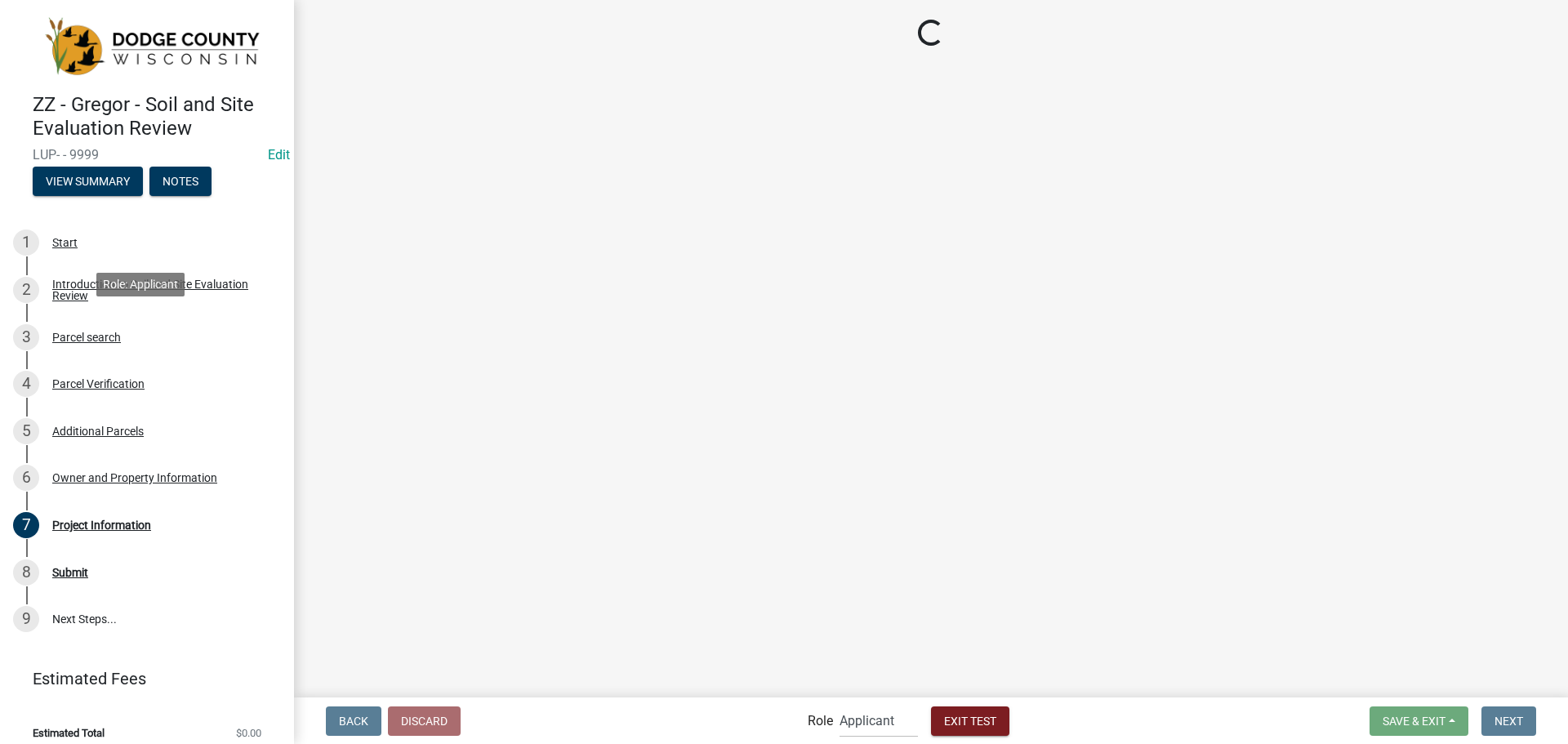
scroll to position [11, 0]
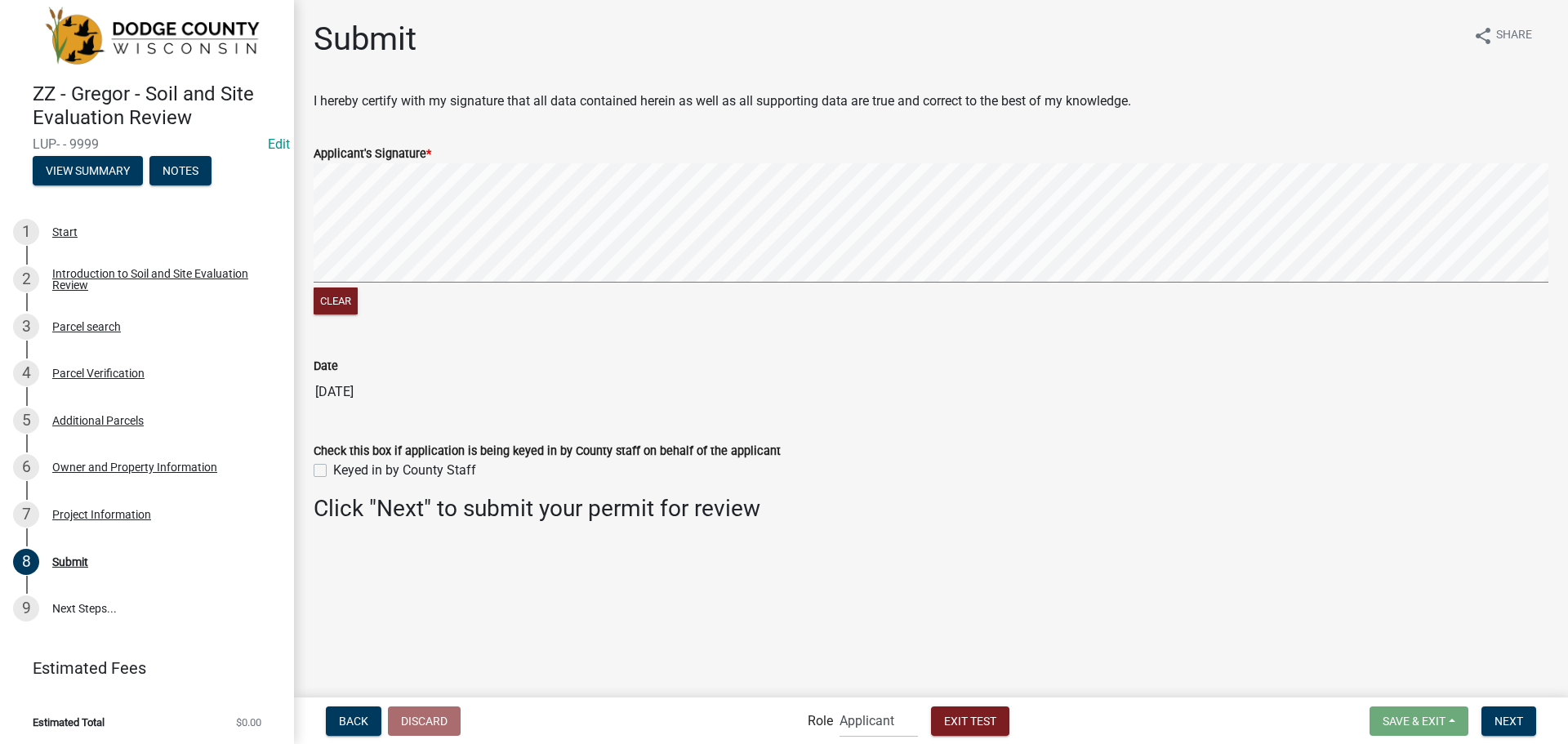
click at [333, 468] on label "Keyed in by County Staff" at bounding box center [404, 470] width 143 height 19
click at [333, 468] on input "Keyed in by County Staff" at bounding box center [338, 466] width 11 height 11
checkbox input "true"
click at [1505, 718] on span "Next" at bounding box center [1508, 719] width 28 height 13
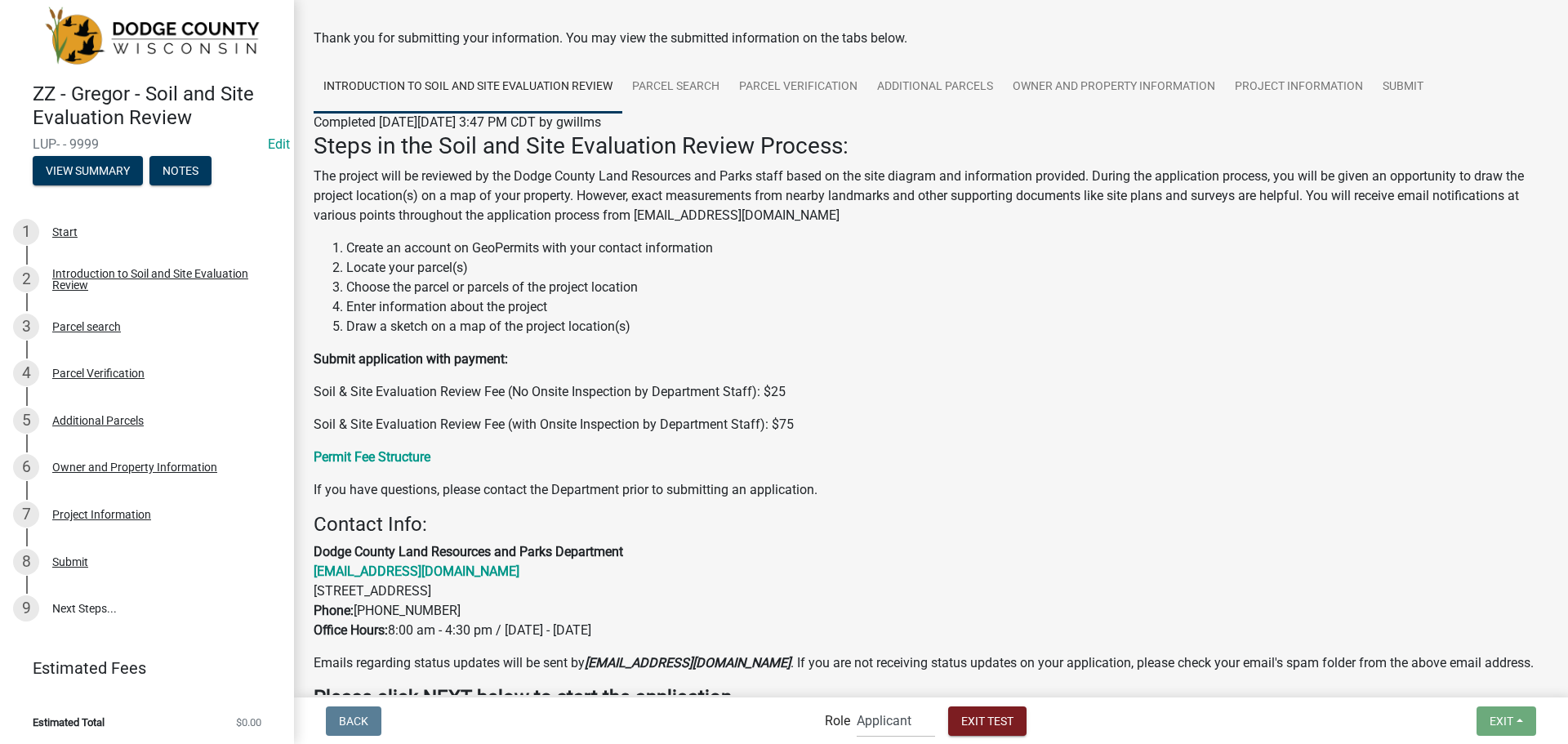
scroll to position [173, 0]
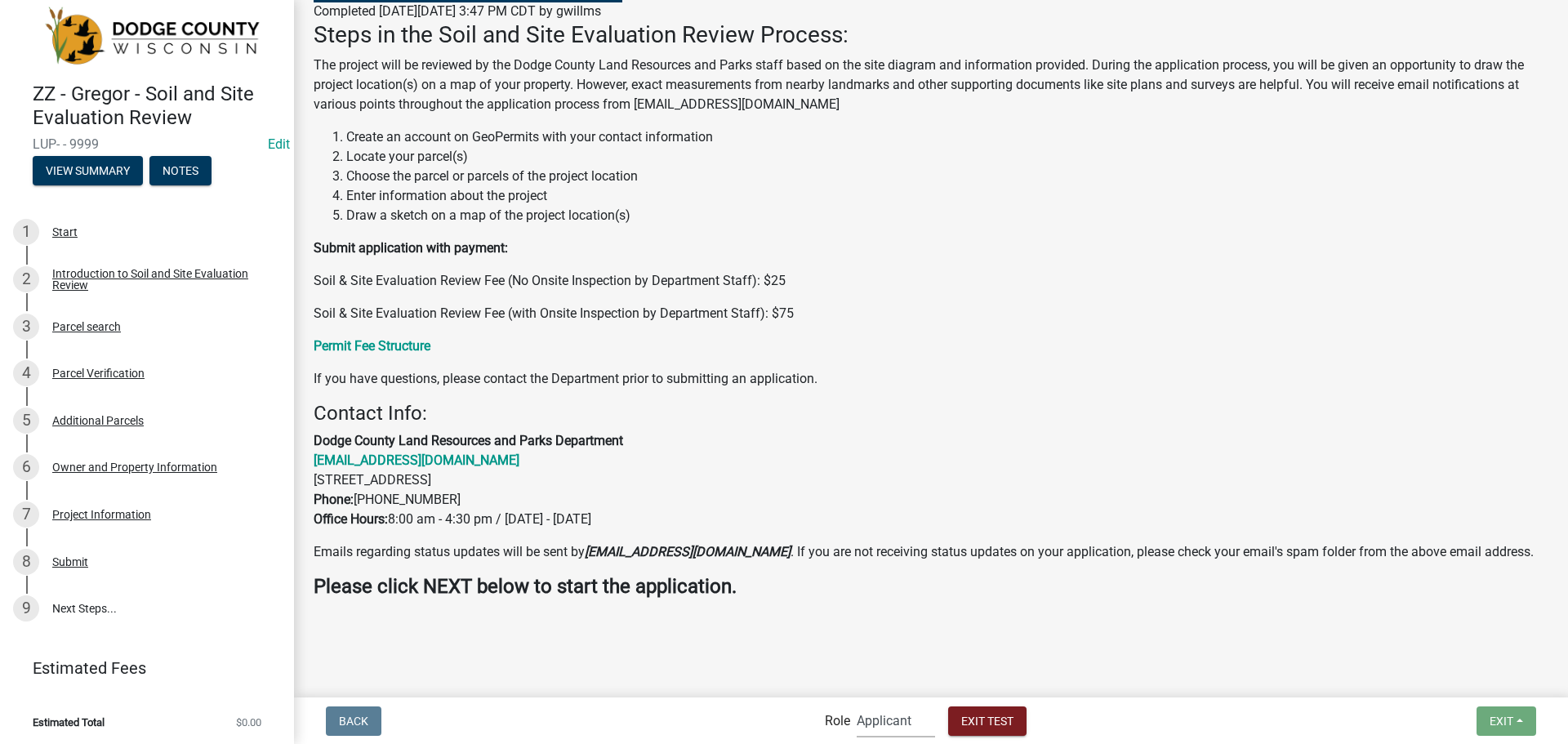
drag, startPoint x: 897, startPoint y: 733, endPoint x: 897, endPoint y: 721, distance: 12.0
click at [897, 733] on select "Applicant Support Staff Admin Inspector" at bounding box center [895, 720] width 78 height 33
select select "842a7722-b4d0-4a2d-bccb-f8824be455d2"
click at [856, 703] on select "Applicant Support Staff Admin Inspector" at bounding box center [895, 720] width 78 height 33
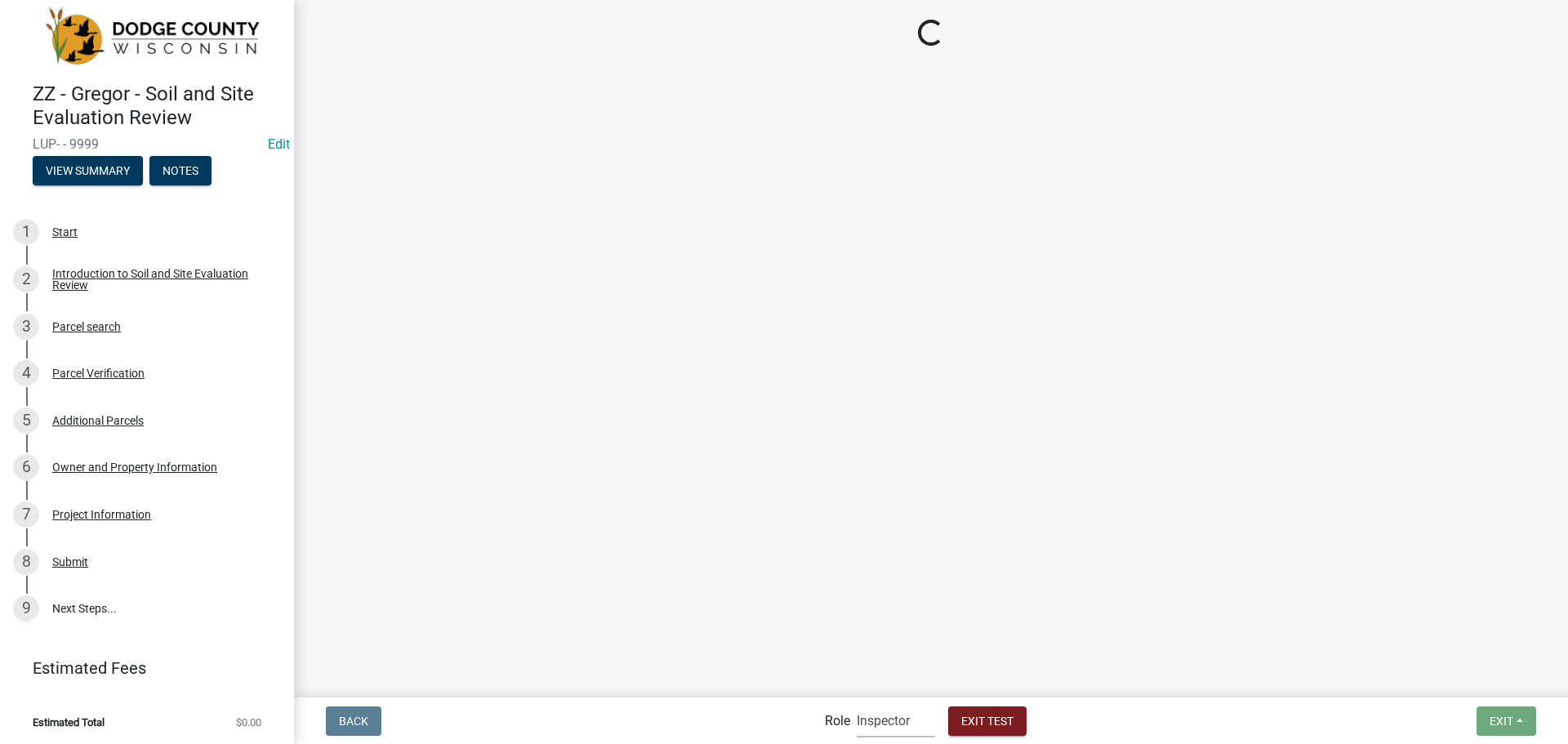
scroll to position [0, 0]
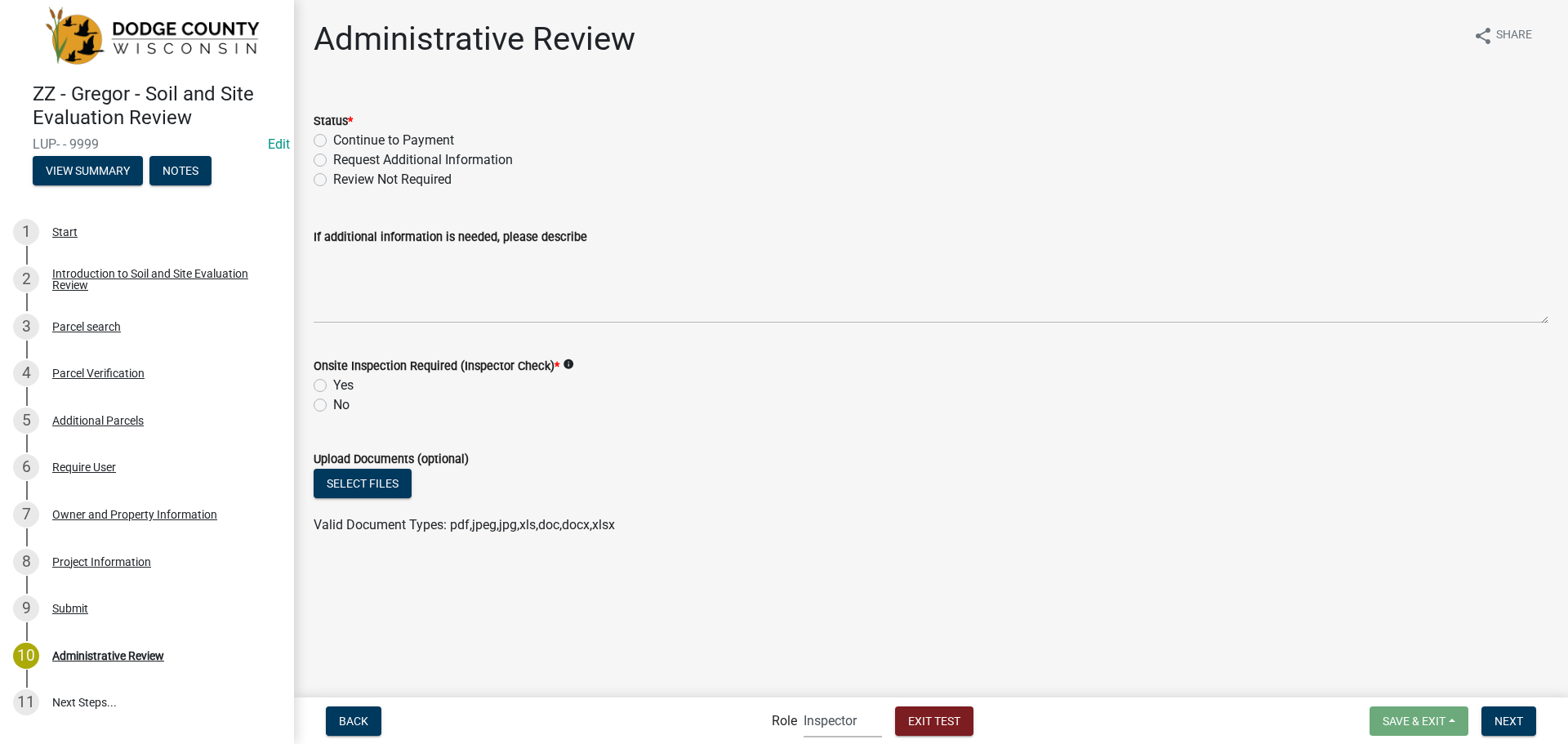
click at [354, 133] on label "Continue to Payment" at bounding box center [393, 140] width 121 height 19
click at [344, 133] on input "Continue to Payment" at bounding box center [338, 136] width 11 height 11
radio input "true"
click at [333, 404] on label "No" at bounding box center [341, 405] width 17 height 19
click at [333, 404] on input "No" at bounding box center [338, 401] width 11 height 11
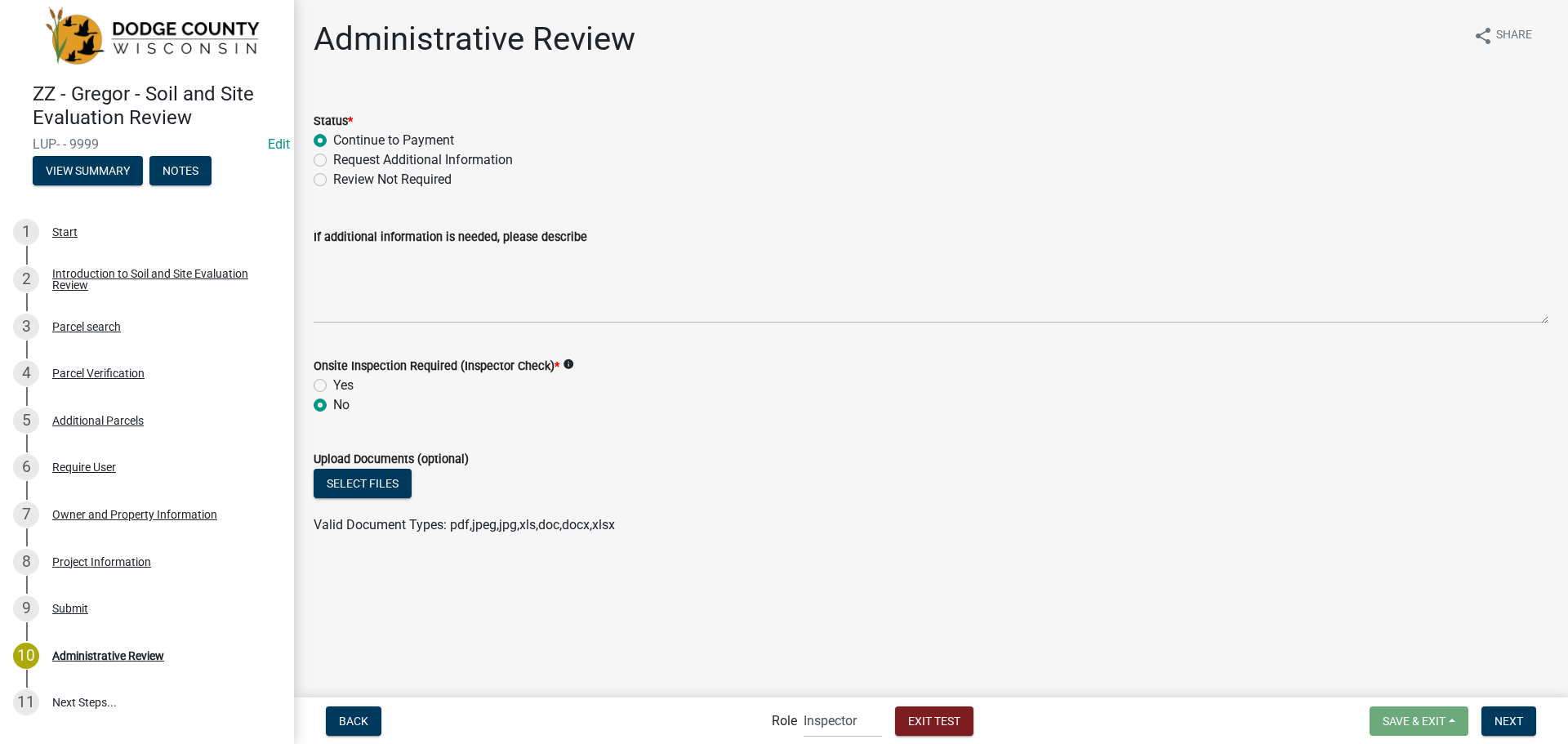
radio input "true"
click at [1513, 720] on span "Next" at bounding box center [1508, 719] width 28 height 13
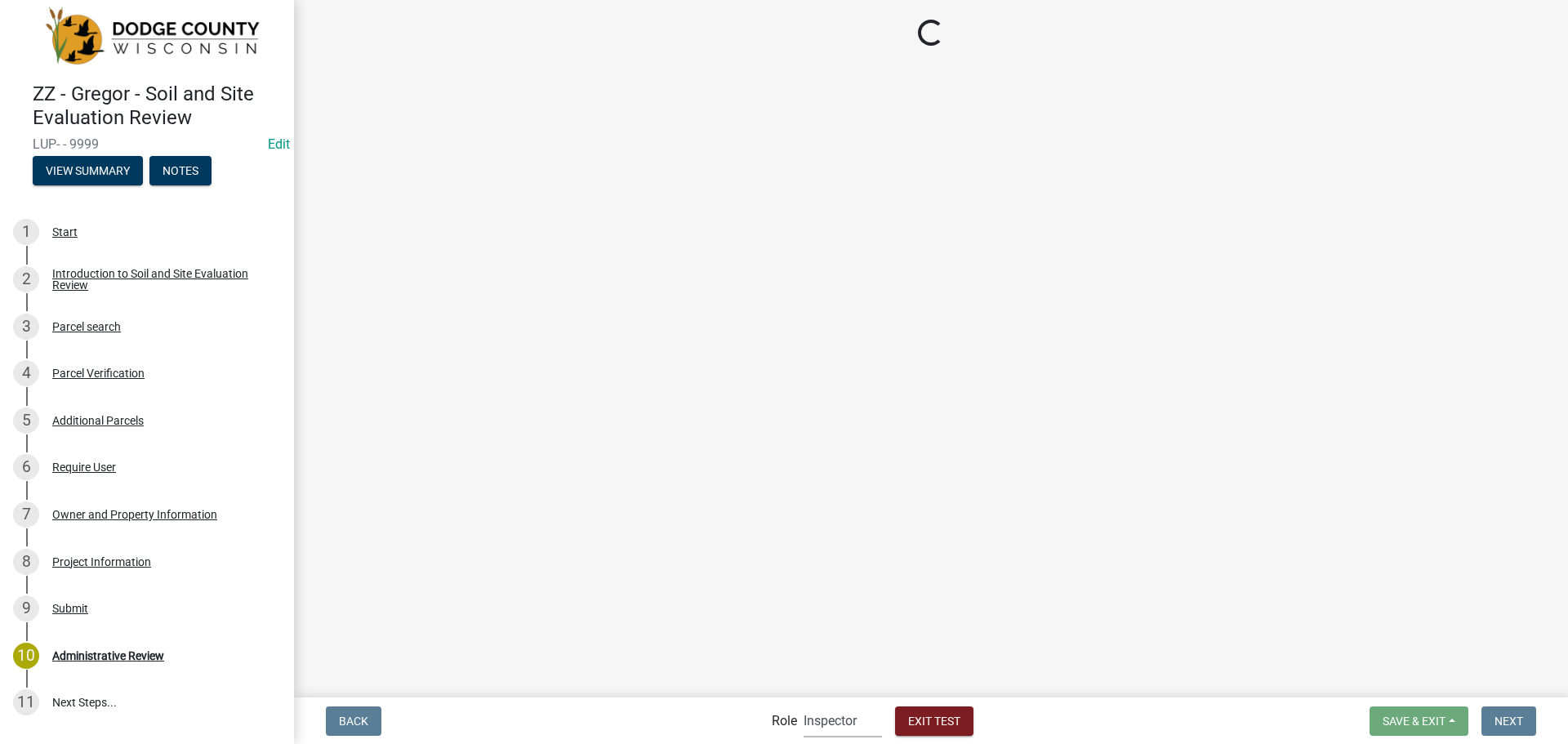
click at [840, 721] on select "Applicant Support Staff Admin Inspector" at bounding box center [842, 720] width 78 height 33
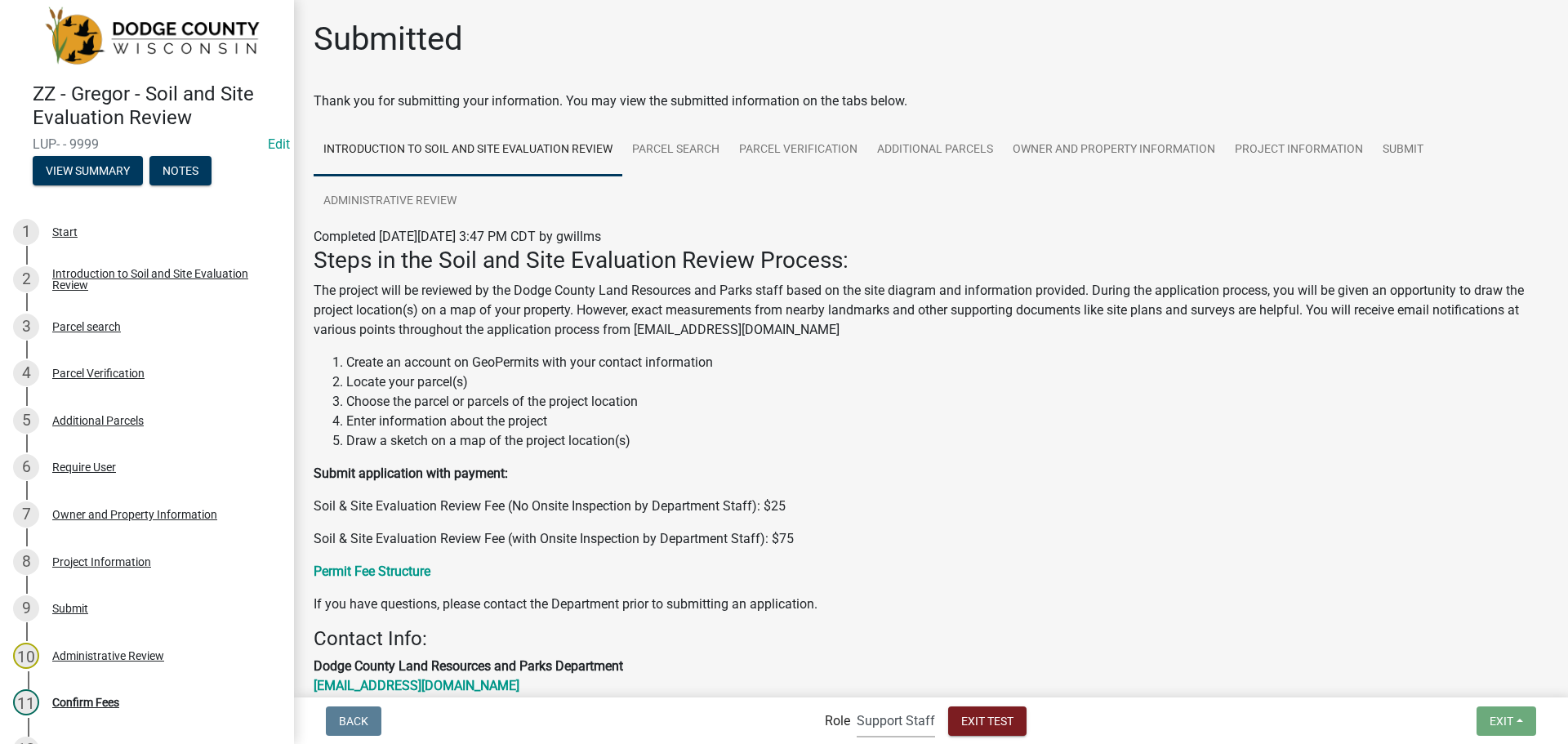
click at [856, 703] on select "Applicant Support Staff Admin Inspector" at bounding box center [895, 720] width 78 height 33
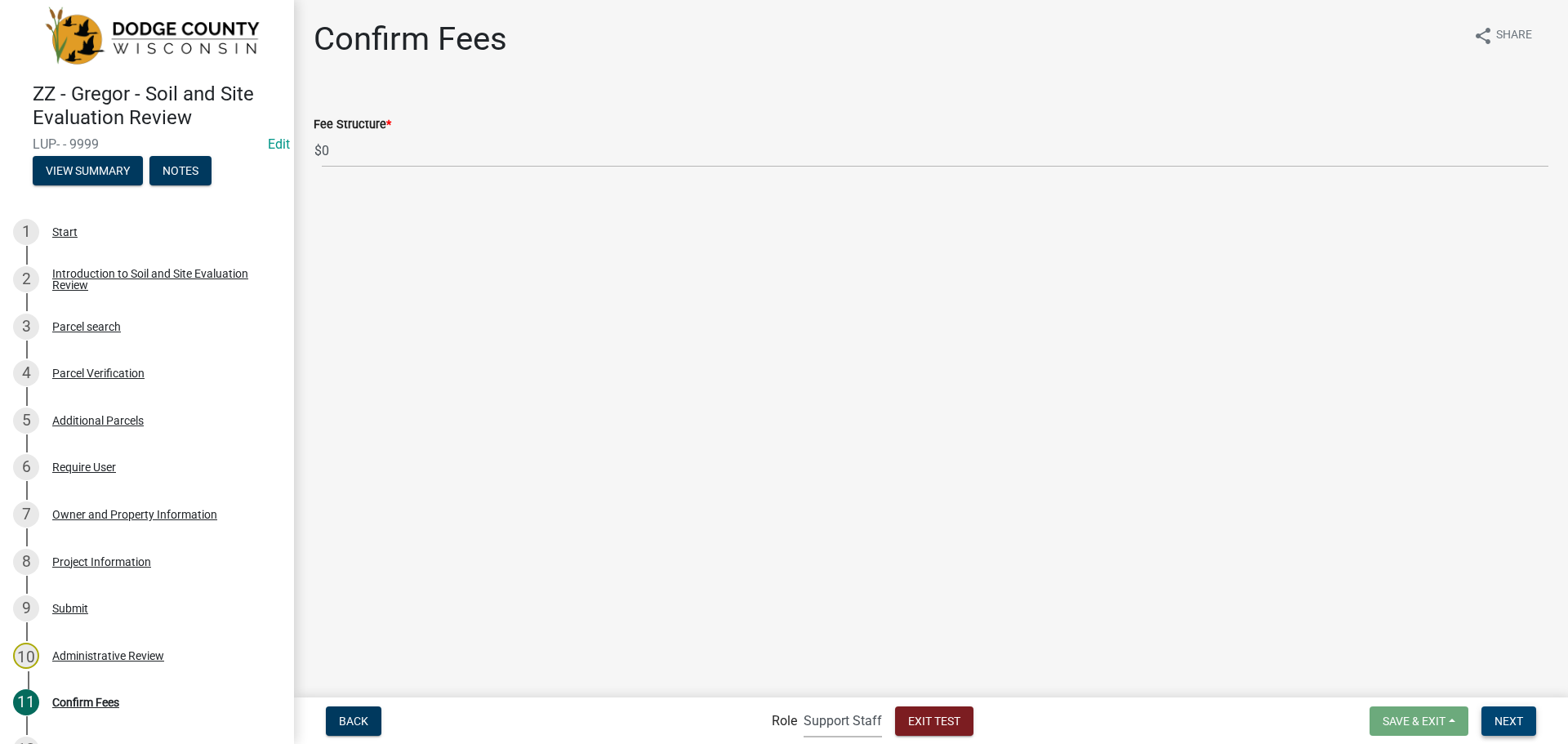
click at [1505, 710] on button "Next" at bounding box center [1509, 720] width 55 height 29
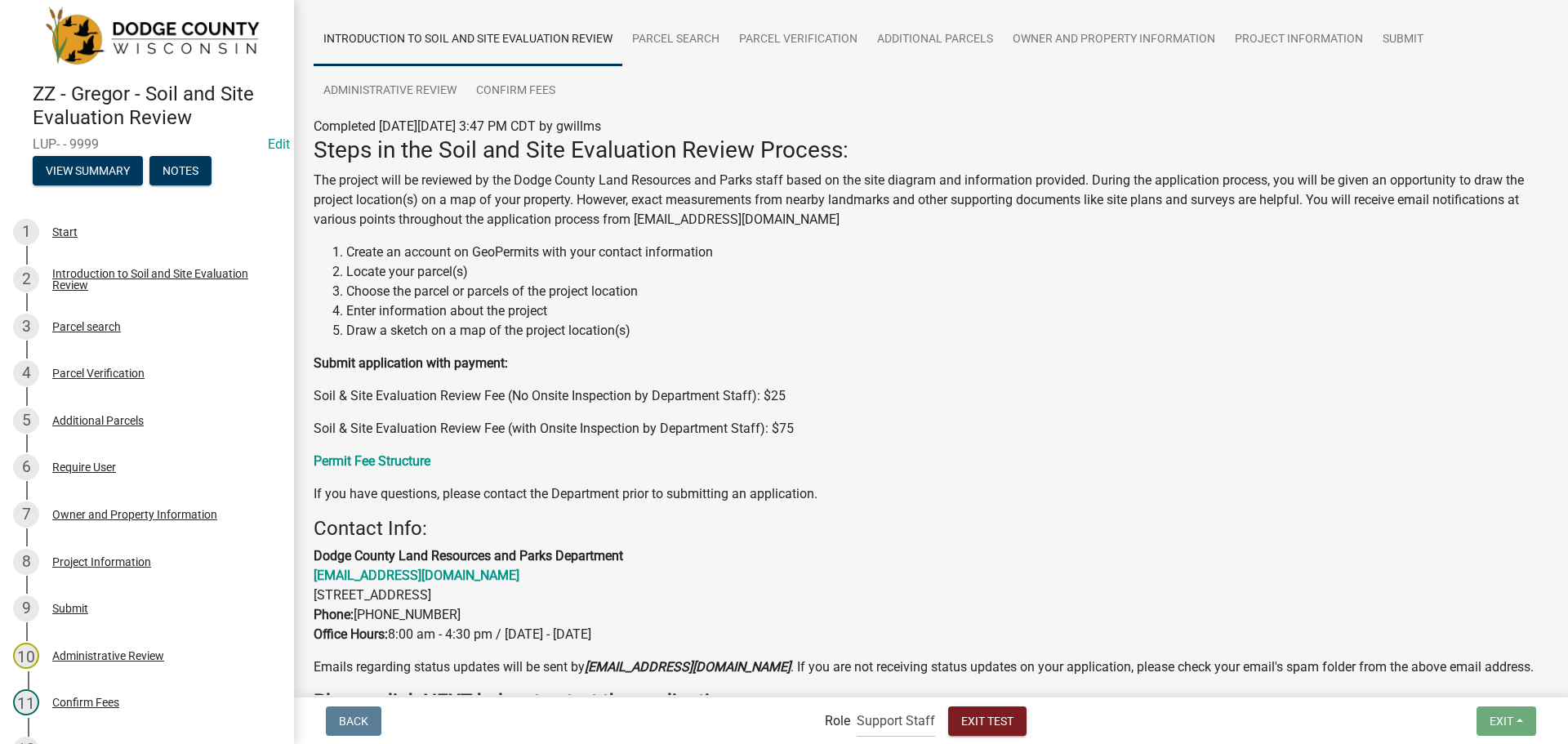
scroll to position [225, 0]
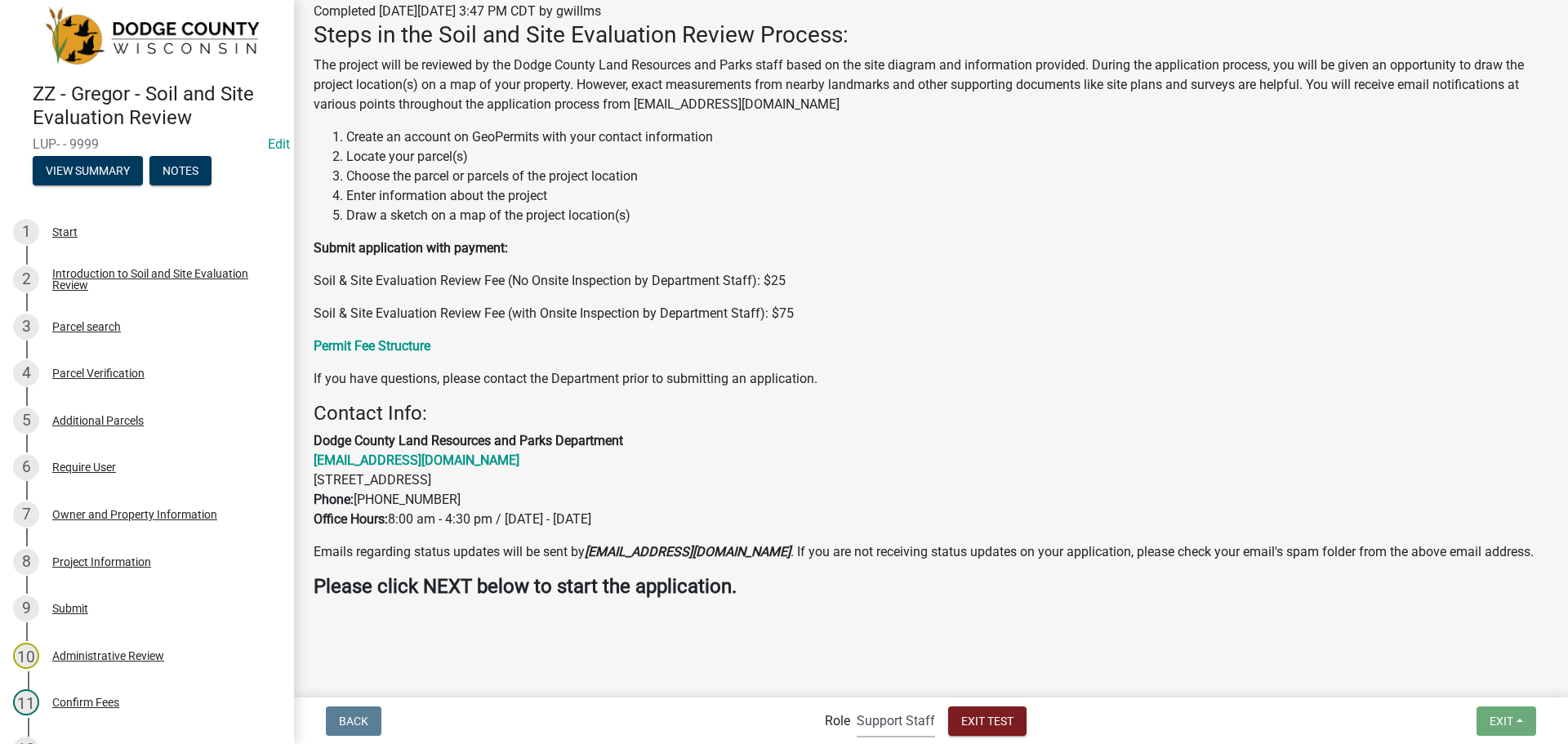
click at [894, 722] on select "Applicant Support Staff Admin Inspector" at bounding box center [895, 720] width 78 height 33
click at [856, 703] on select "Applicant Support Staff Admin Inspector" at bounding box center [895, 720] width 78 height 33
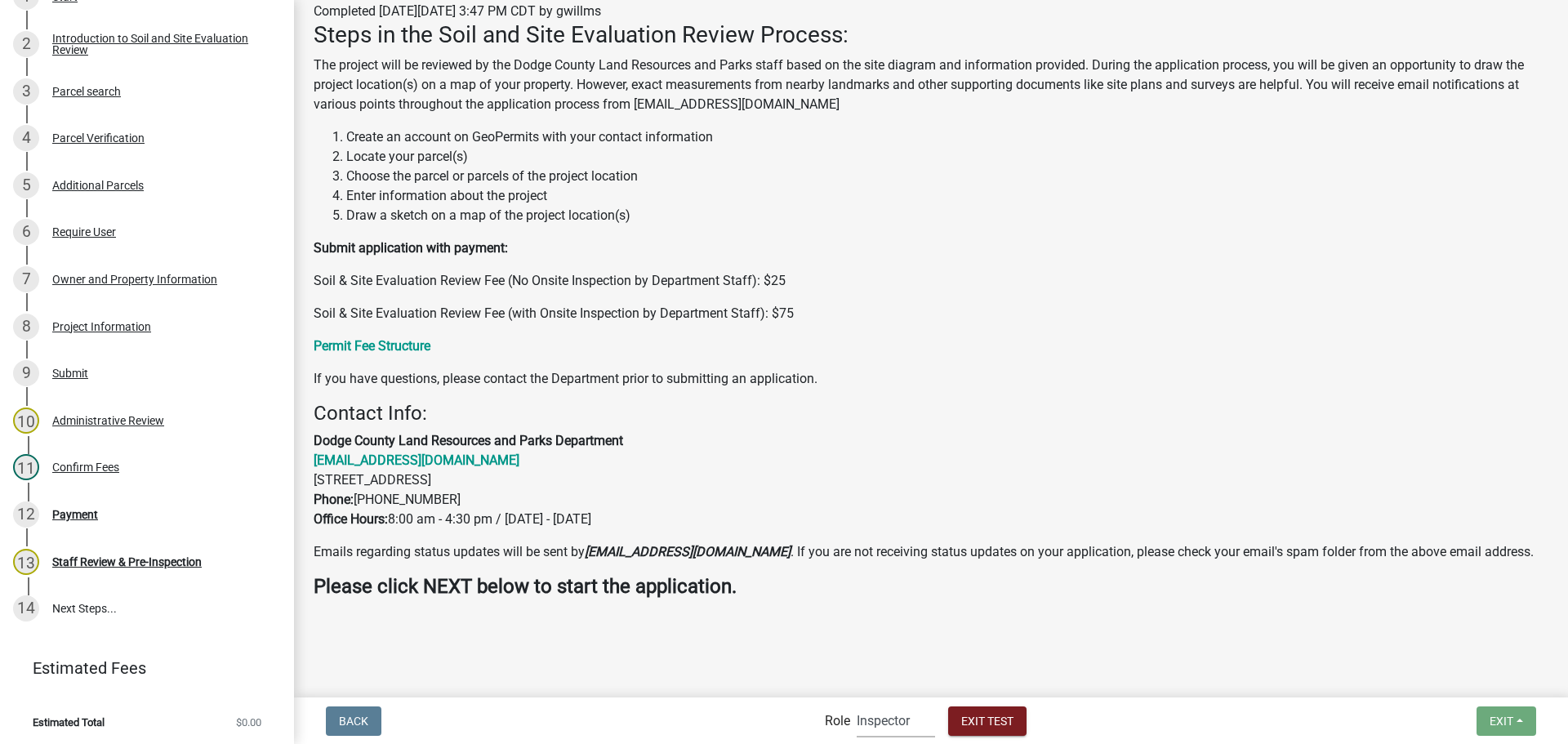
click at [894, 721] on select "Applicant Support Staff Admin Inspector" at bounding box center [895, 720] width 78 height 33
click at [856, 703] on select "Applicant Support Staff Admin Inspector" at bounding box center [895, 720] width 78 height 33
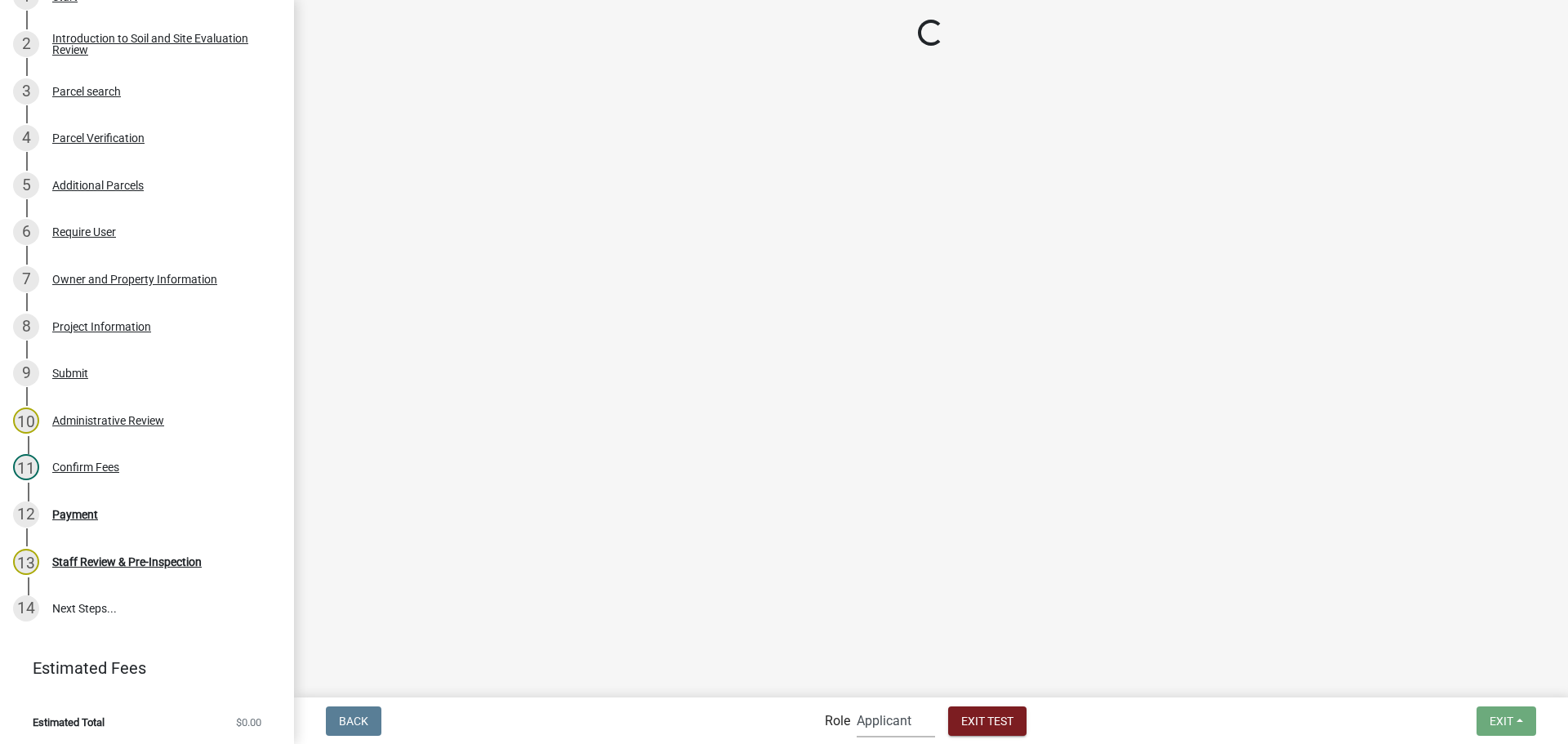
scroll to position [57, 0]
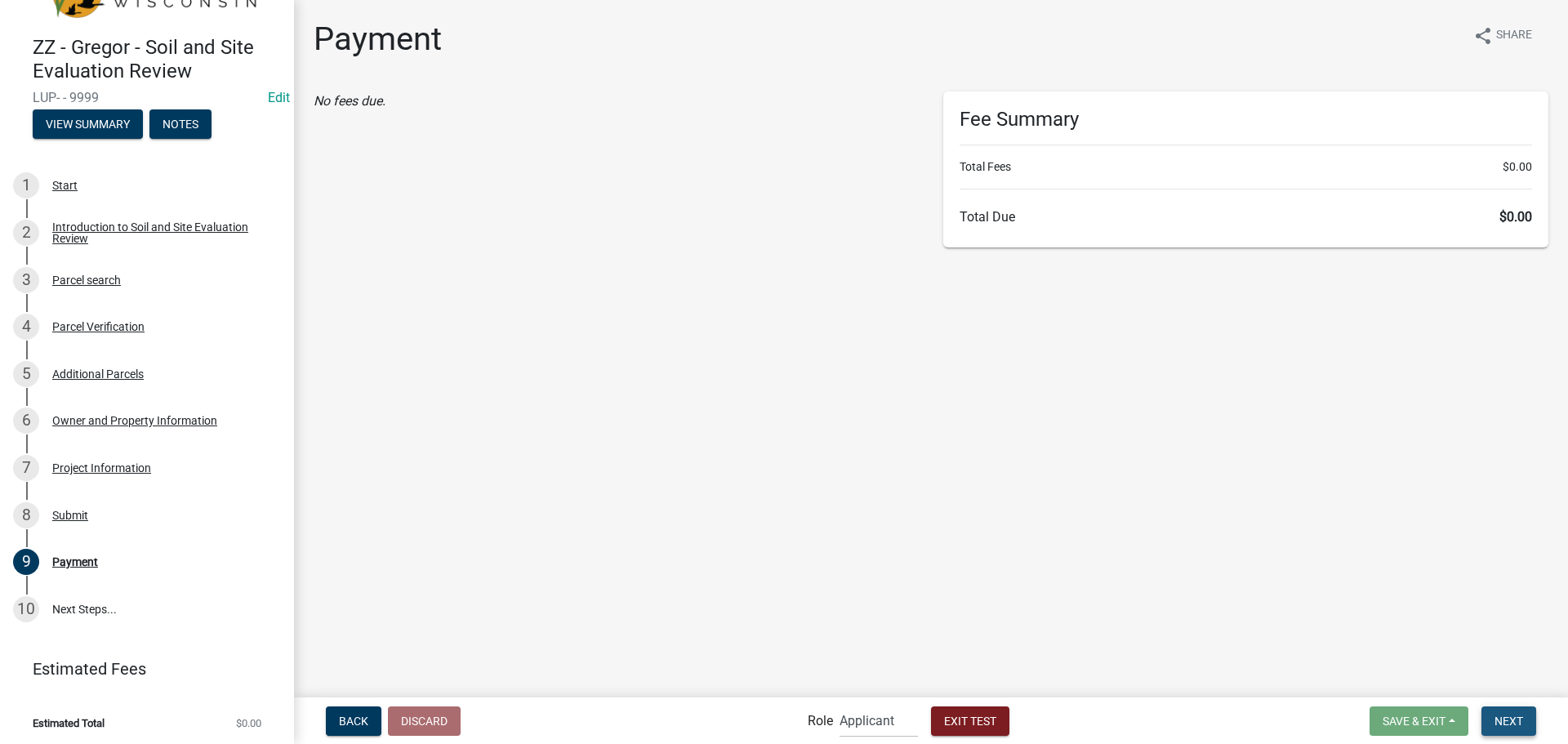
drag, startPoint x: 1509, startPoint y: 721, endPoint x: 1486, endPoint y: 717, distance: 23.3
click at [1508, 721] on span "Next" at bounding box center [1508, 719] width 28 height 13
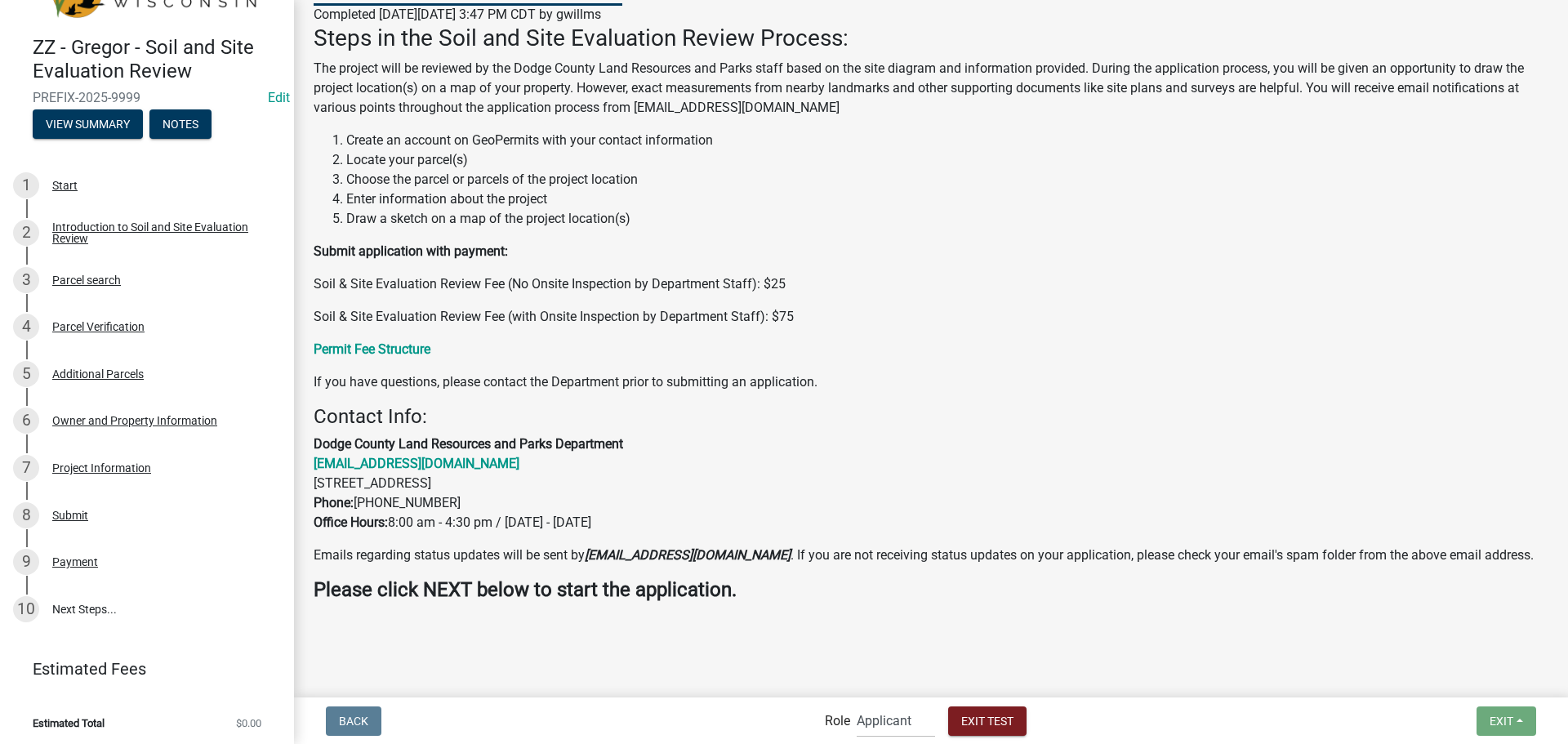
scroll to position [173, 0]
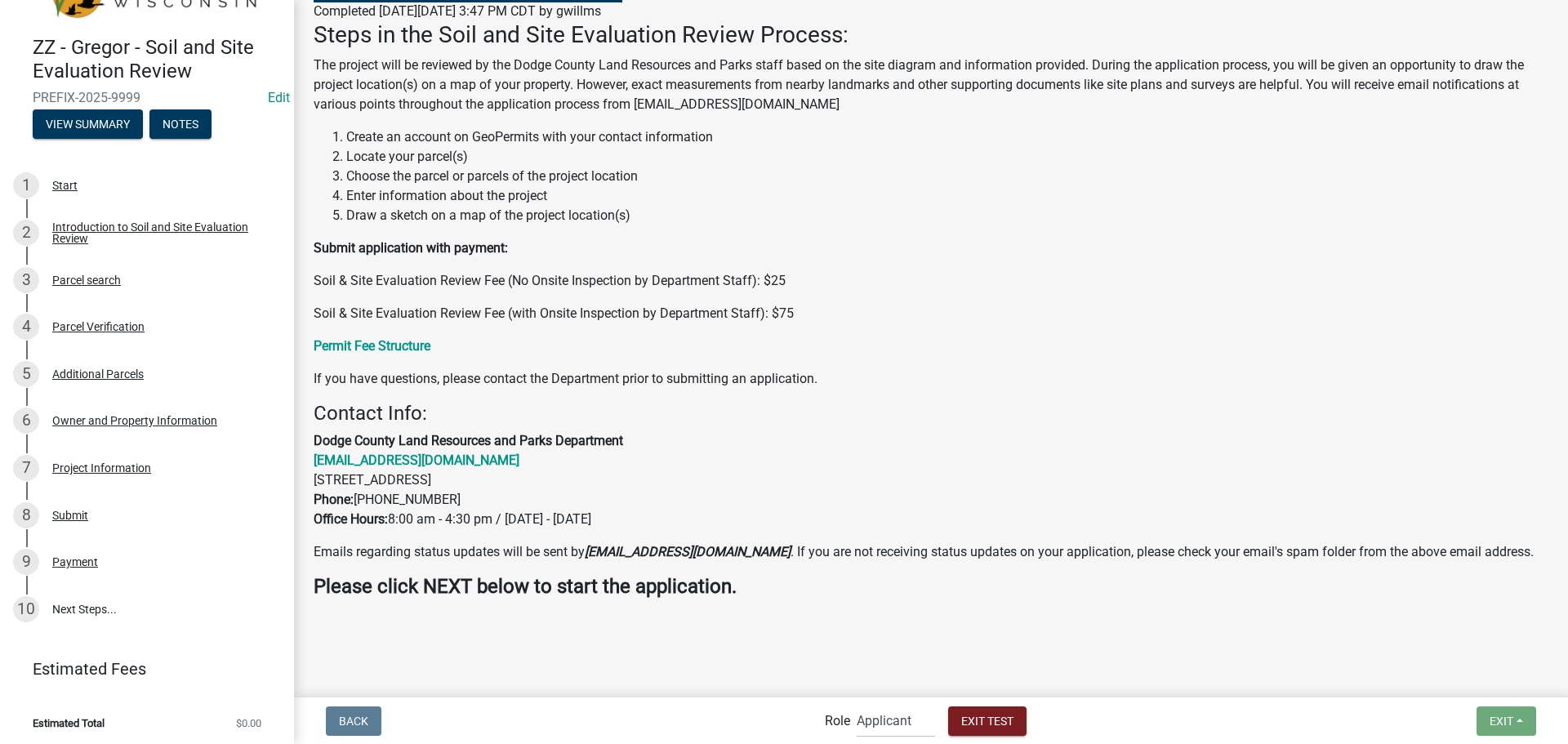
click at [884, 702] on nav "Back Role Applicant Support Staff Admin Inspector Exit Test Exit Save Save & Ex…" at bounding box center [931, 720] width 1274 height 47
click at [883, 714] on select "Applicant Support Staff Admin Inspector" at bounding box center [895, 720] width 78 height 33
select select "842a7722-b4d0-4a2d-bccb-f8824be455d2"
click at [856, 703] on select "Applicant Support Staff Admin Inspector" at bounding box center [895, 720] width 78 height 33
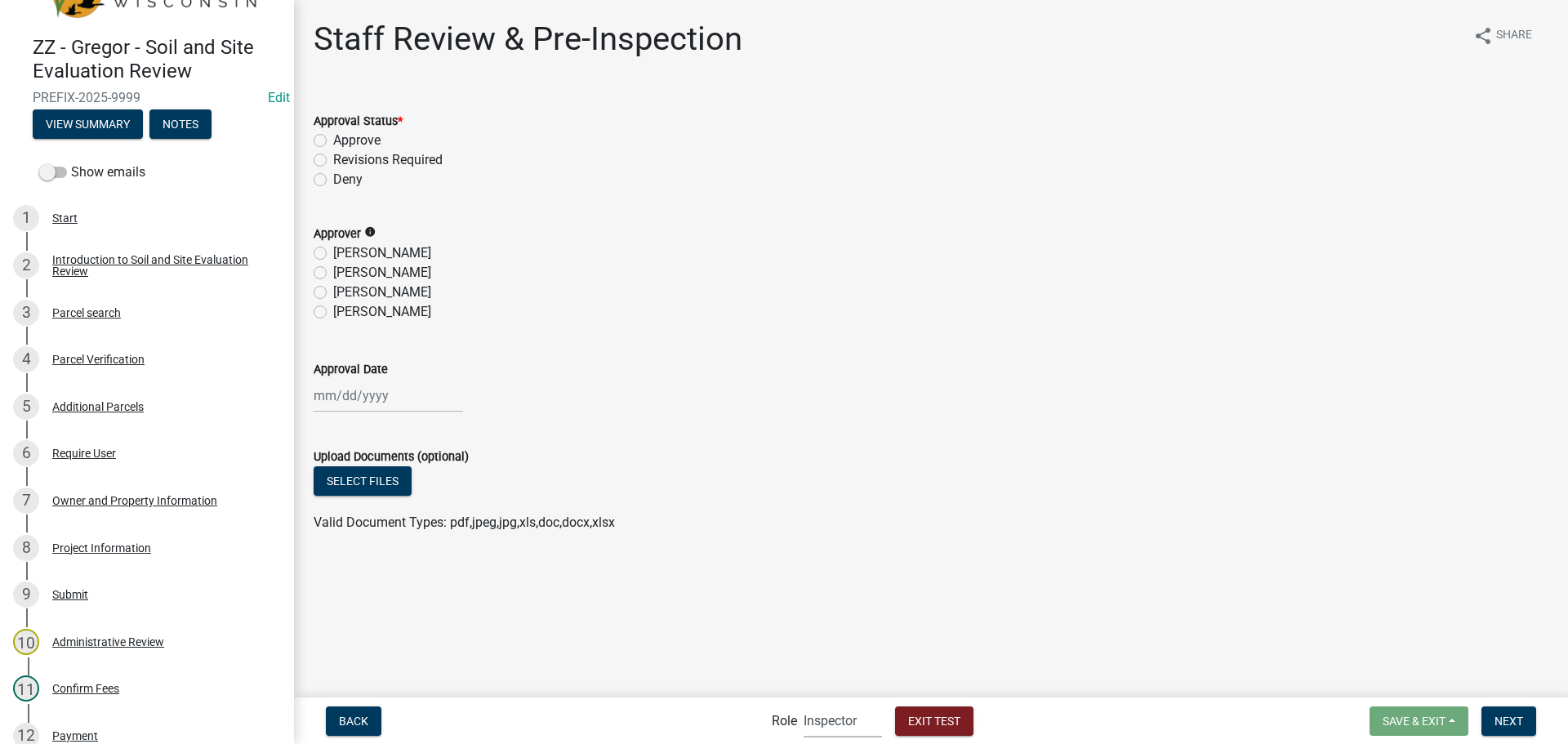
scroll to position [278, 0]
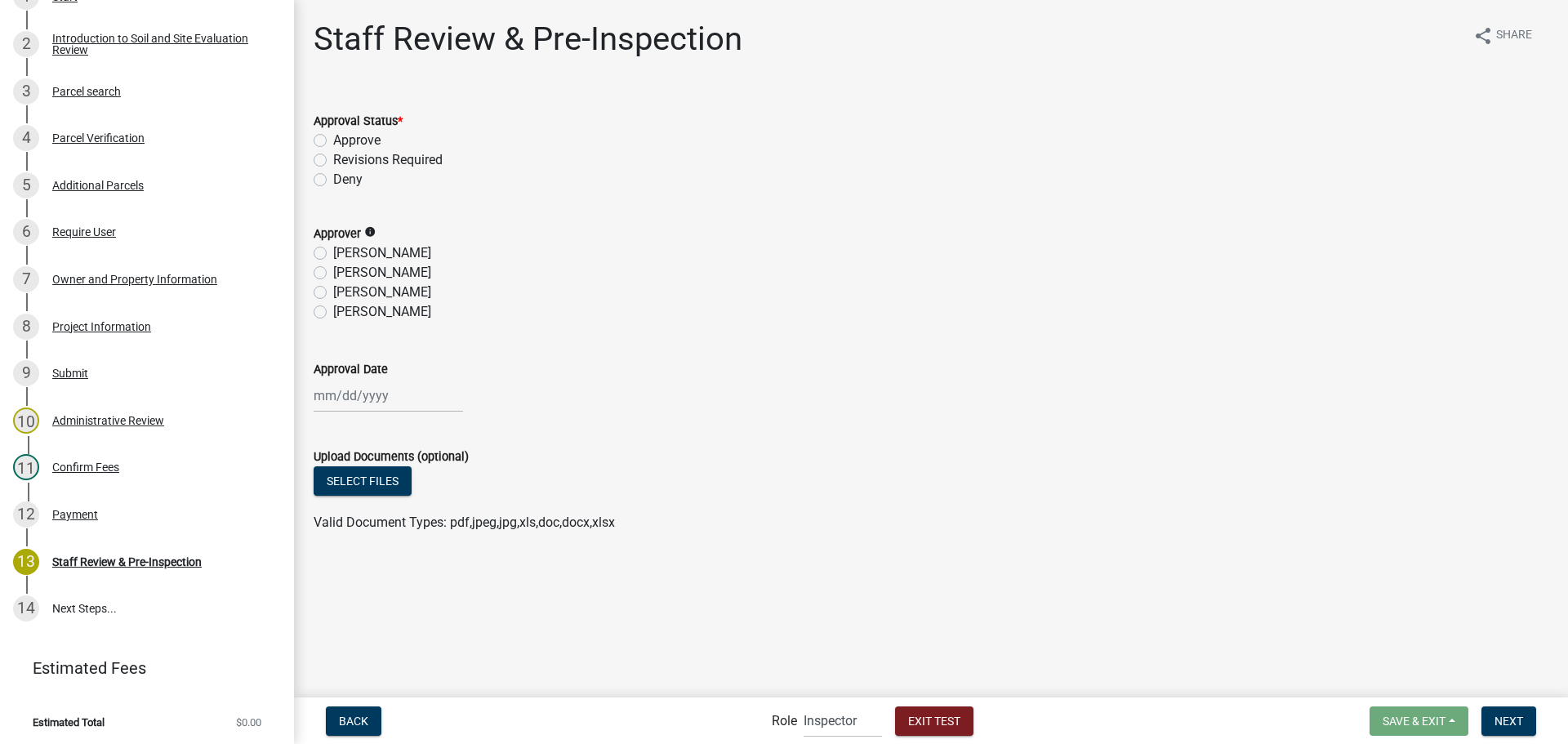
click at [327, 133] on div "Approve" at bounding box center [931, 140] width 1235 height 19
click at [341, 144] on label "Approve" at bounding box center [357, 140] width 48 height 19
click at [341, 141] on input "Approve" at bounding box center [338, 136] width 11 height 11
radio input "true"
click at [356, 292] on label "[PERSON_NAME]" at bounding box center [381, 292] width 98 height 19
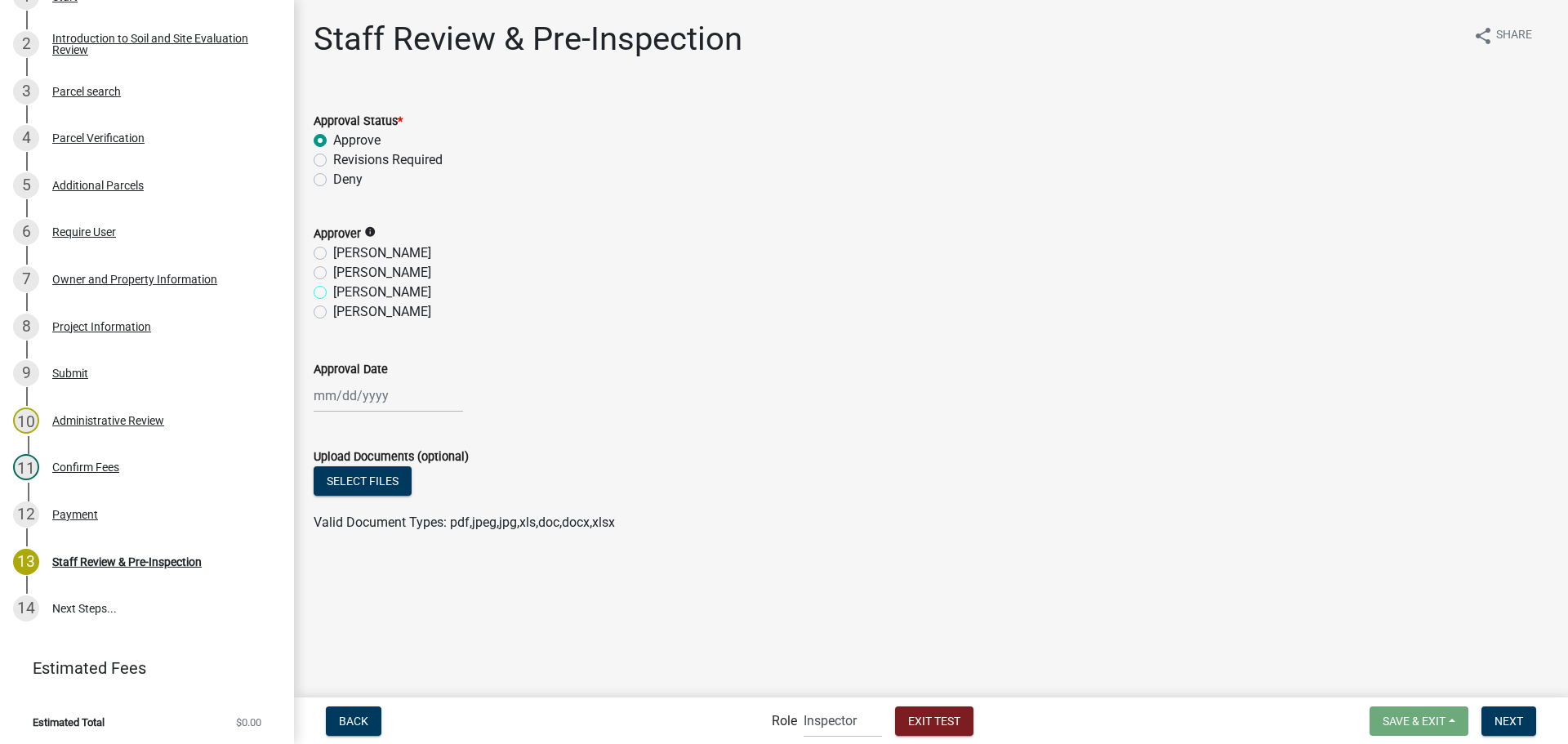
click at [344, 292] on input "[PERSON_NAME]" at bounding box center [338, 288] width 11 height 11
radio input "true"
click at [365, 399] on div at bounding box center [388, 395] width 150 height 33
select select "8"
select select "2025"
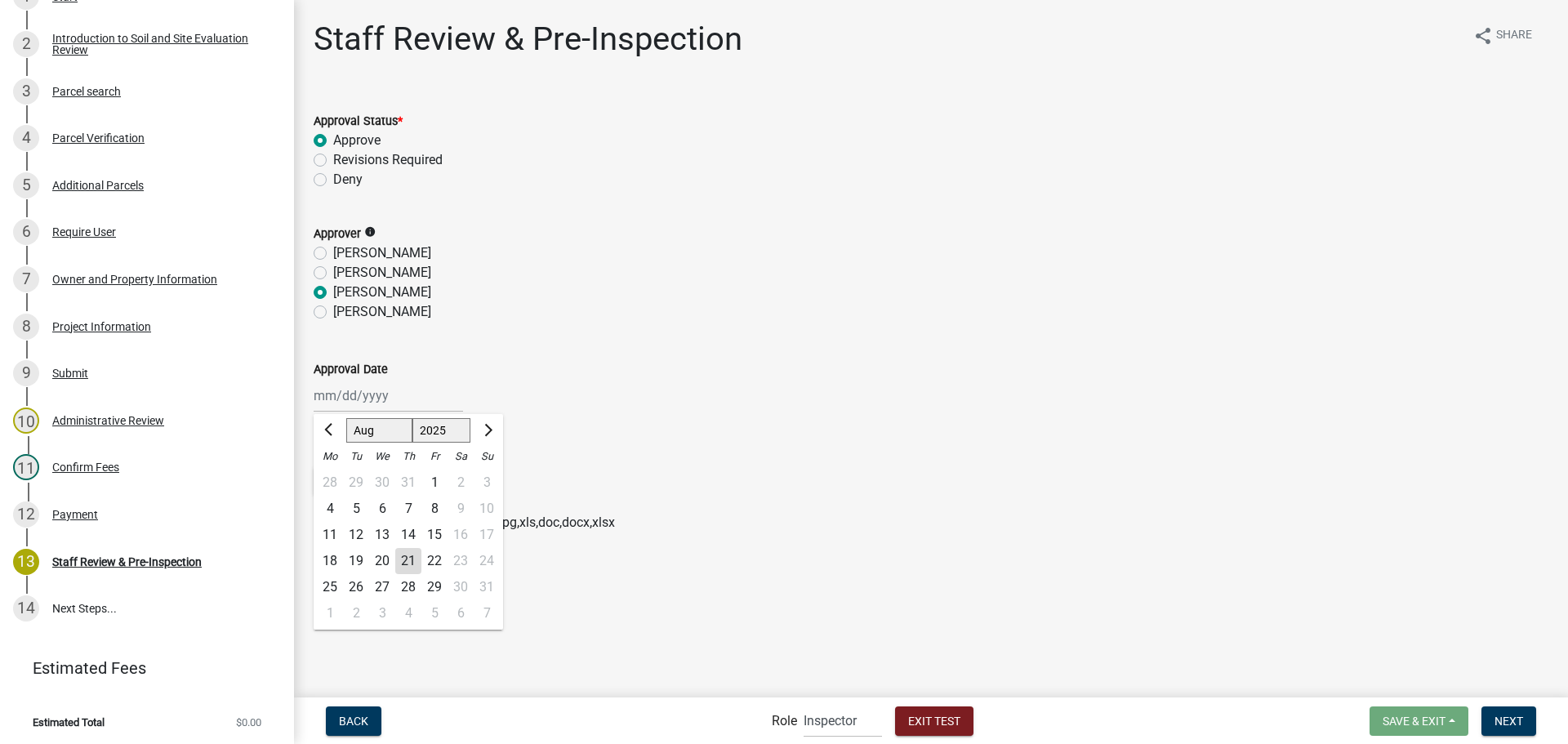
click at [410, 557] on div "21" at bounding box center [409, 561] width 26 height 26
type input "[DATE]"
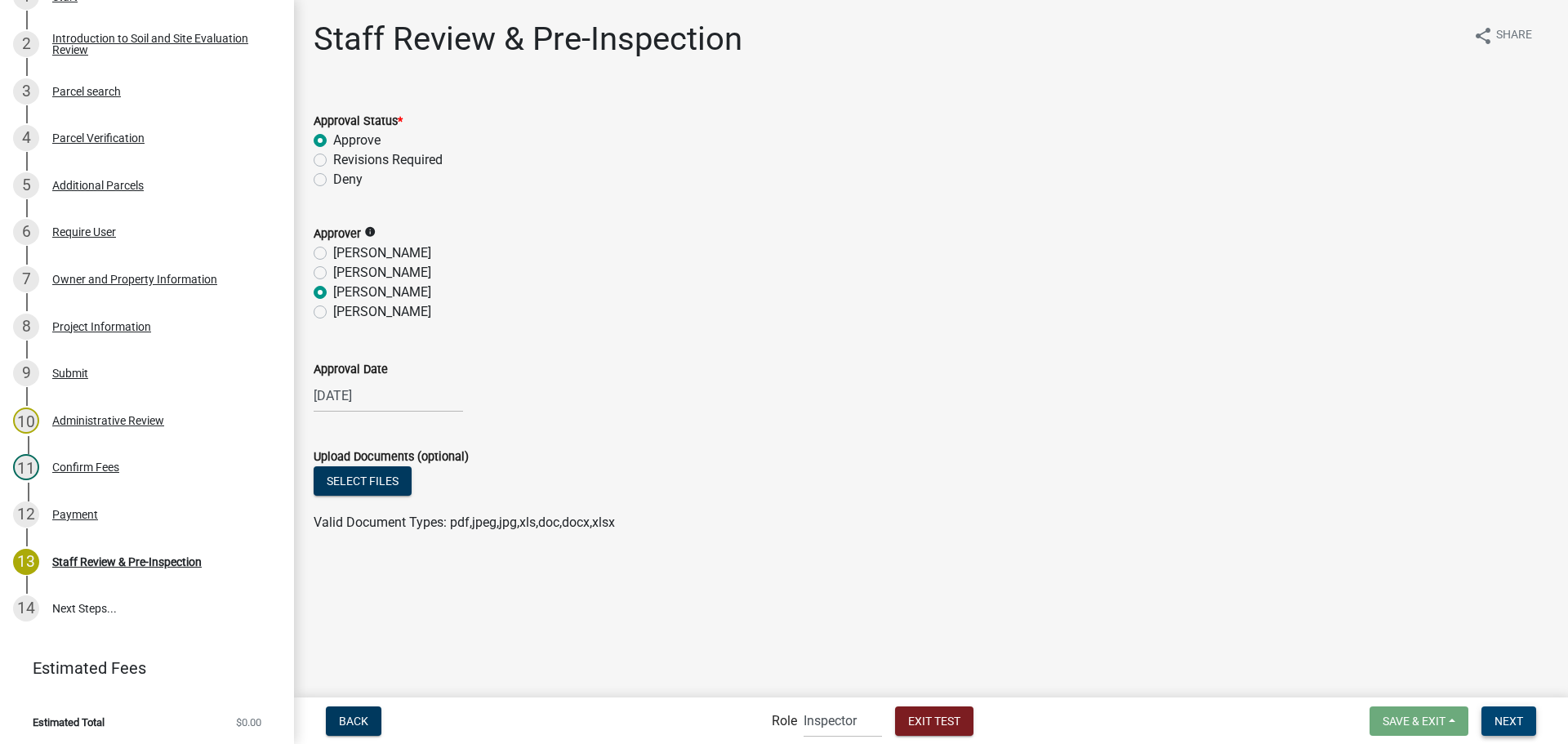
click at [1497, 713] on span "Next" at bounding box center [1508, 719] width 28 height 13
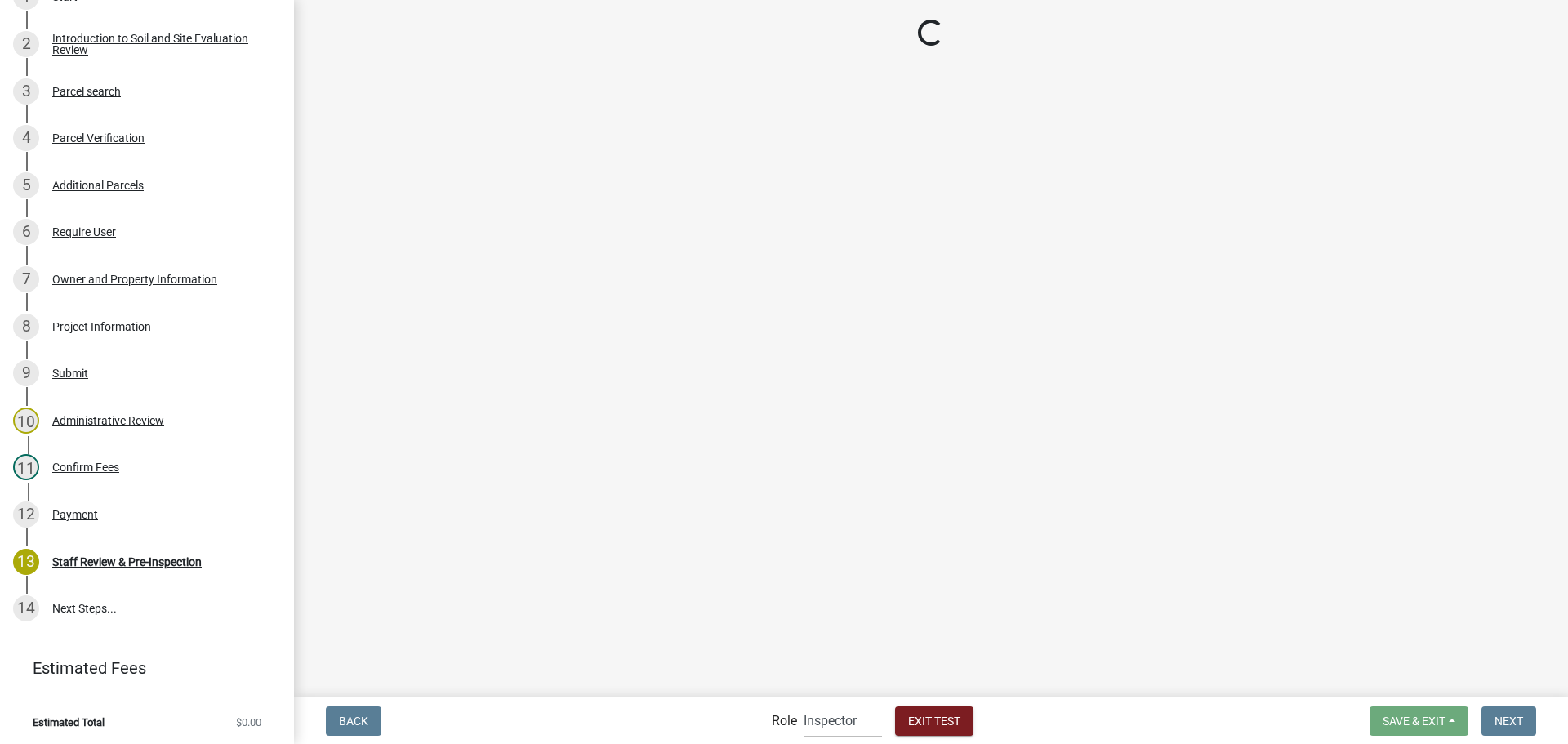
select select "c460f746-c5f8-4a2f-8fe1-45798a270a2d"
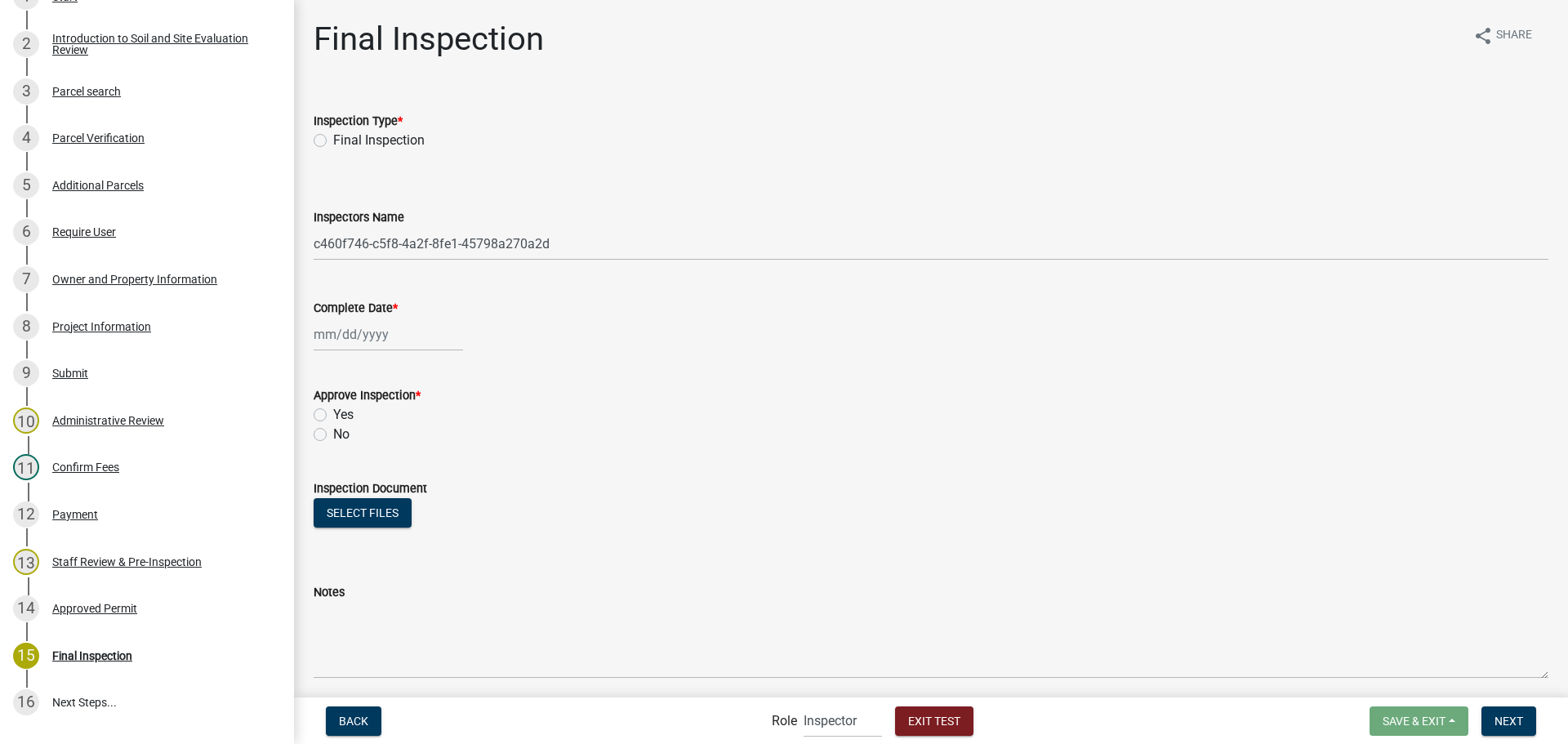
scroll to position [372, 0]
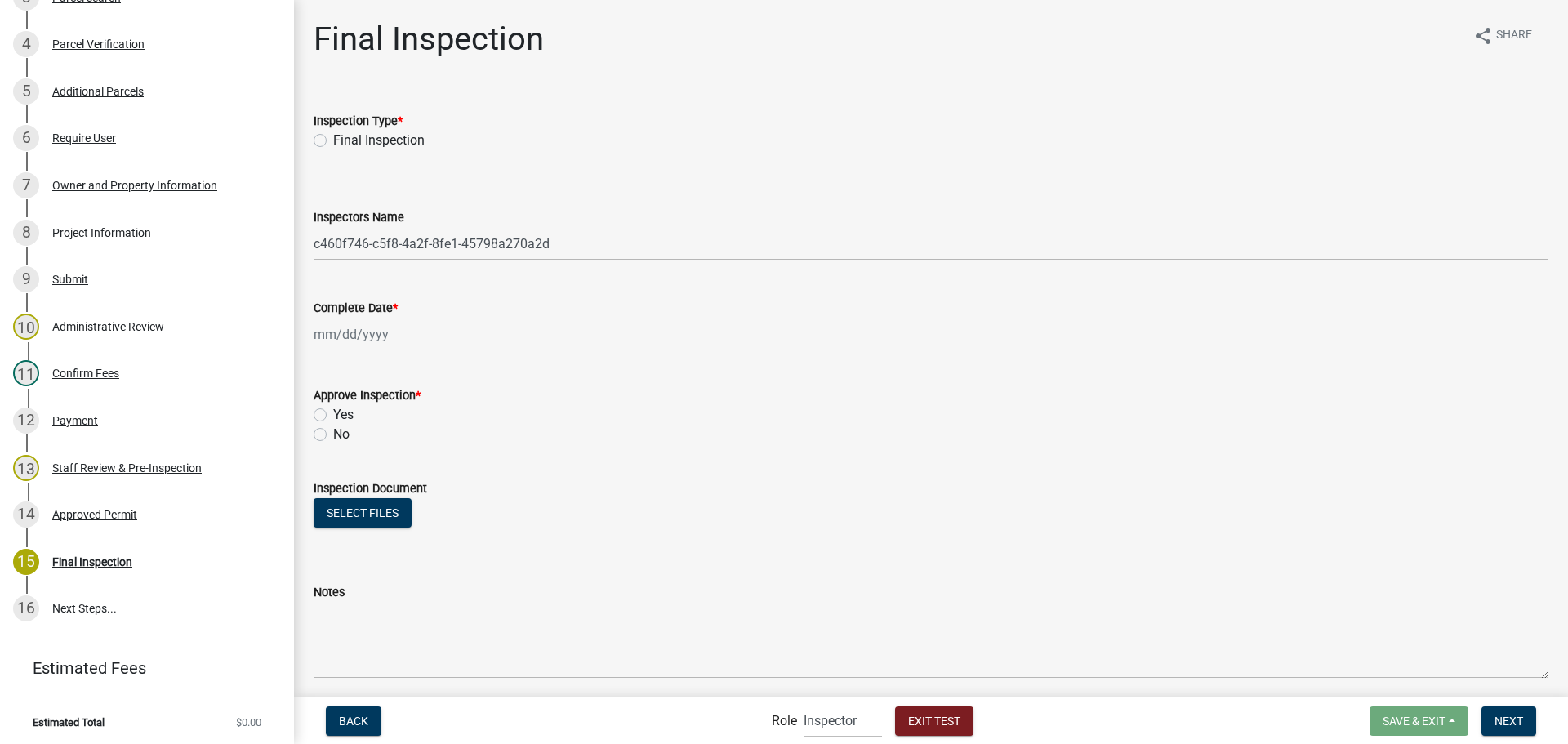
click at [333, 138] on label "Final Inspection" at bounding box center [379, 140] width 92 height 19
click at [333, 138] on input "Final Inspection" at bounding box center [338, 136] width 11 height 11
radio input "true"
click at [419, 243] on select "Select Item... gwillms ([PERSON_NAME]) [EMAIL_ADDRESS][DOMAIN_NAME] ([PERSON_NA…" at bounding box center [931, 244] width 1235 height 33
select select "cd680007-f832-45ff-adf2-65f061a7b4d5"
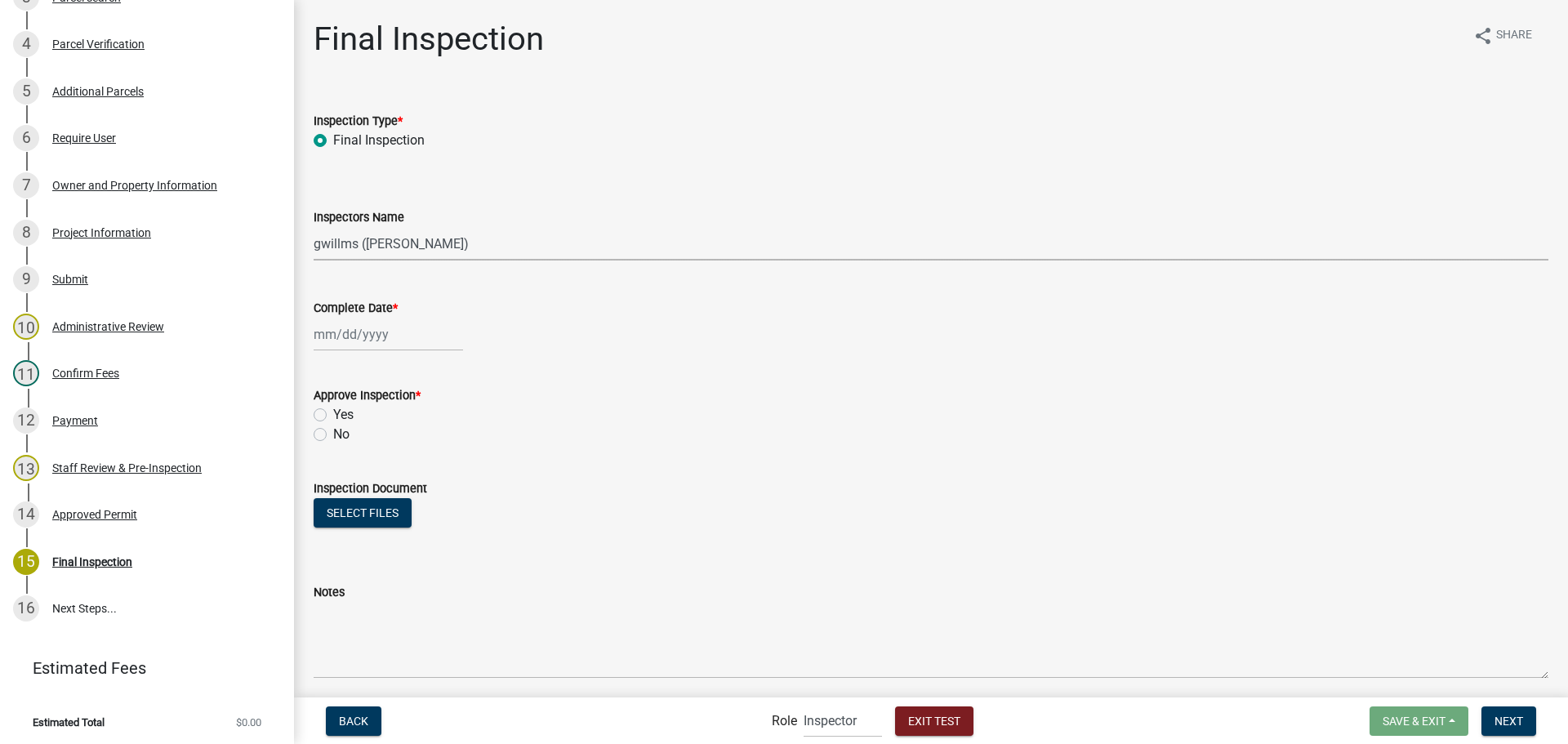
click at [314, 227] on select "Select Item... gwillms ([PERSON_NAME]) [EMAIL_ADDRESS][DOMAIN_NAME] ([PERSON_NA…" at bounding box center [931, 244] width 1235 height 33
click at [367, 328] on div at bounding box center [388, 335] width 150 height 33
select select "8"
select select "2025"
click at [409, 500] on div "21" at bounding box center [409, 500] width 26 height 26
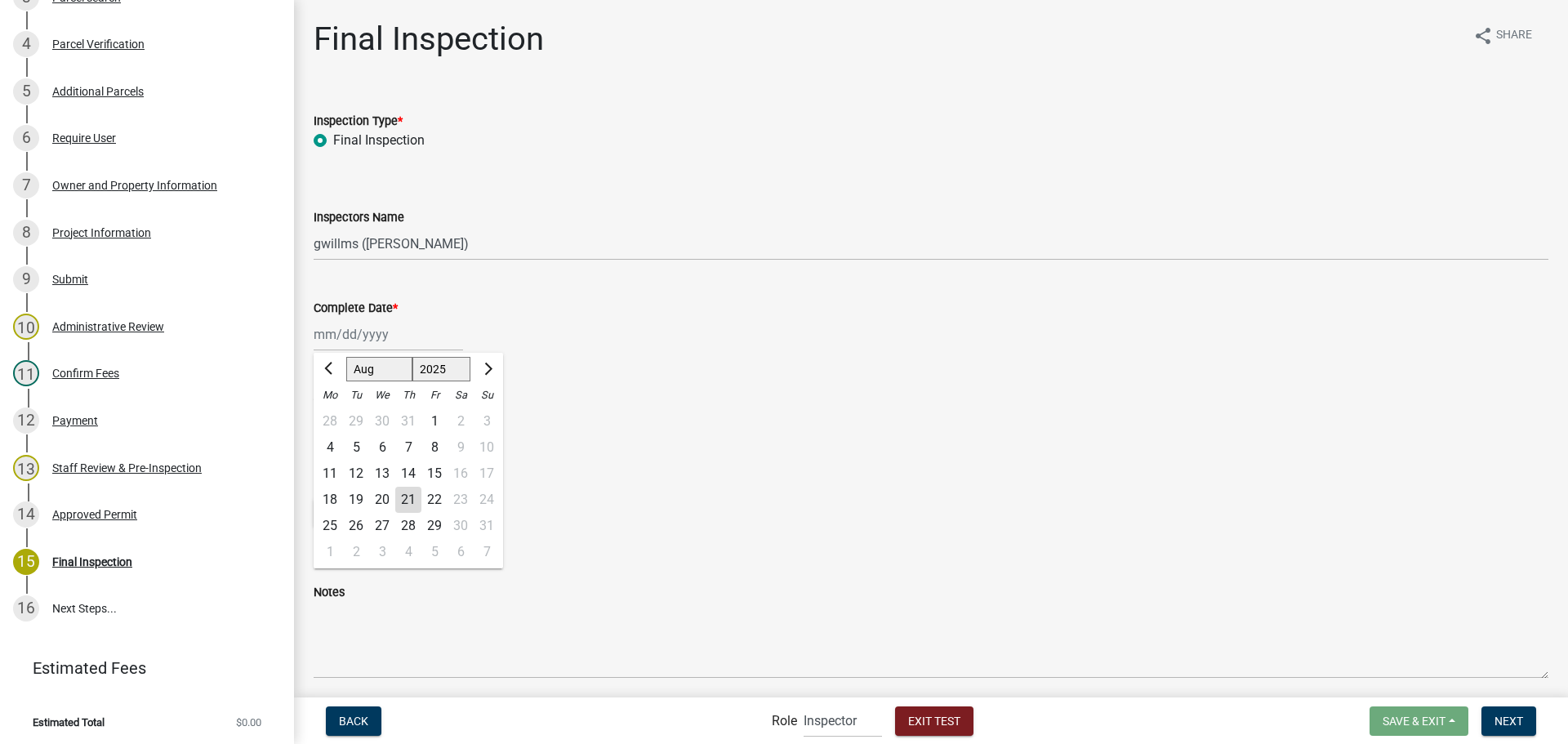
type input "[DATE]"
click at [333, 409] on label "Yes" at bounding box center [343, 415] width 20 height 19
click at [333, 409] on input "Yes" at bounding box center [338, 410] width 11 height 11
radio input "true"
click at [1500, 726] on span "Next" at bounding box center [1508, 719] width 28 height 13
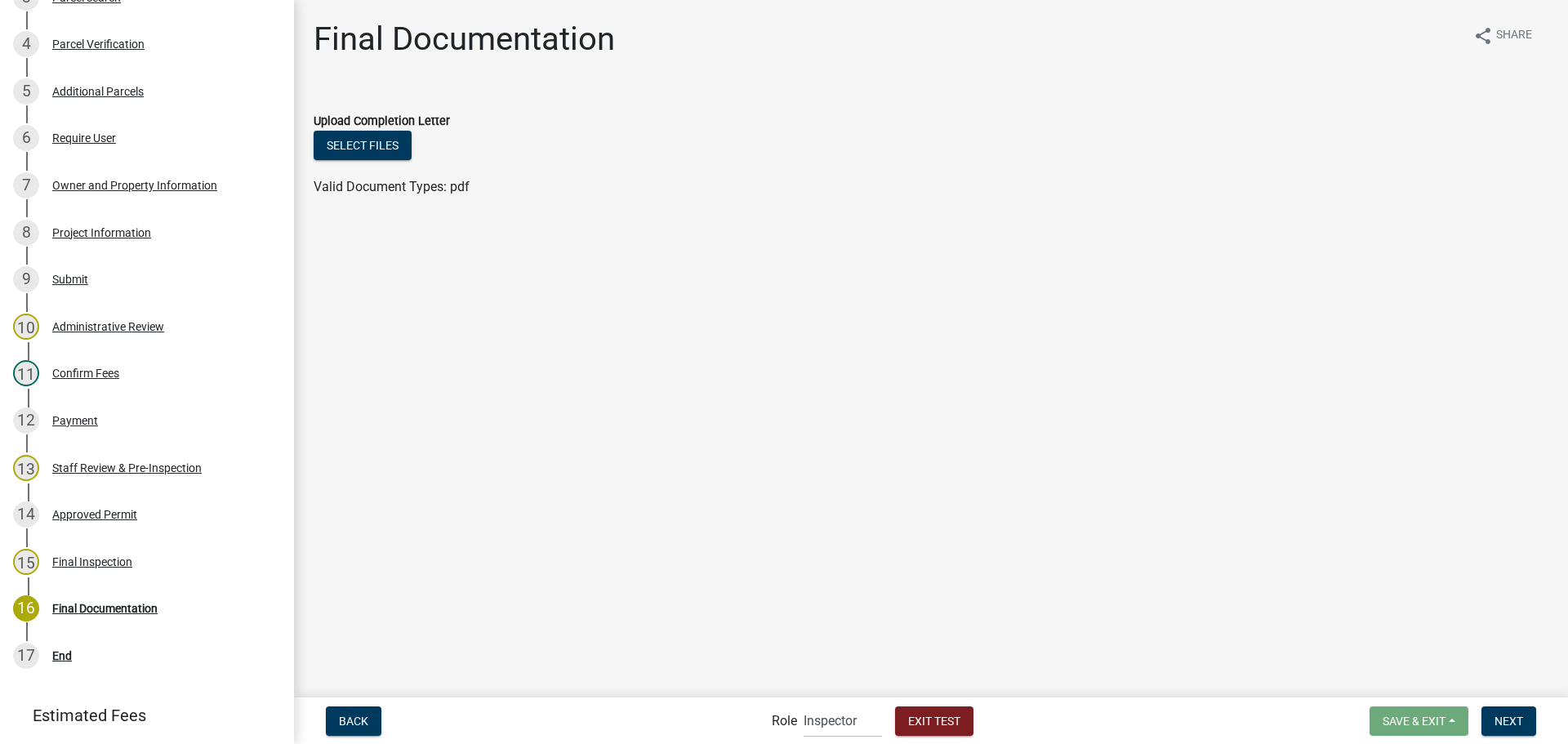
click at [472, 203] on wm-data-entity-input "Upload Completion Letter Select files Valid Document Types: pdf" at bounding box center [931, 151] width 1235 height 120
click at [158, 647] on div "17 End" at bounding box center [140, 656] width 255 height 26
click at [159, 613] on div "16 Final Documentation" at bounding box center [140, 608] width 255 height 26
click at [972, 721] on form "Role Applicant Support Staff Admin Inspector Exit Test" at bounding box center [876, 720] width 208 height 33
click at [950, 719] on span "Exit Test" at bounding box center [934, 719] width 52 height 13
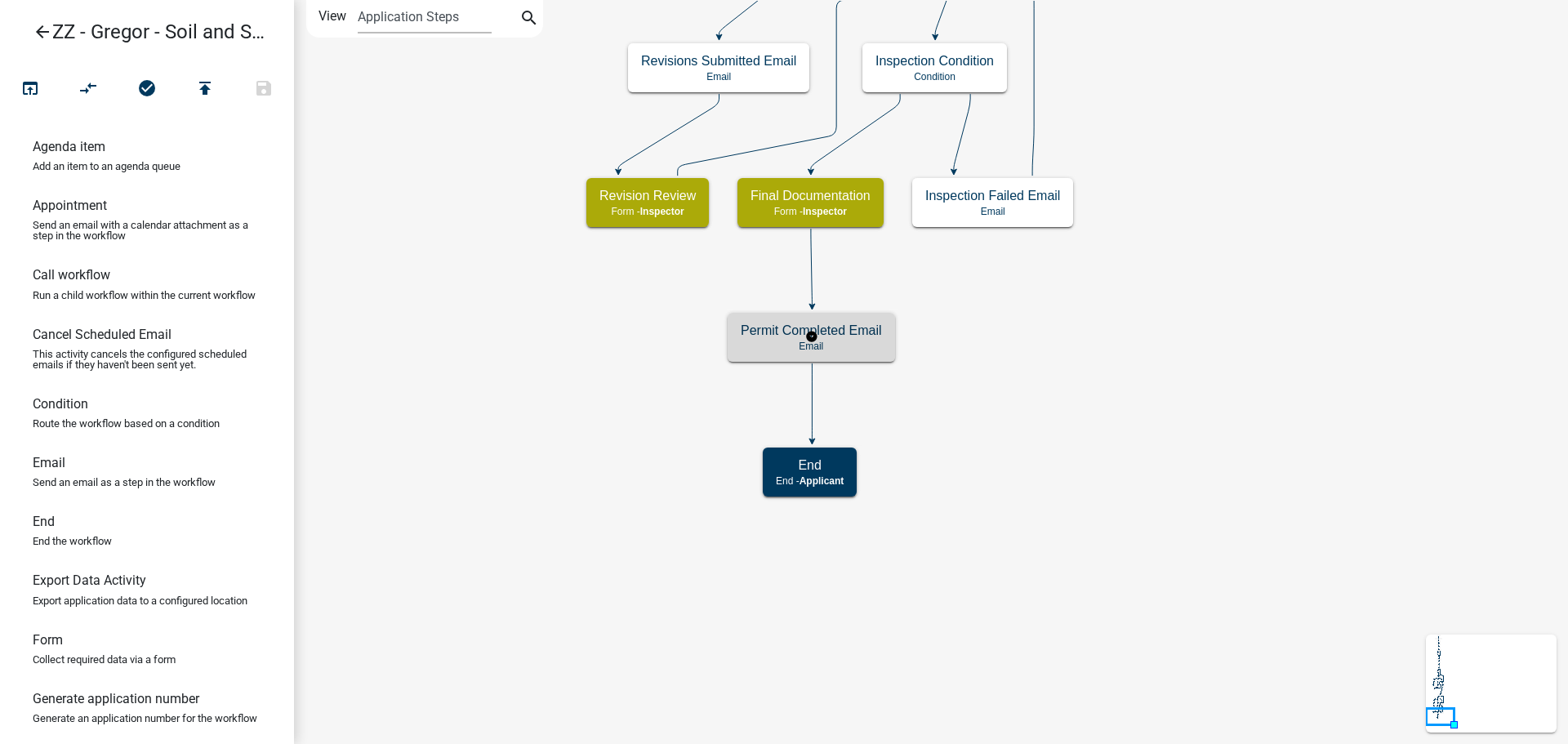
click at [861, 338] on h5 "Permit Completed Email" at bounding box center [811, 330] width 141 height 16
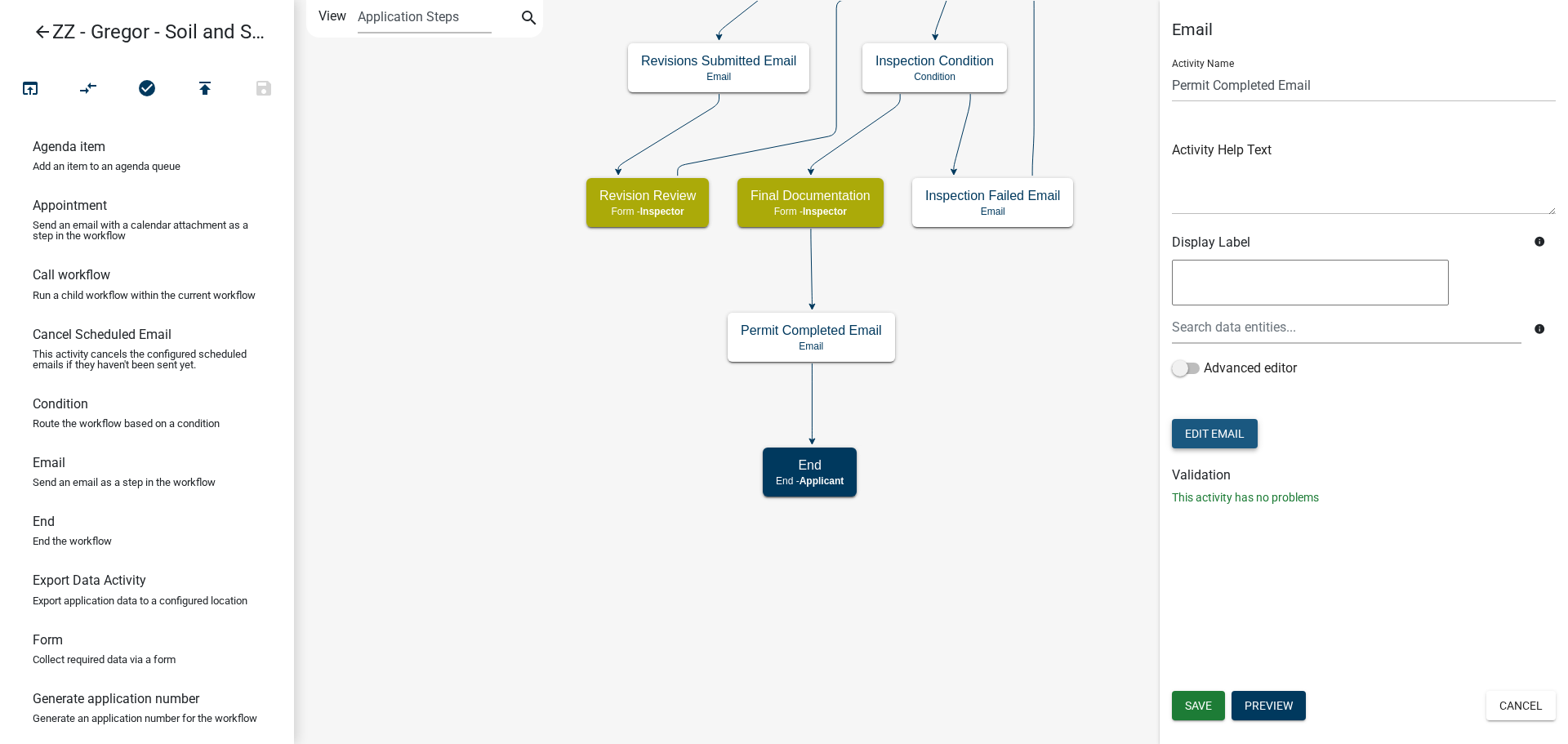
click at [1225, 428] on button "Edit Email" at bounding box center [1214, 433] width 85 height 29
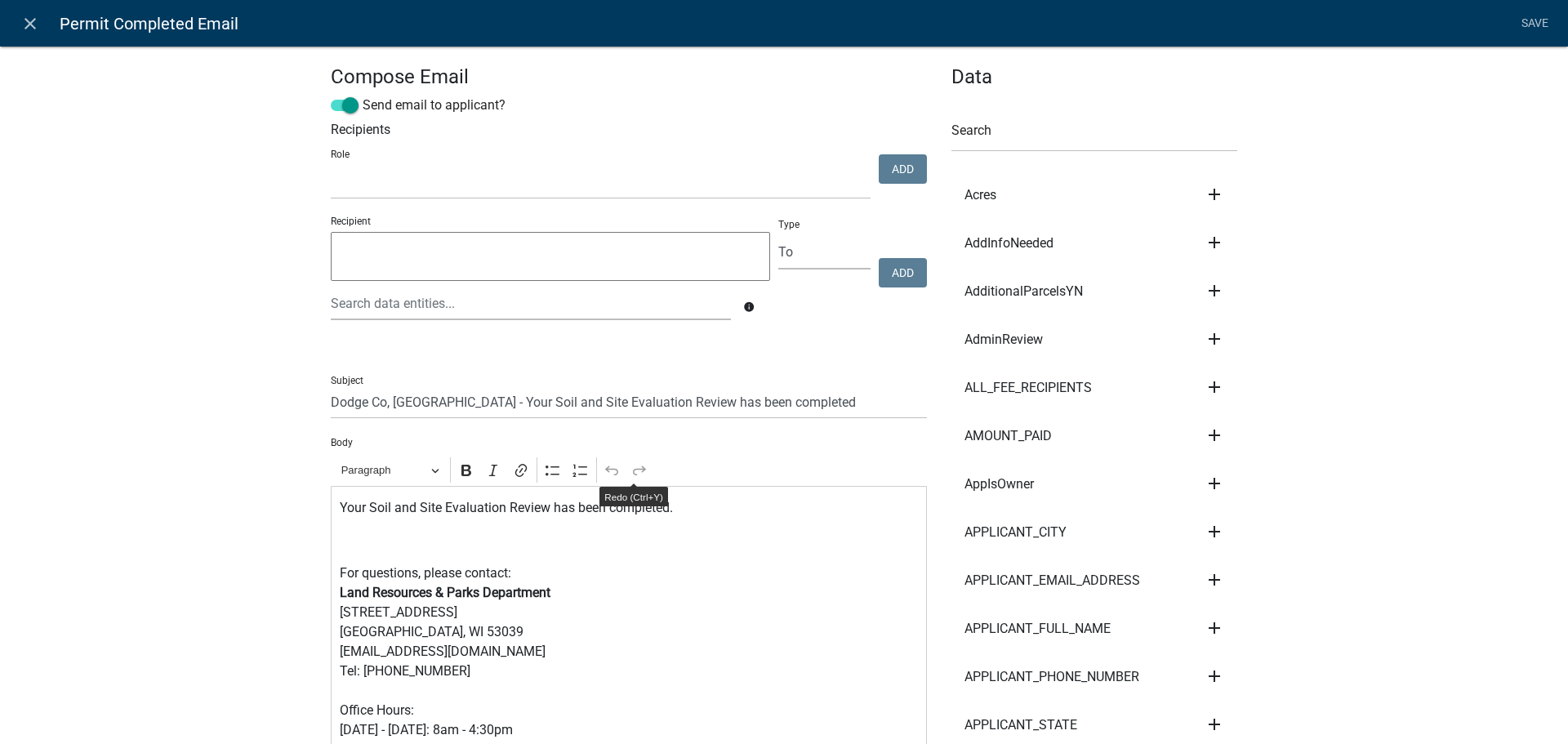
click at [26, 31] on icon "close" at bounding box center [30, 24] width 19 height 19
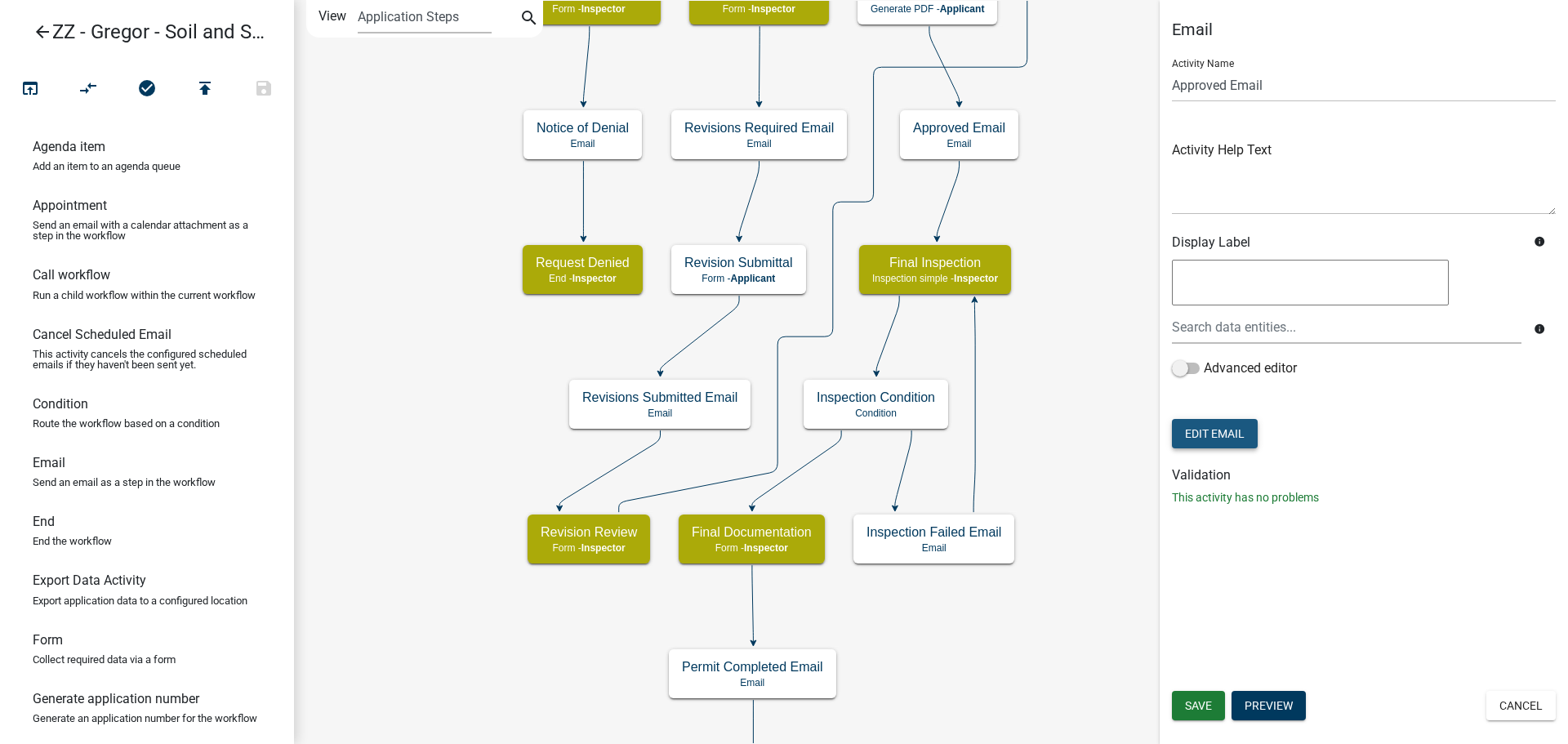
click at [1225, 420] on button "Edit Email" at bounding box center [1214, 433] width 85 height 29
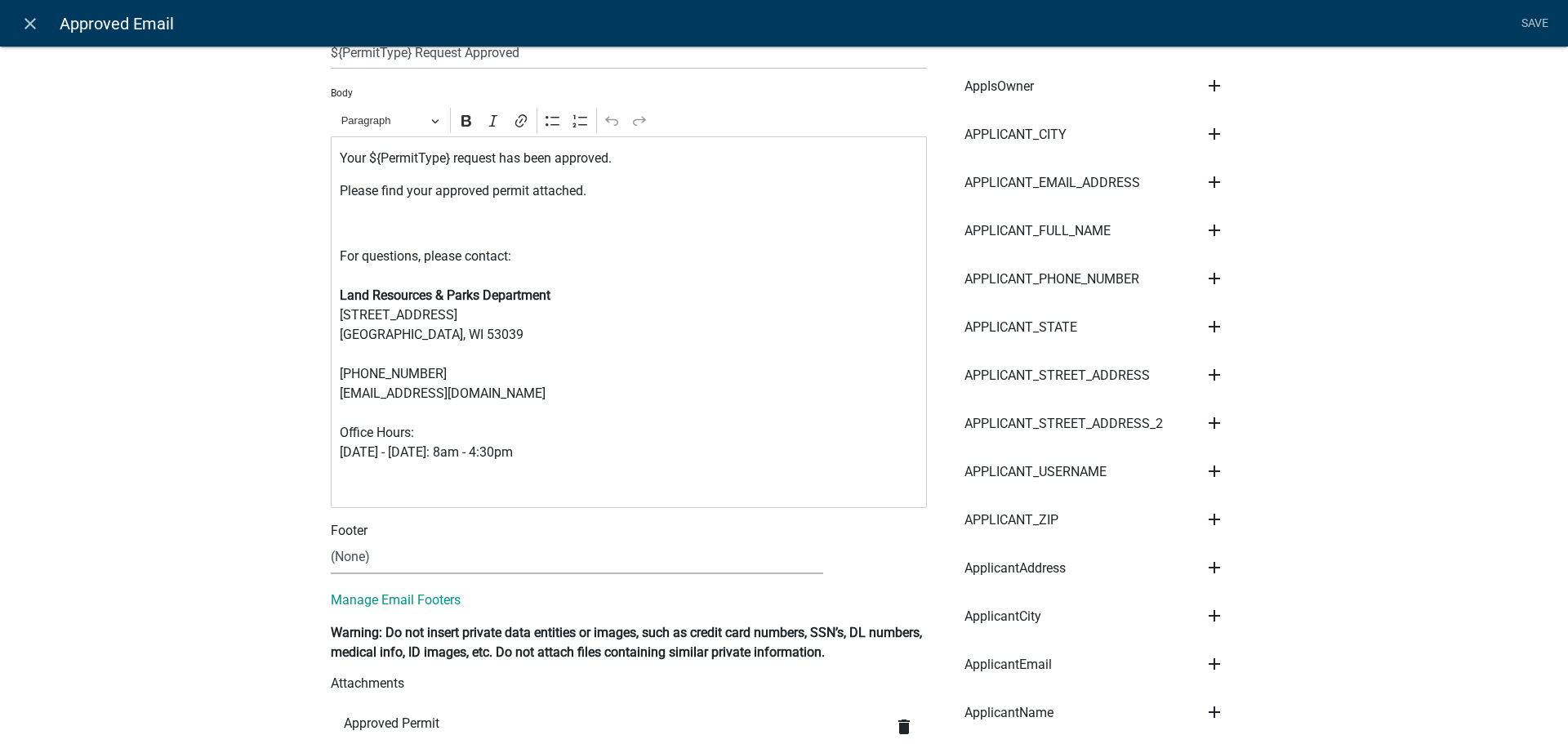
scroll to position [409, 0]
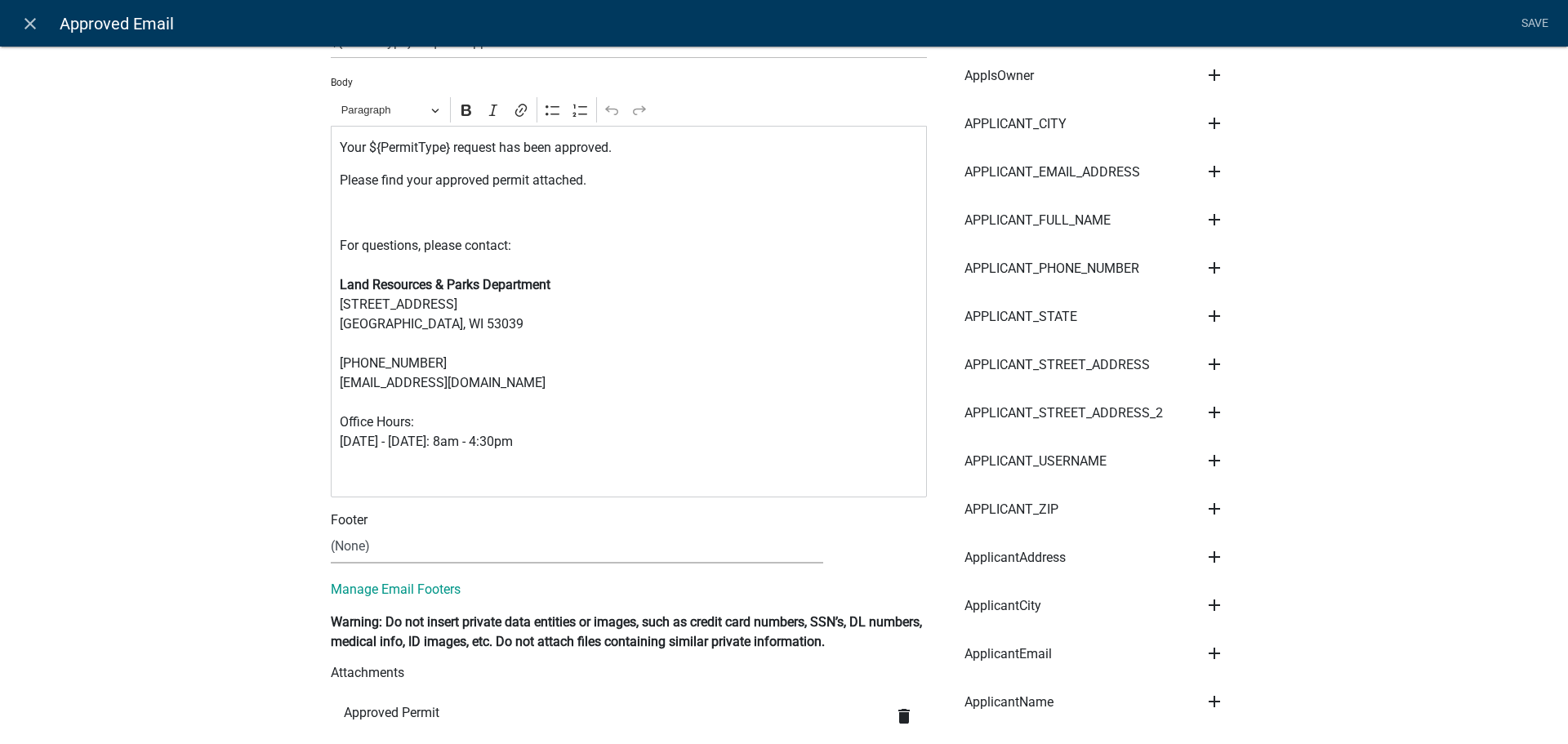
click at [501, 216] on p "Editor editing area: main. Press Alt+0 for help." at bounding box center [629, 213] width 579 height 19
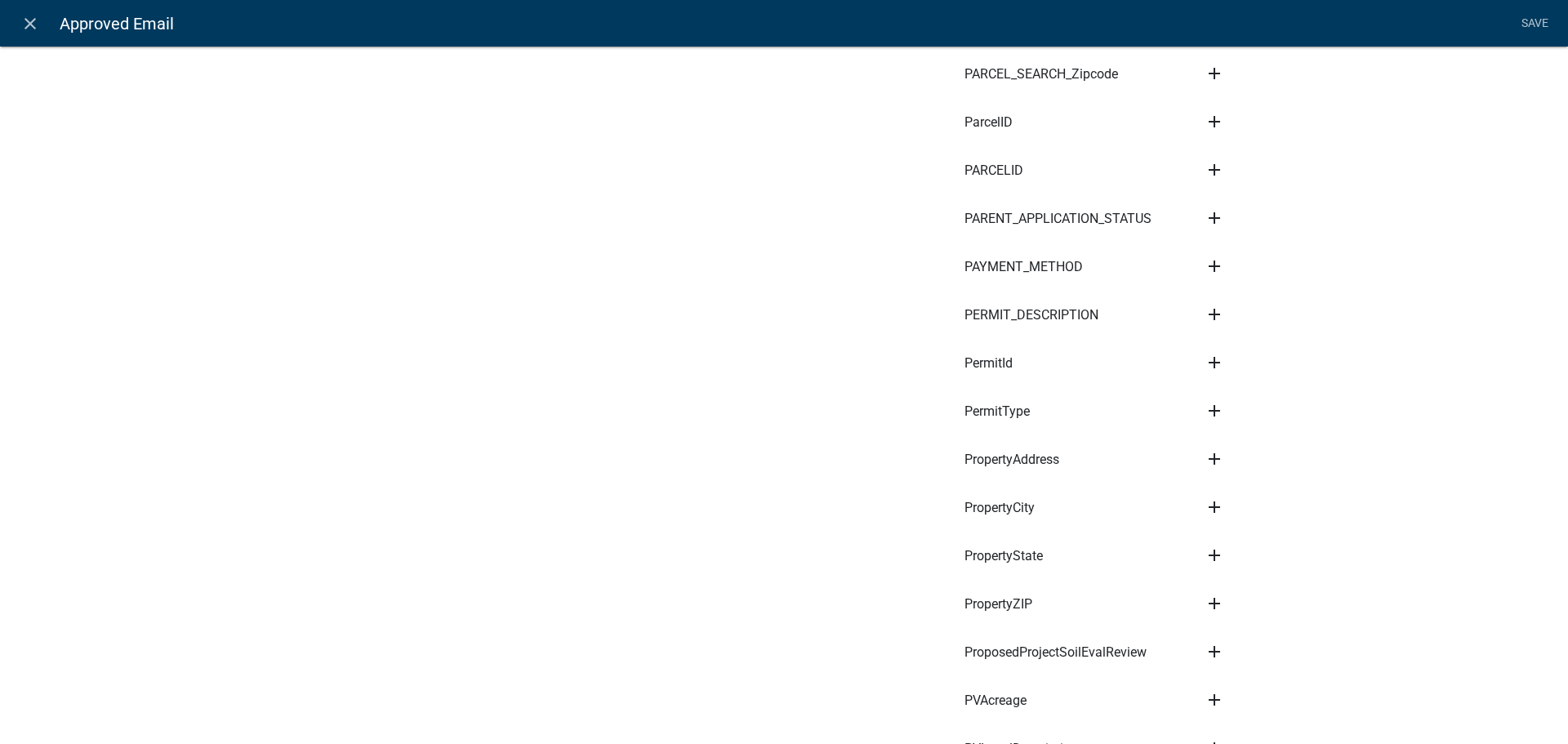
scroll to position [5915, 0]
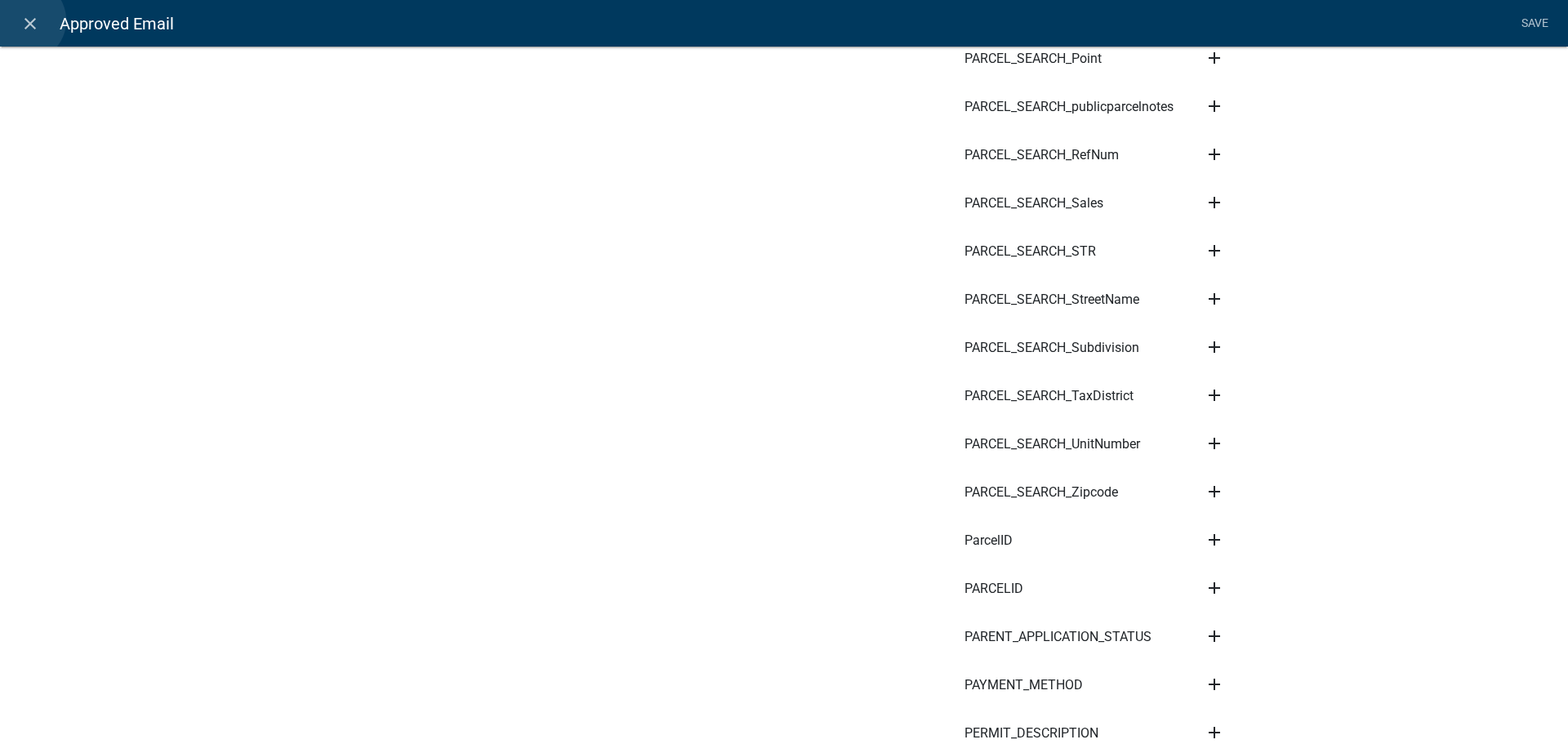
click at [25, 20] on icon "close" at bounding box center [30, 24] width 19 height 19
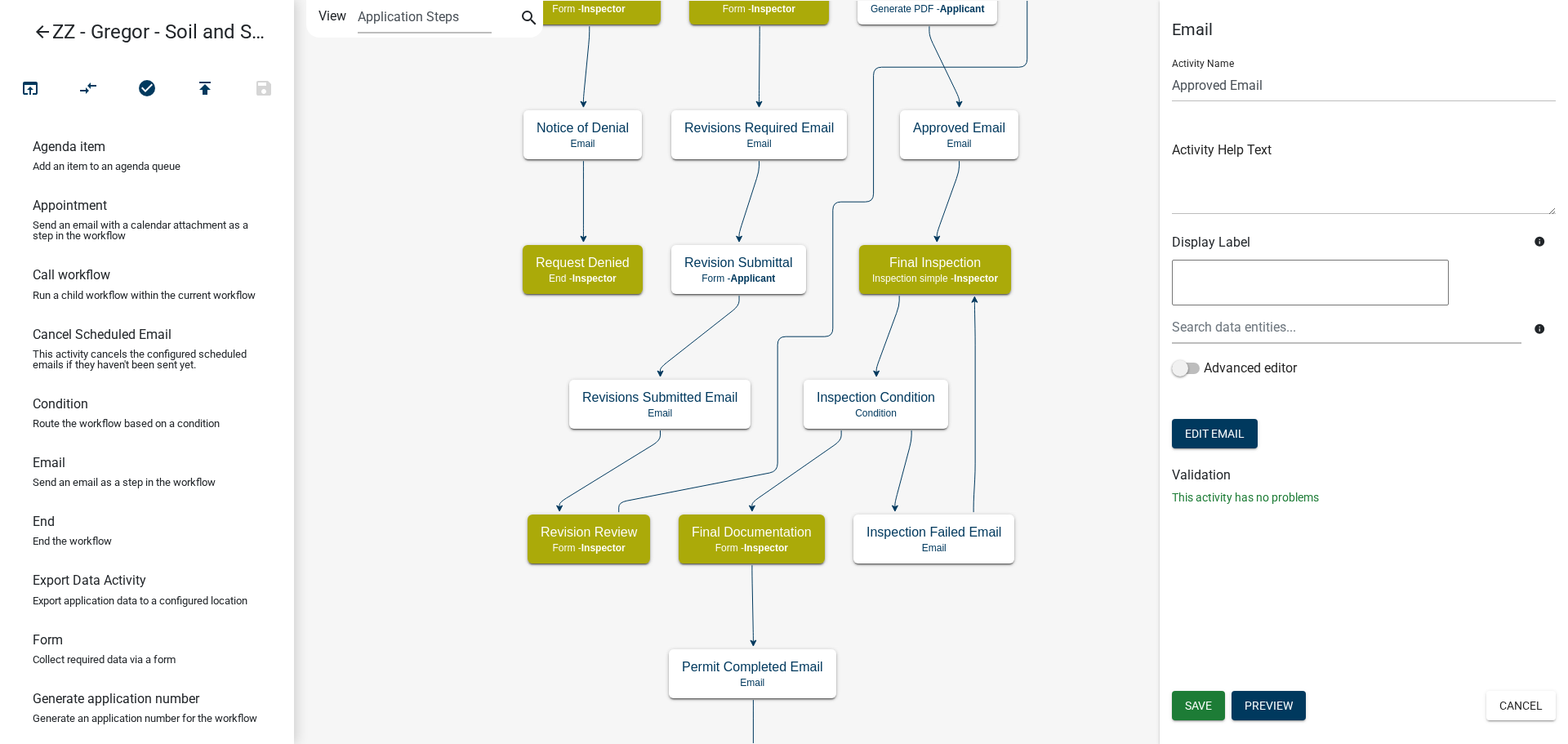
click at [1052, 70] on icon "Start Start - Applicant Owner and Property Information Form - Applicant Parcel …" at bounding box center [931, 417] width 1272 height 834
click at [1520, 699] on button "Cancel" at bounding box center [1520, 704] width 70 height 29
